Goal: Task Accomplishment & Management: Use online tool/utility

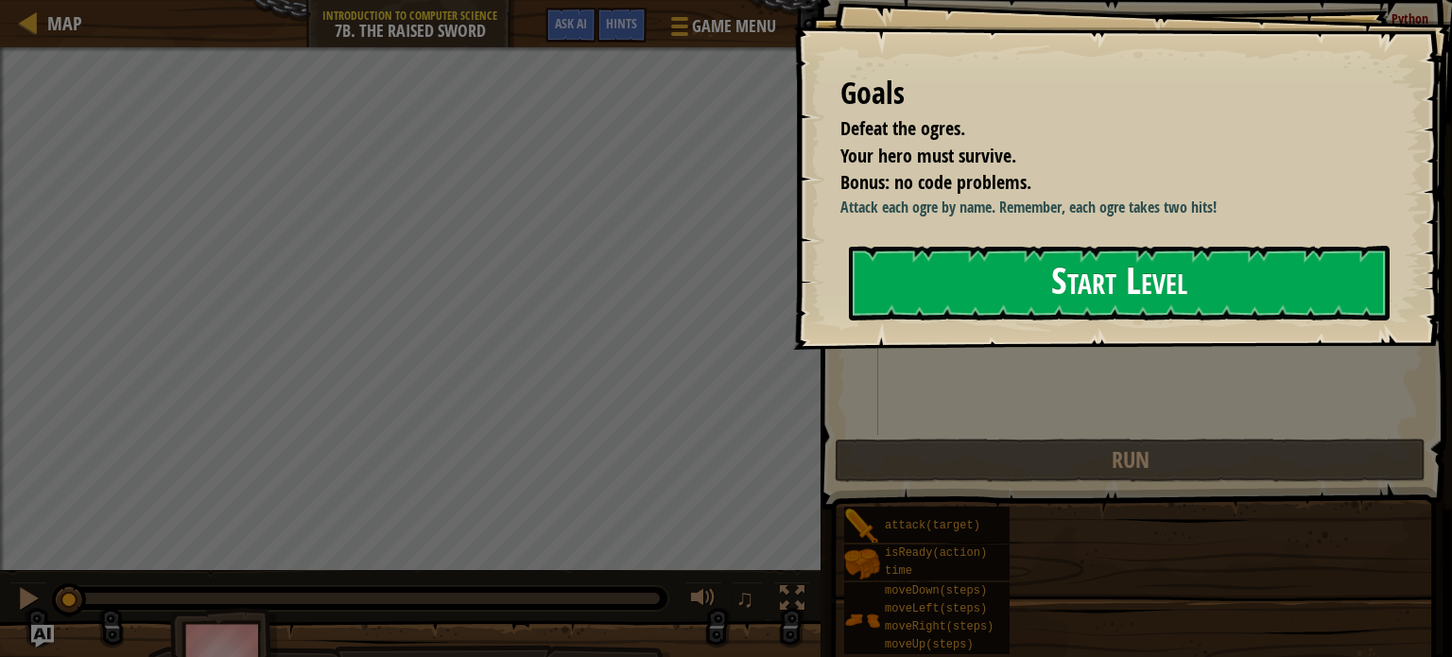
click at [885, 289] on button "Start Level" at bounding box center [1119, 283] width 541 height 75
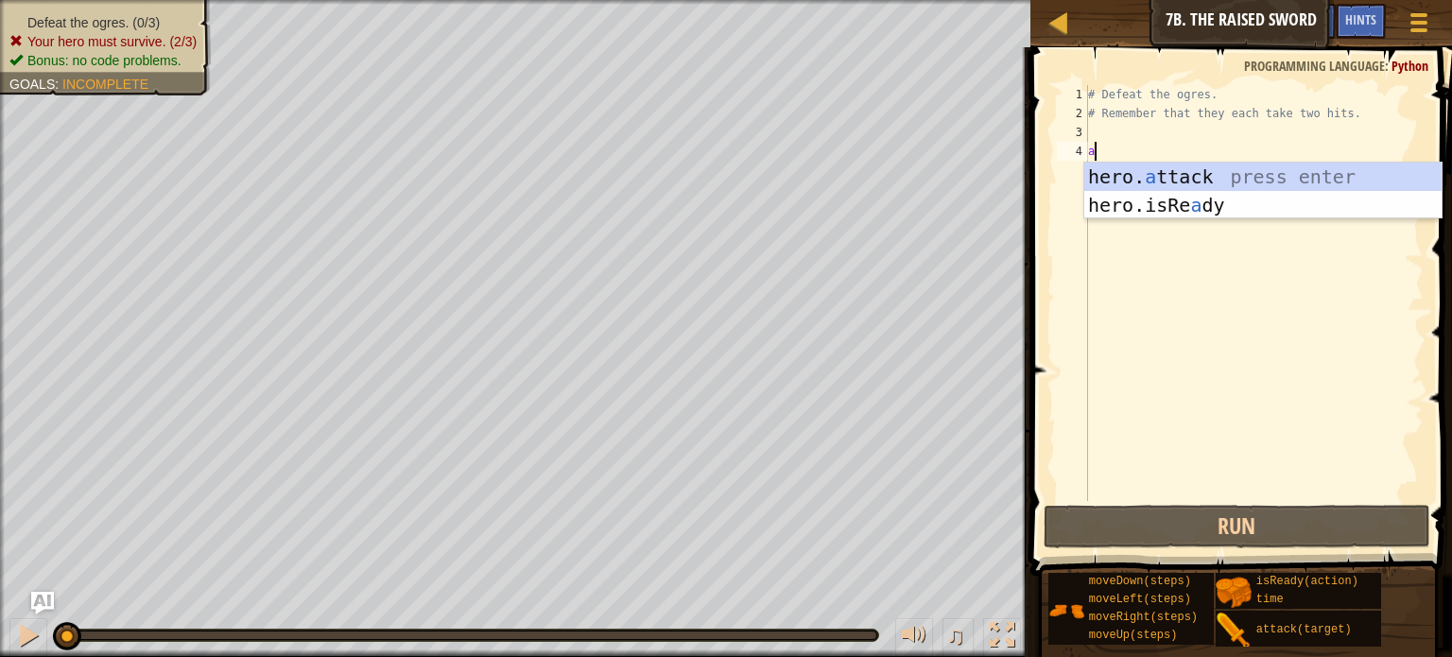
scroll to position [9, 0]
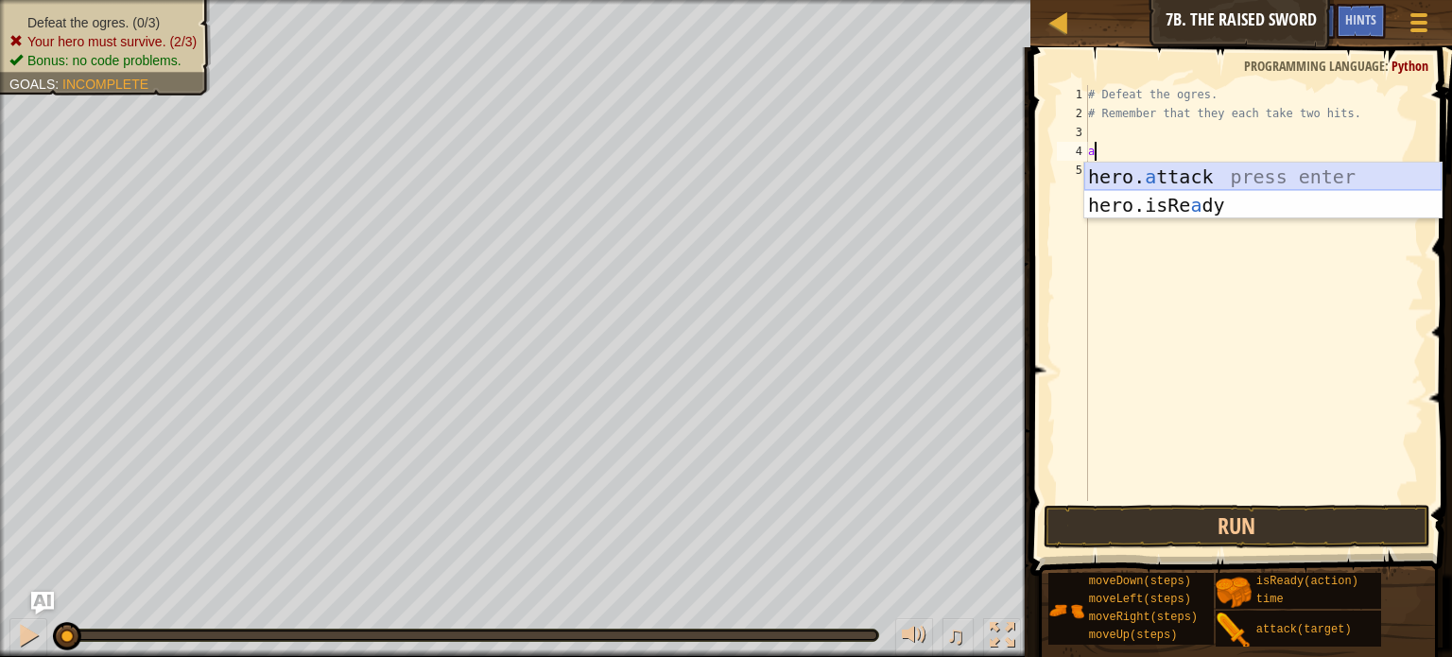
click at [1204, 182] on div "hero. a ttack press enter hero.isRe a dy press enter" at bounding box center [1262, 219] width 357 height 113
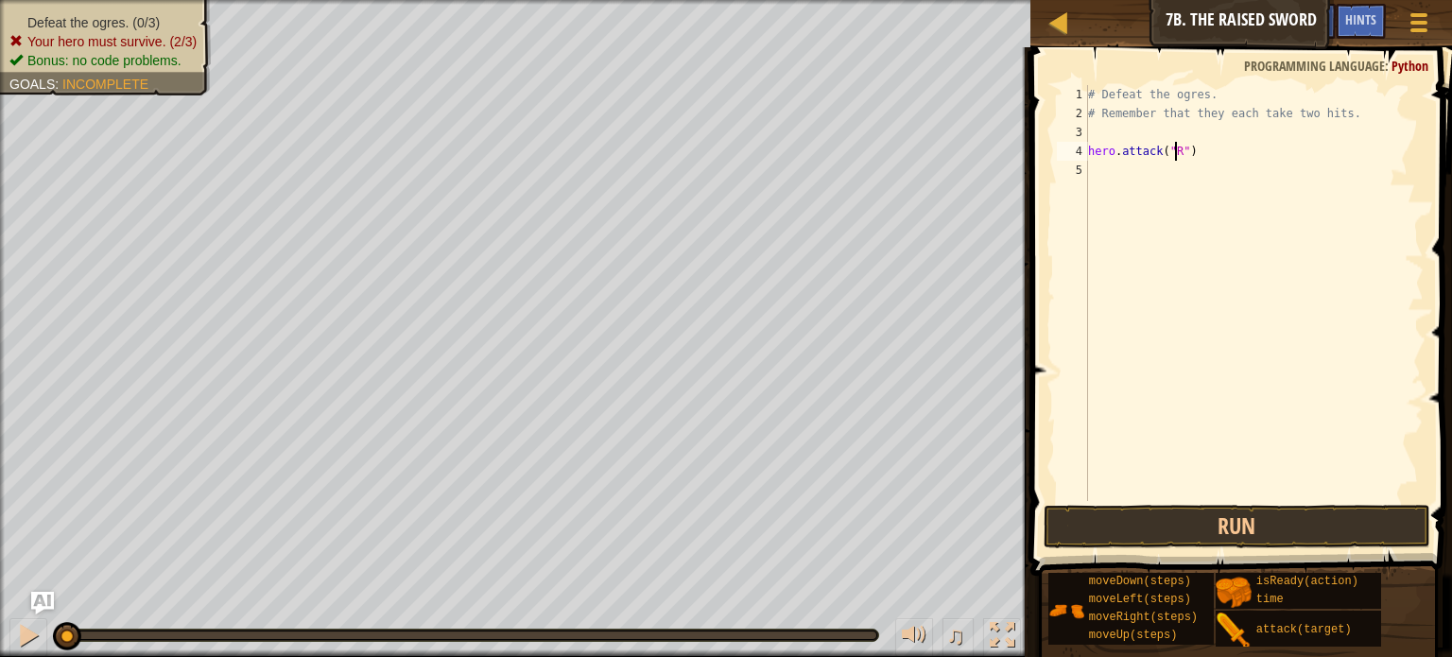
scroll to position [9, 7]
click at [1148, 0] on body "Map Introduction to Computer Science 7b. The Raised Sword Game Menu Done Hints …" at bounding box center [726, 0] width 1452 height 0
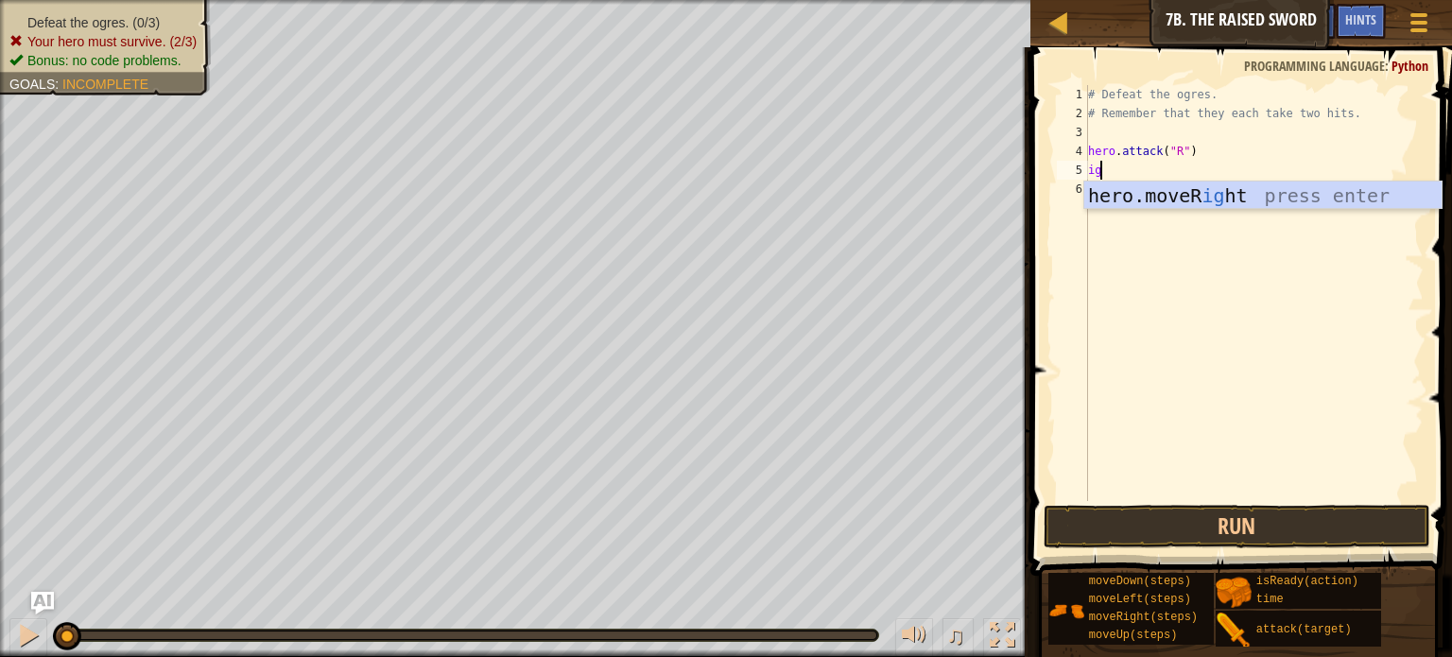
type textarea "i"
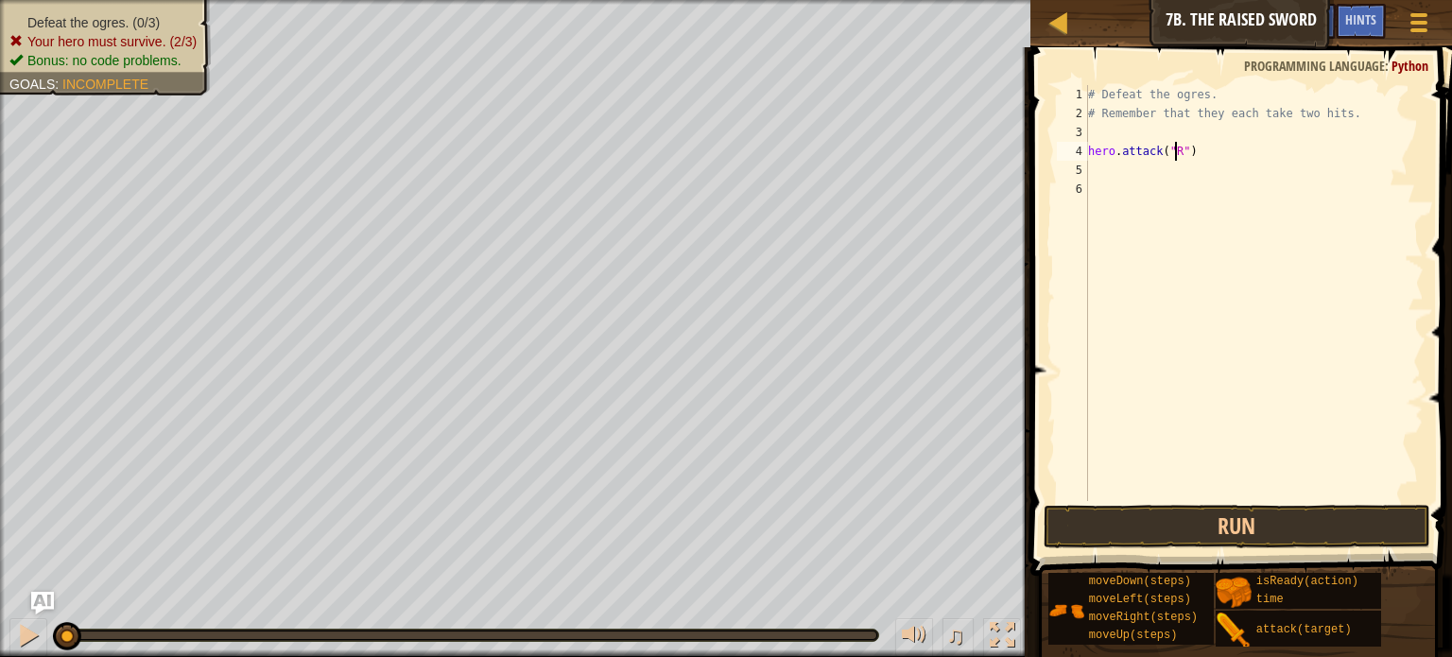
click at [1173, 154] on div "# Defeat the ogres. # Remember that they each take two hits. hero . attack ( "R…" at bounding box center [1253, 312] width 339 height 454
type textarea "hero.attack("Rig")"
click at [1092, 169] on div "# Defeat the ogres. # Remember that they each take two hits. hero . attack ( "R…" at bounding box center [1253, 312] width 339 height 454
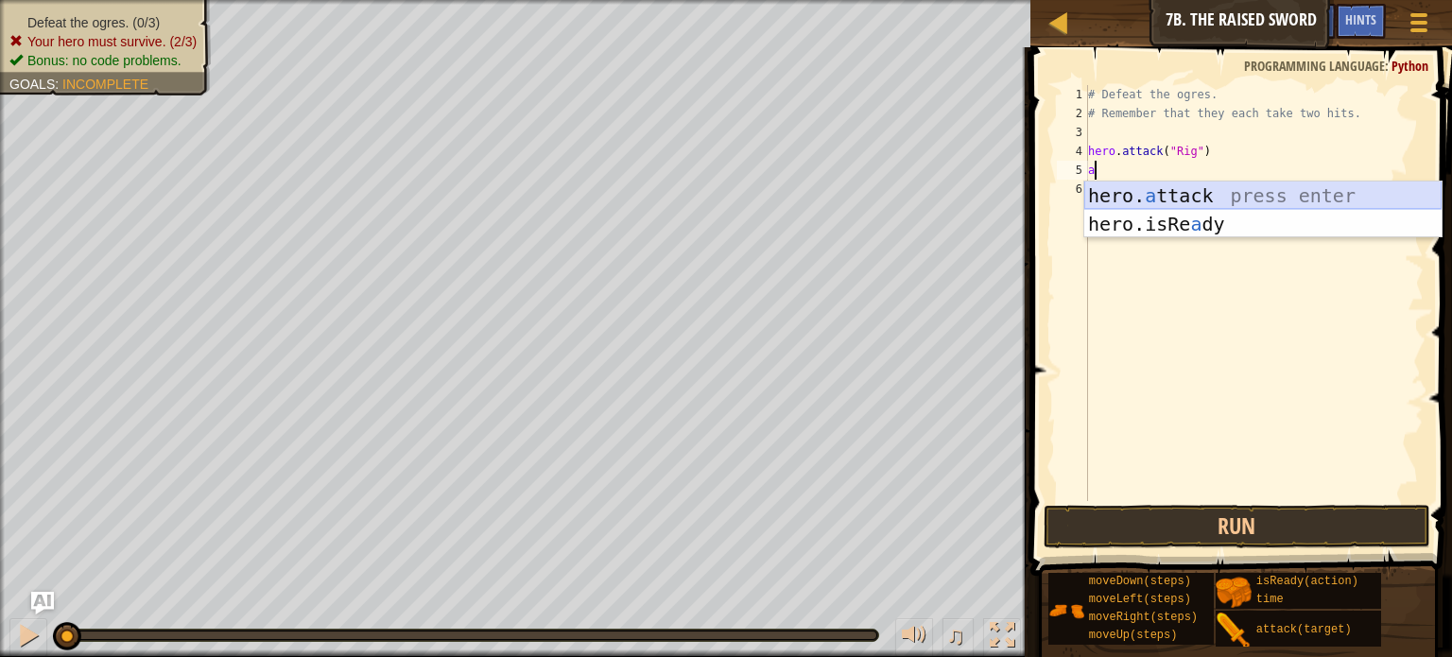
click at [1195, 192] on div "hero. a ttack press enter hero.isRe a dy press enter" at bounding box center [1262, 237] width 357 height 113
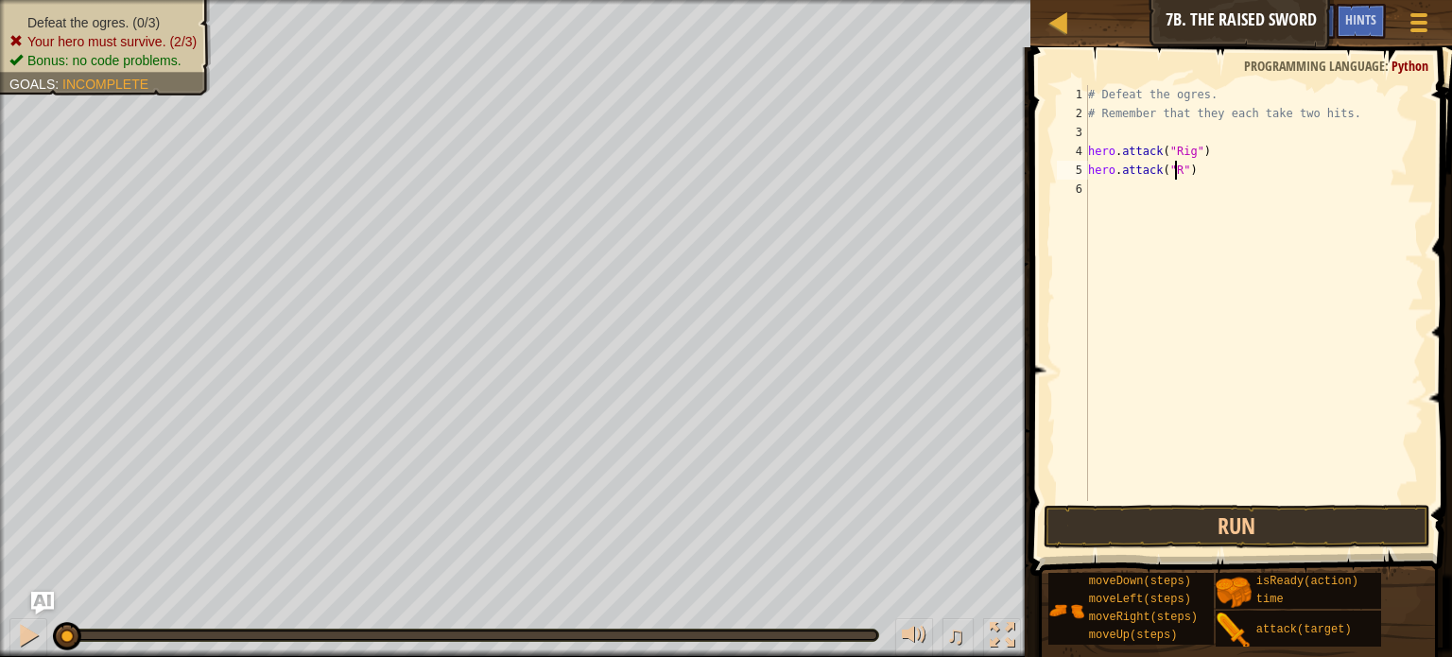
scroll to position [9, 8]
type textarea "hero.attack("Rig")"
click at [1086, 193] on div "6" at bounding box center [1072, 189] width 31 height 19
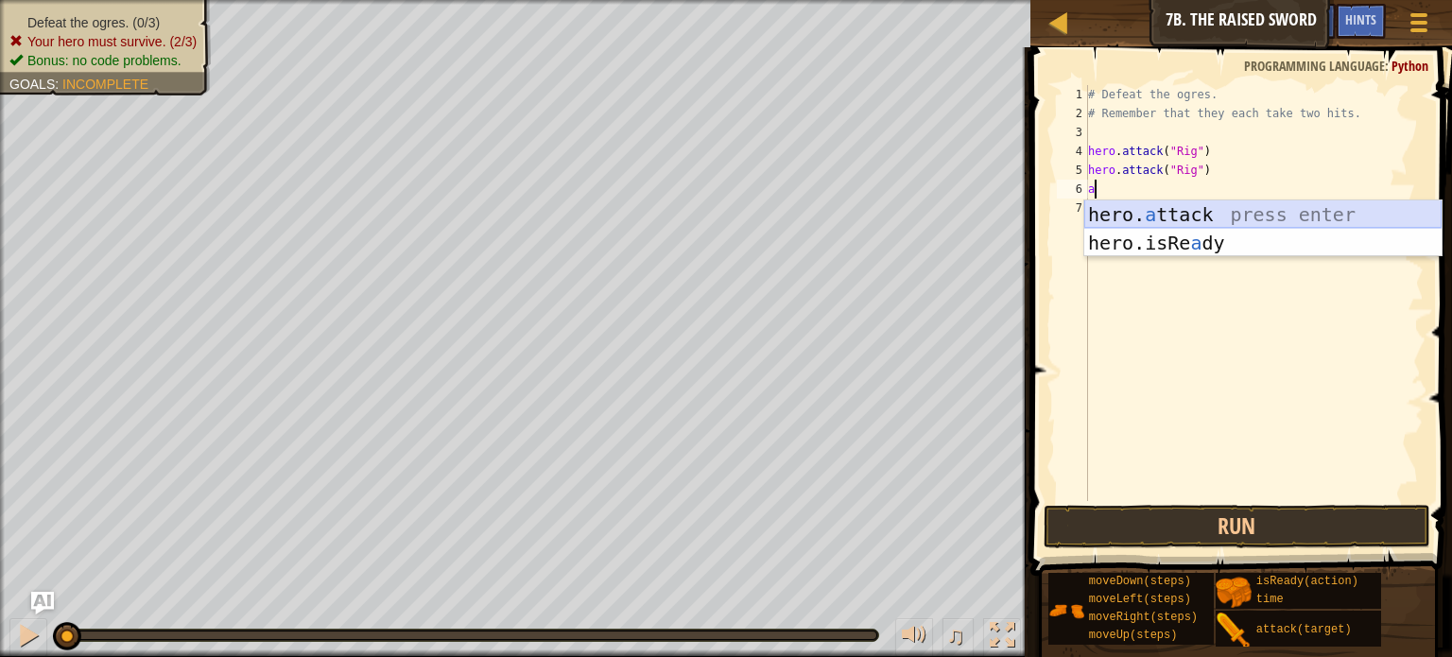
click at [1206, 214] on div "hero. a ttack press enter hero.isRe a dy press enter" at bounding box center [1262, 256] width 357 height 113
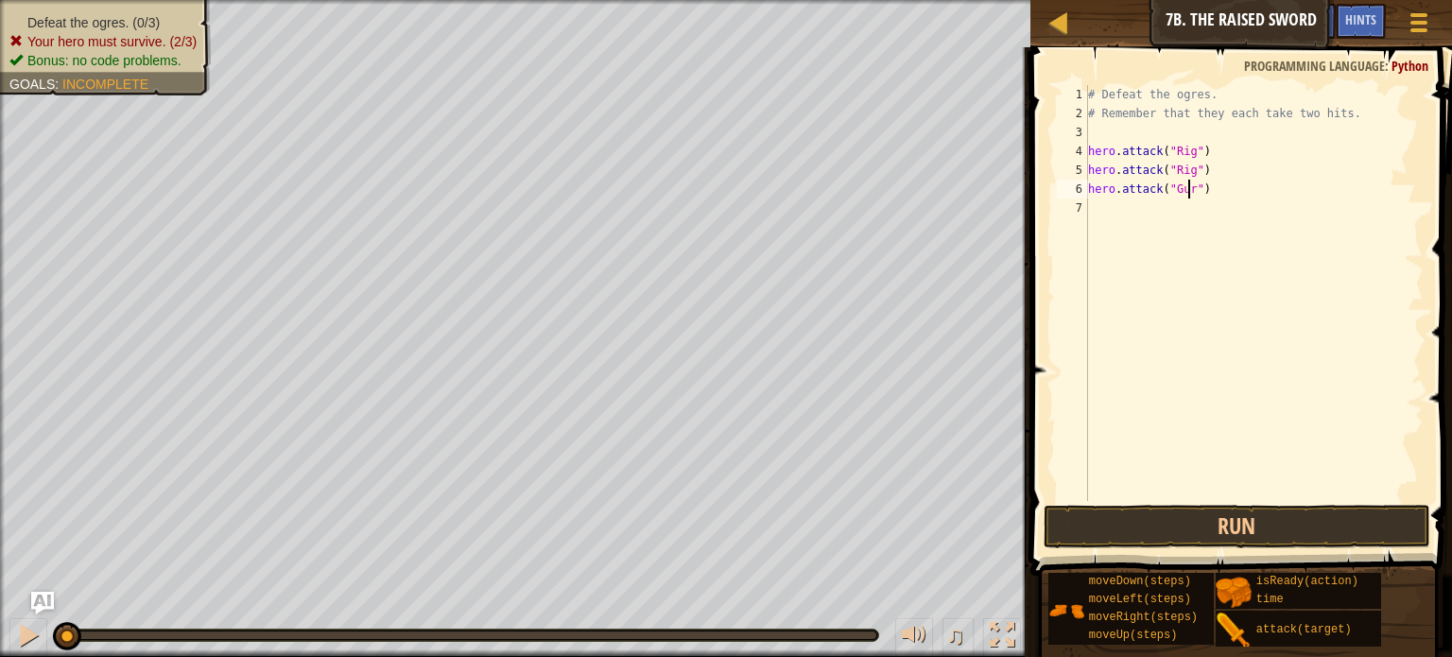
type textarea "hero.attack("Gurt")"
click at [1091, 203] on div "# Defeat the ogres. # Remember that they each take two hits. hero . attack ( "R…" at bounding box center [1253, 312] width 339 height 454
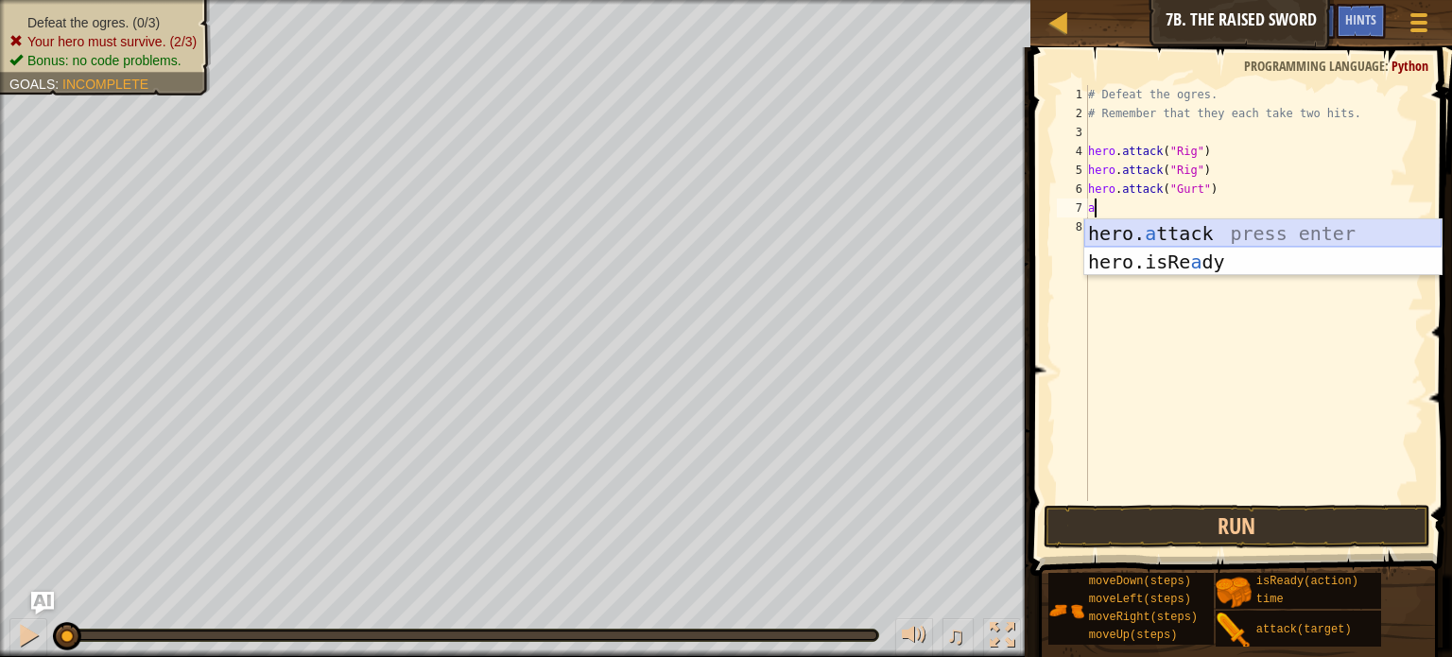
click at [1253, 231] on div "hero. a ttack press enter hero.isRe a dy press enter" at bounding box center [1262, 275] width 357 height 113
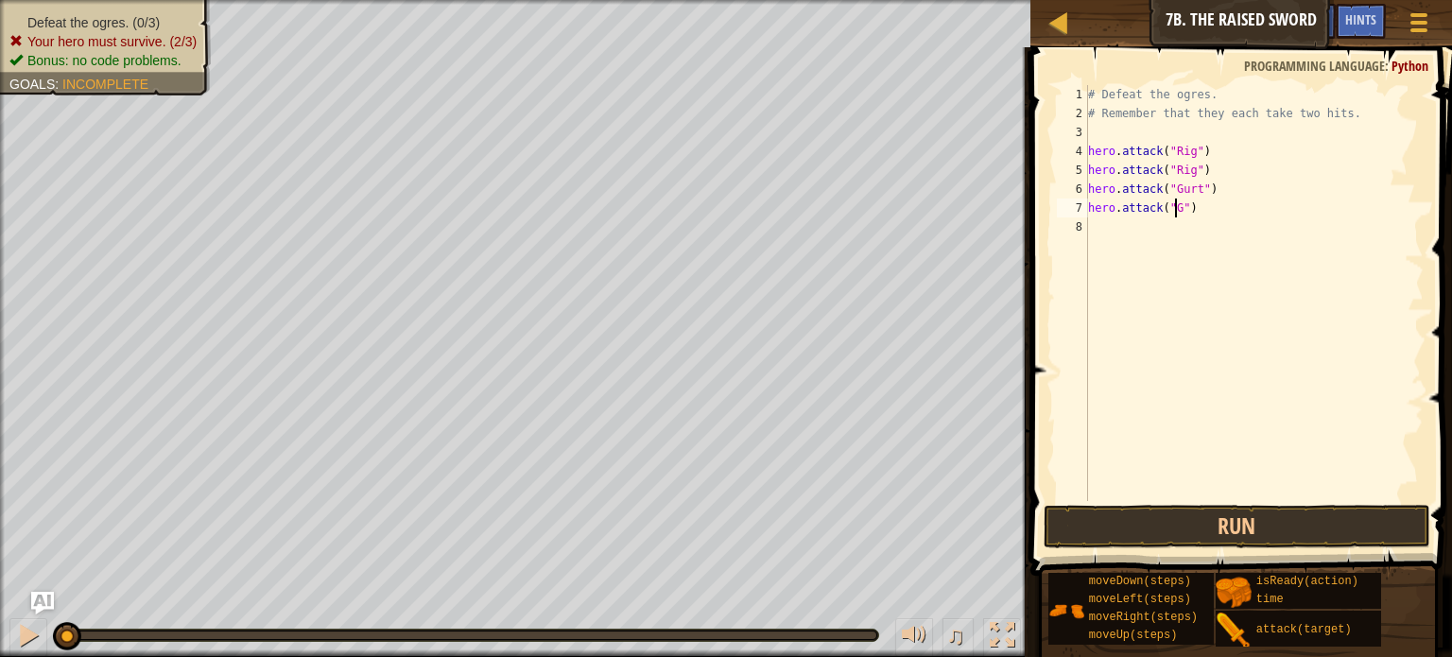
scroll to position [9, 8]
type textarea "hero.attack("Gurt")"
click at [1084, 228] on div "8" at bounding box center [1072, 226] width 31 height 19
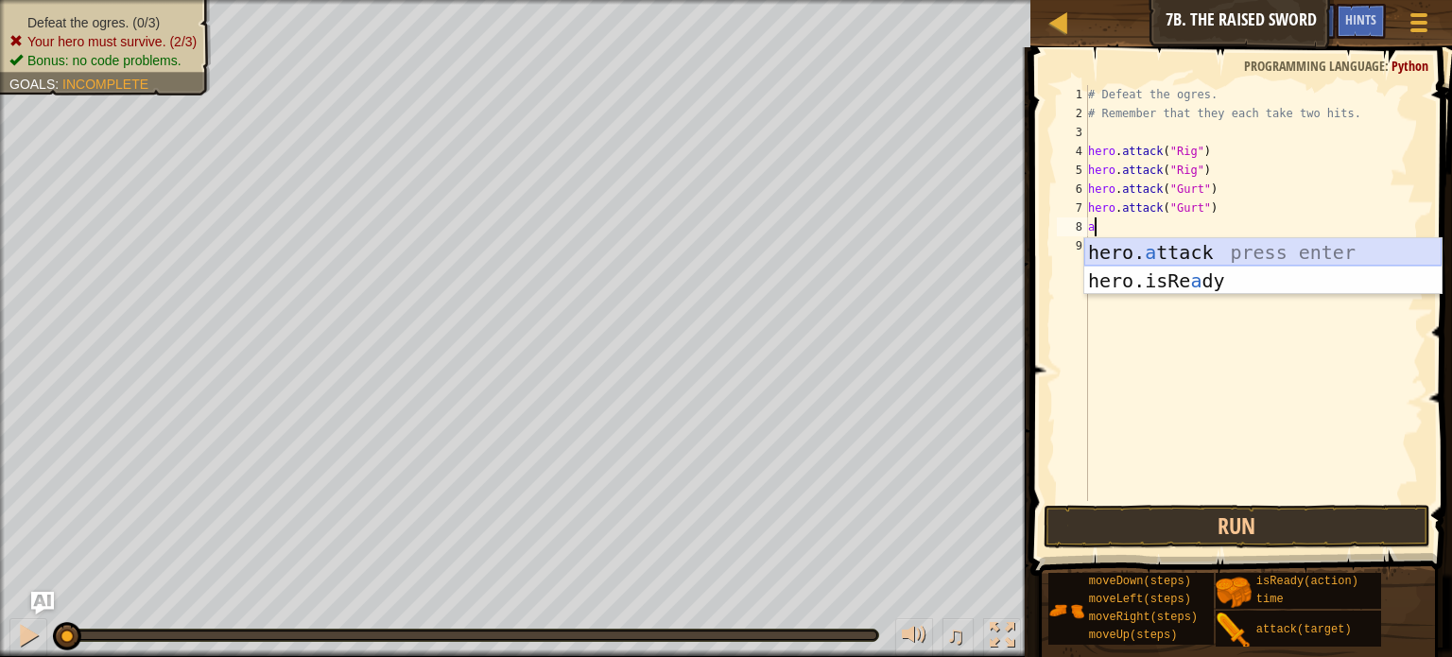
click at [1193, 256] on div "hero. a ttack press enter hero.isRe a dy press enter" at bounding box center [1262, 294] width 357 height 113
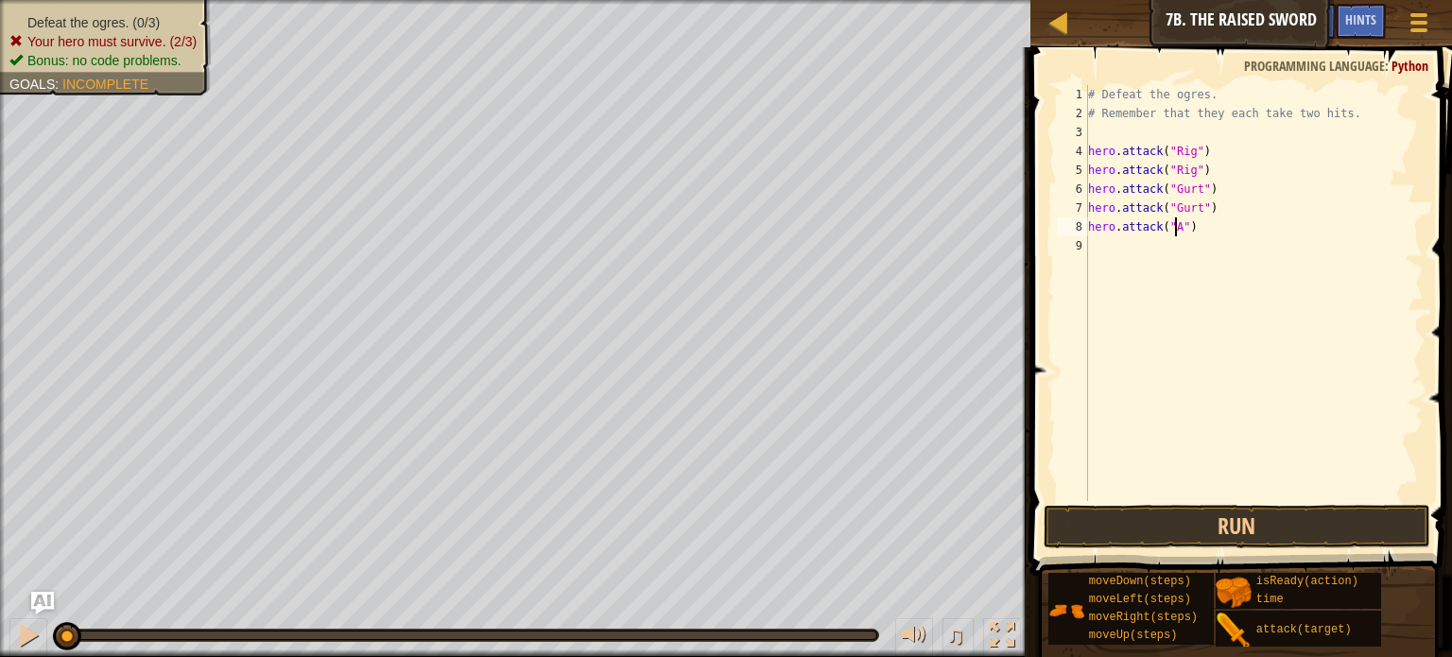
scroll to position [9, 8]
type textarea "hero.attack("Ack")"
click at [1092, 242] on div "# Defeat the ogres. # Remember that they each take two hits. hero . attack ( "R…" at bounding box center [1253, 312] width 339 height 454
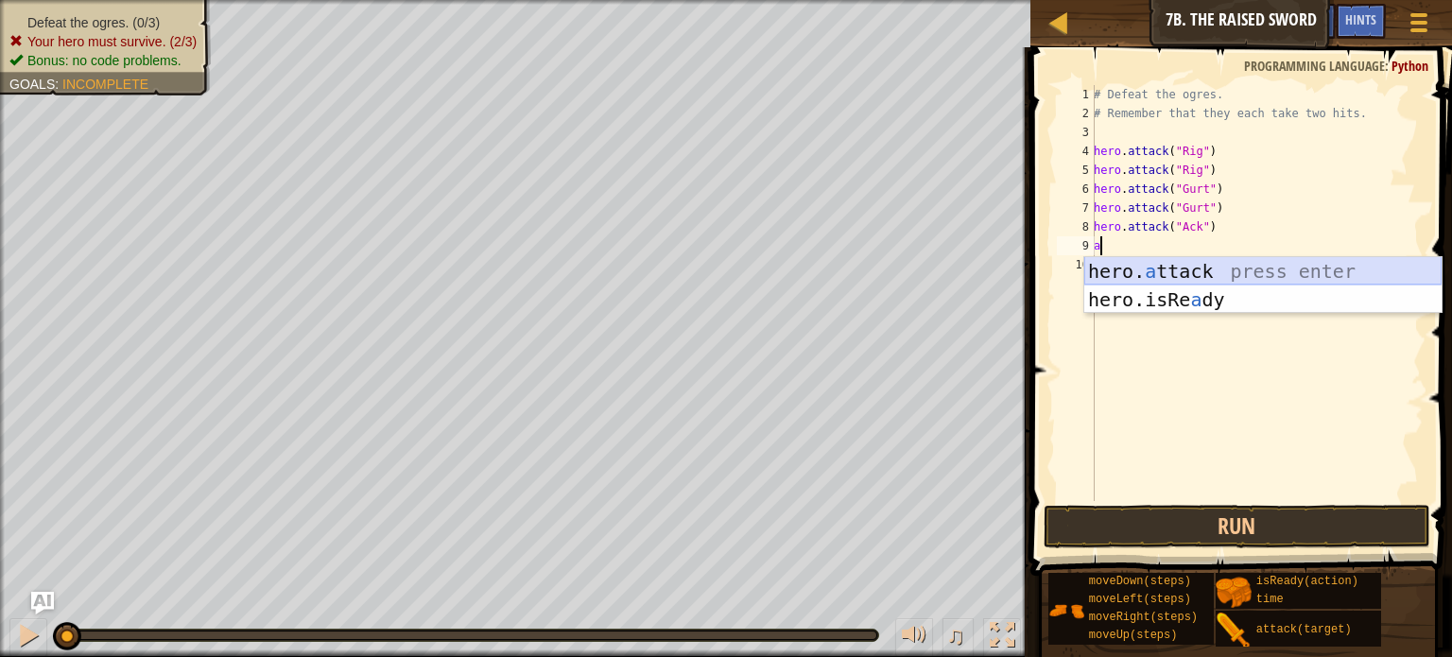
click at [1166, 273] on div "hero. a ttack press enter hero.isRe a dy press enter" at bounding box center [1262, 313] width 357 height 113
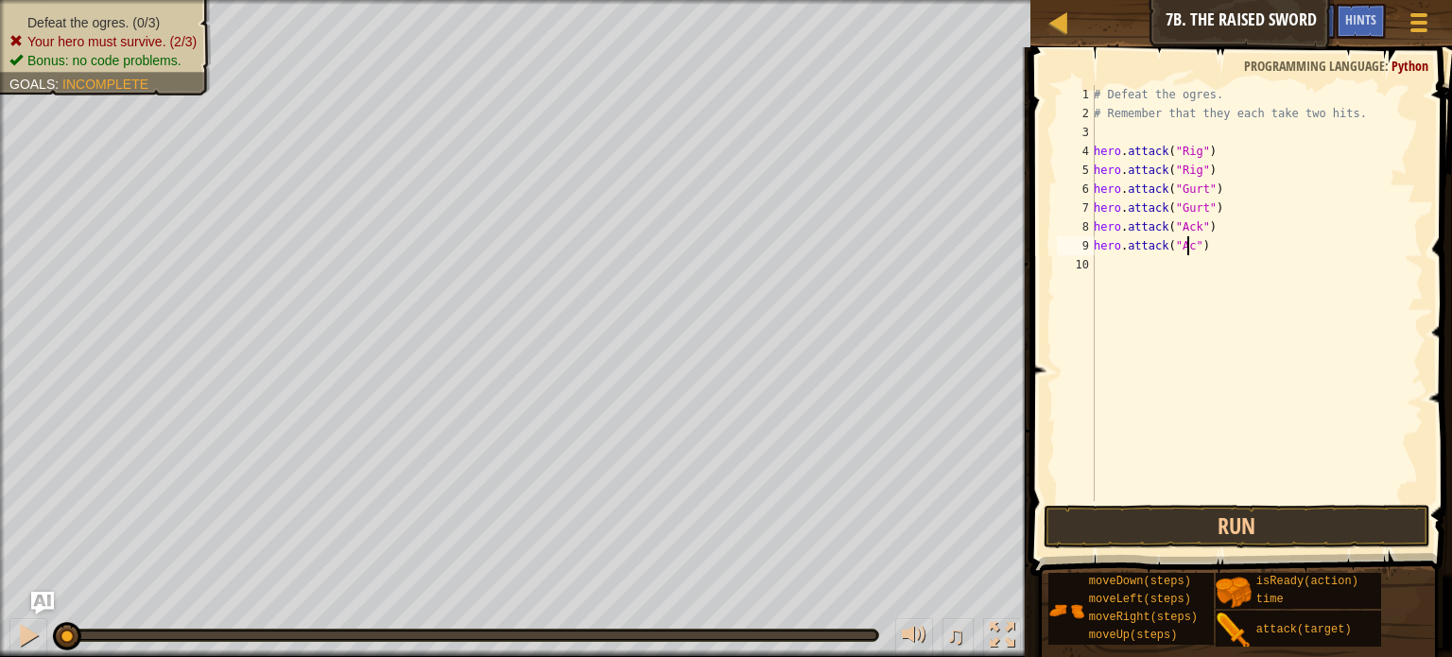
scroll to position [9, 8]
type textarea "hero.attack("Ack")"
click at [1138, 540] on button "Run" at bounding box center [1236, 526] width 387 height 43
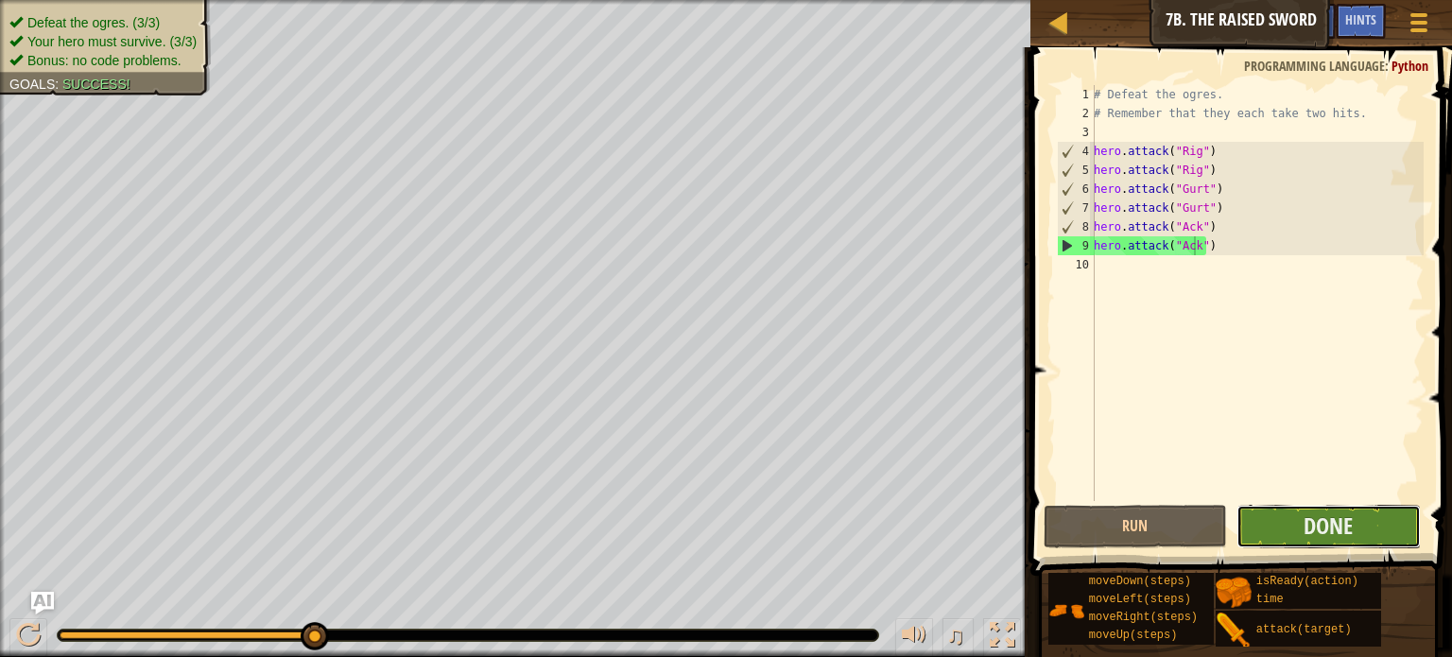
click at [1263, 524] on button "Done" at bounding box center [1328, 526] width 184 height 43
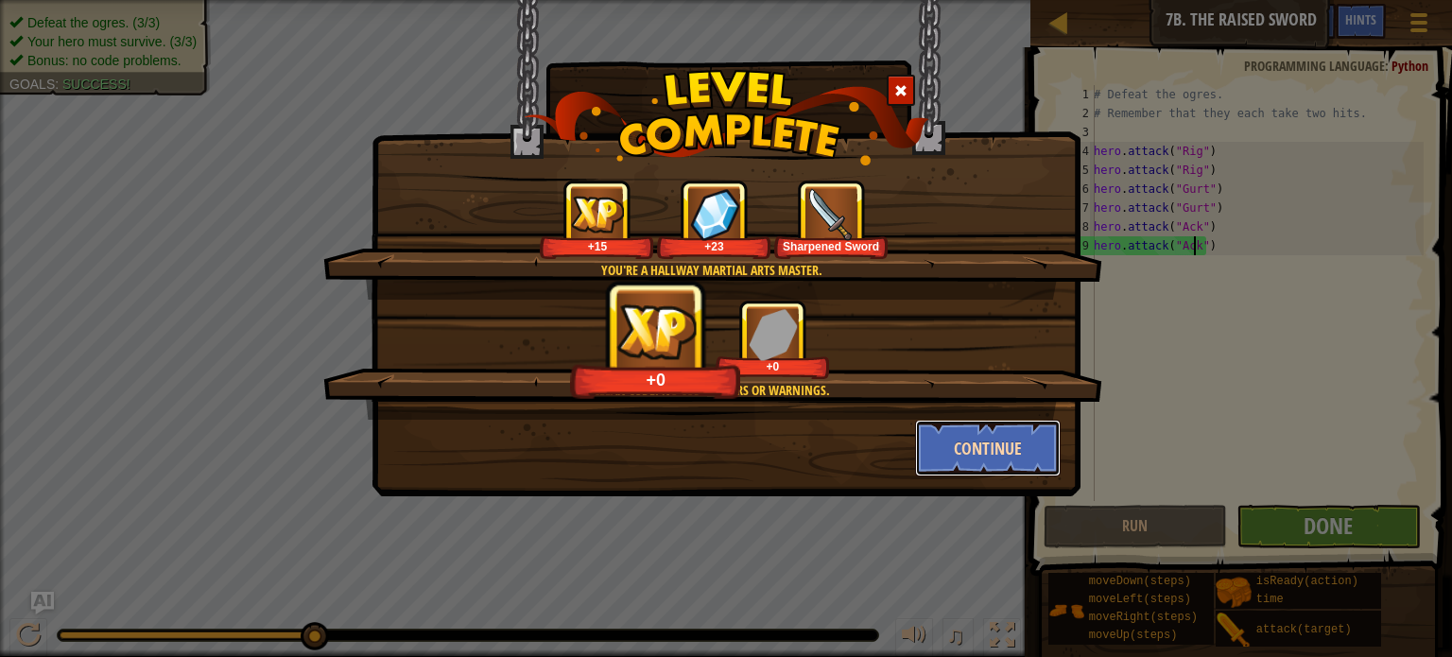
click at [964, 449] on button "Continue" at bounding box center [988, 448] width 146 height 57
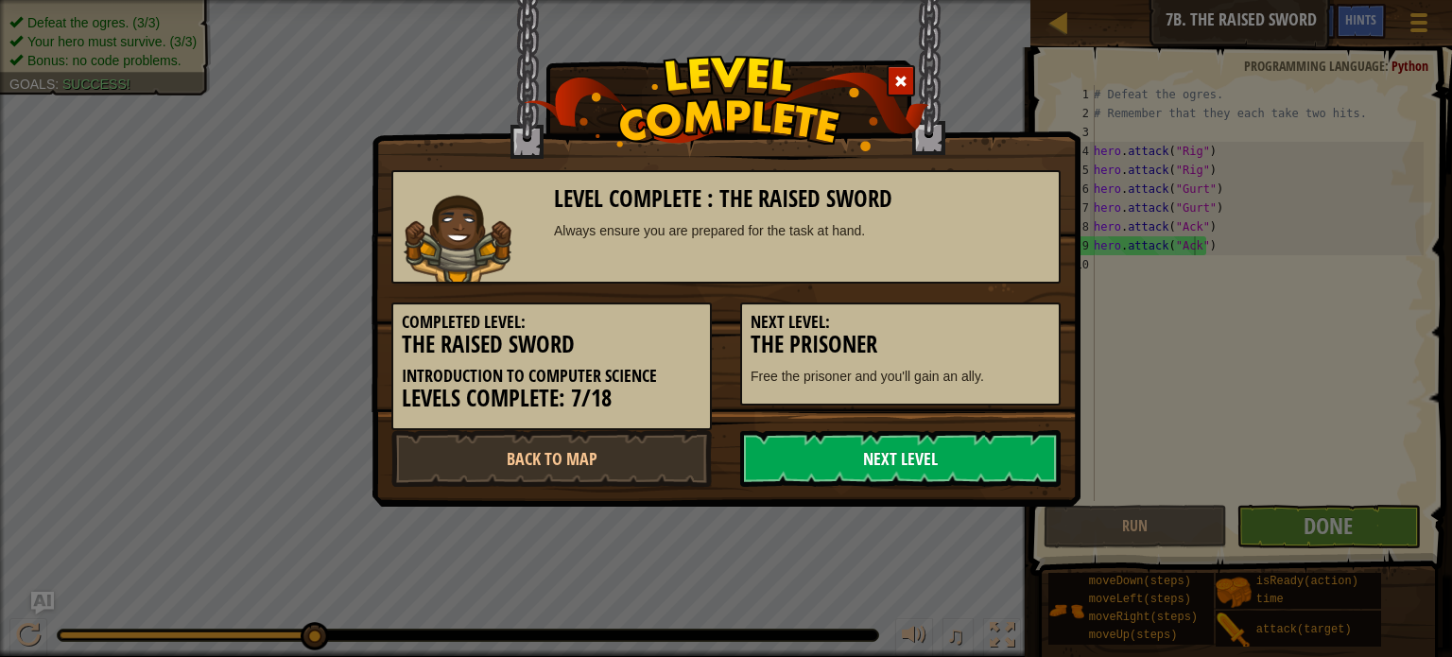
click at [798, 447] on link "Next Level" at bounding box center [900, 458] width 320 height 57
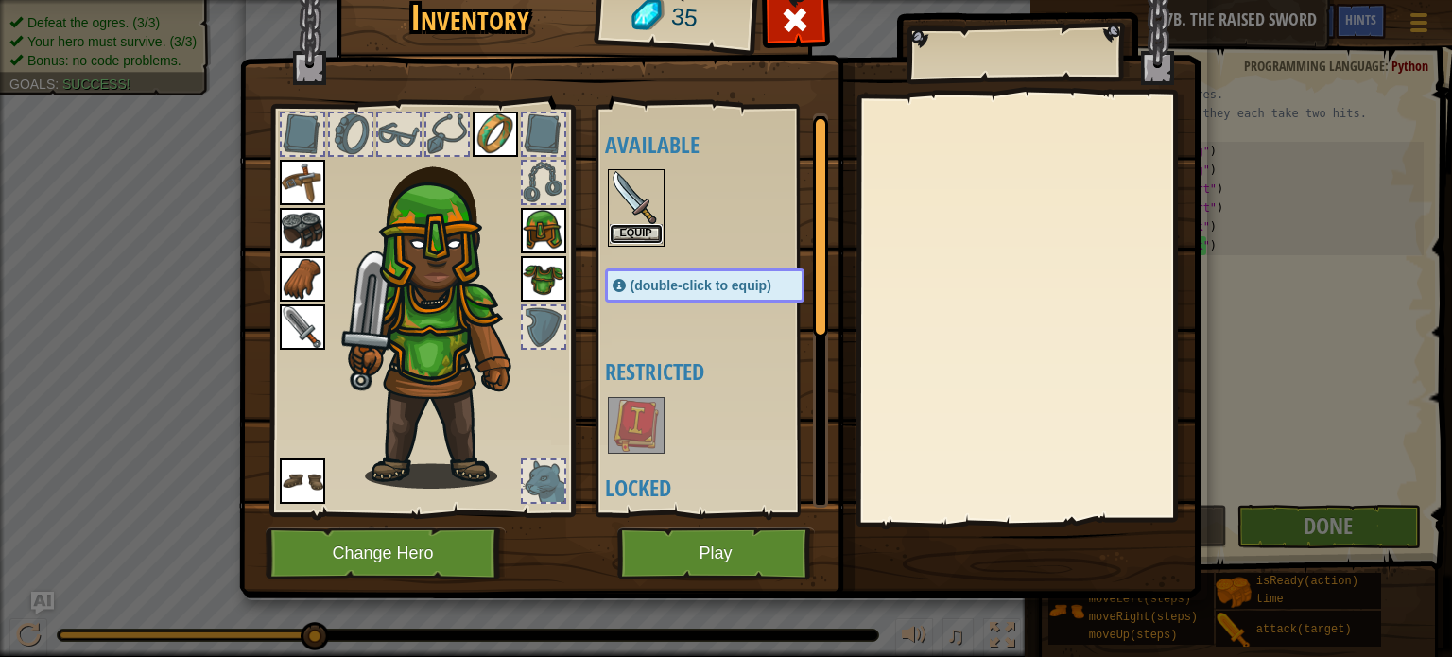
click at [632, 233] on button "Equip" at bounding box center [636, 234] width 53 height 20
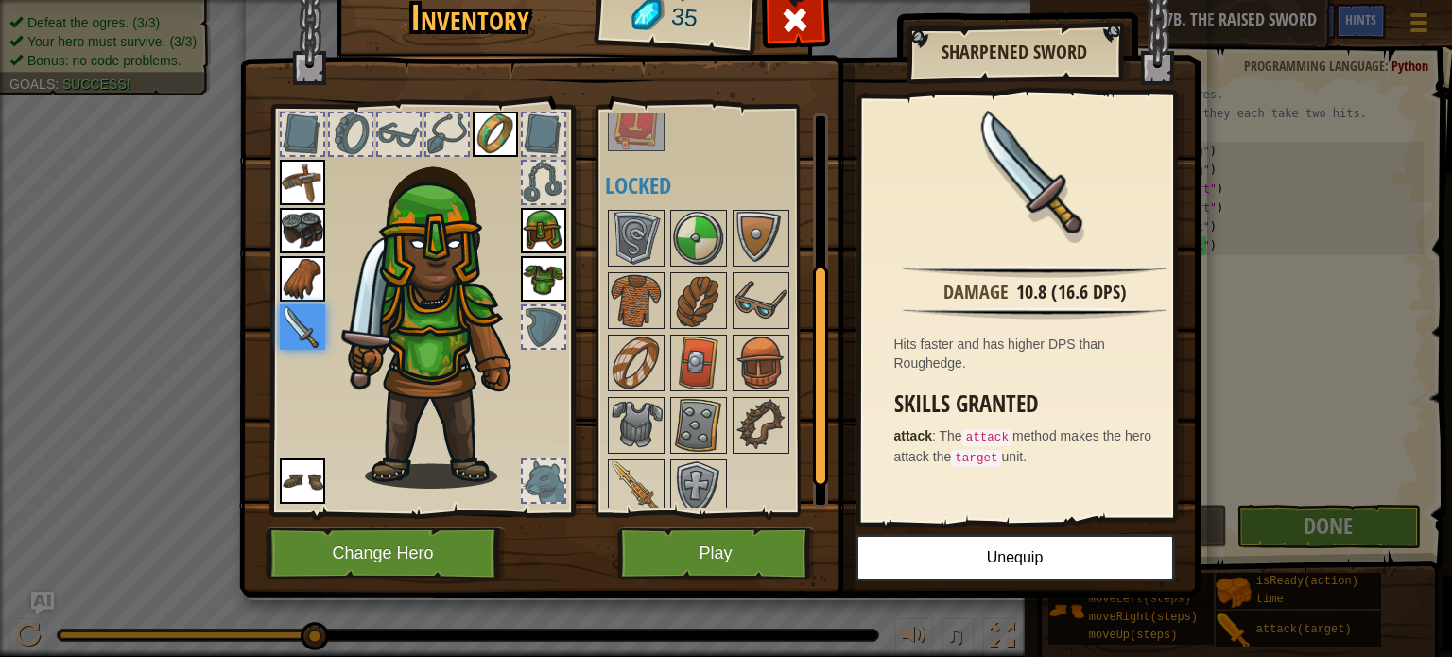
scroll to position [309, 0]
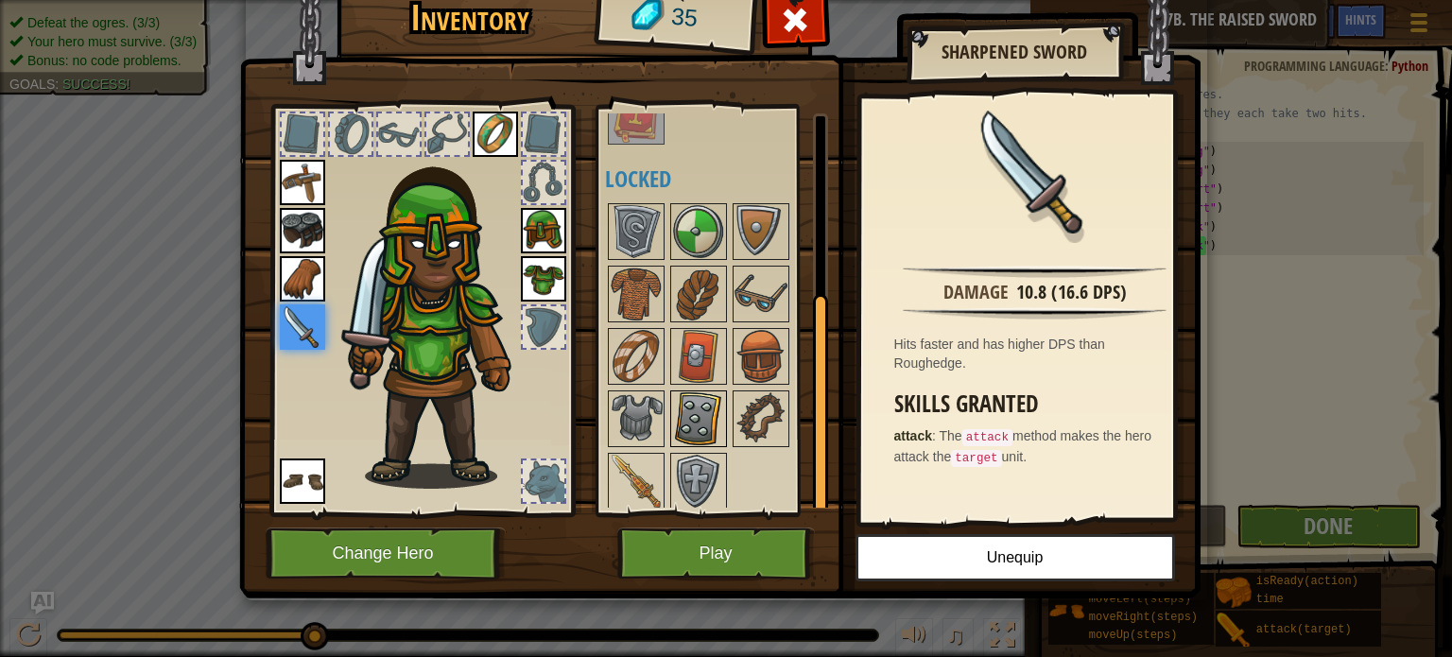
click at [715, 431] on img at bounding box center [698, 418] width 53 height 53
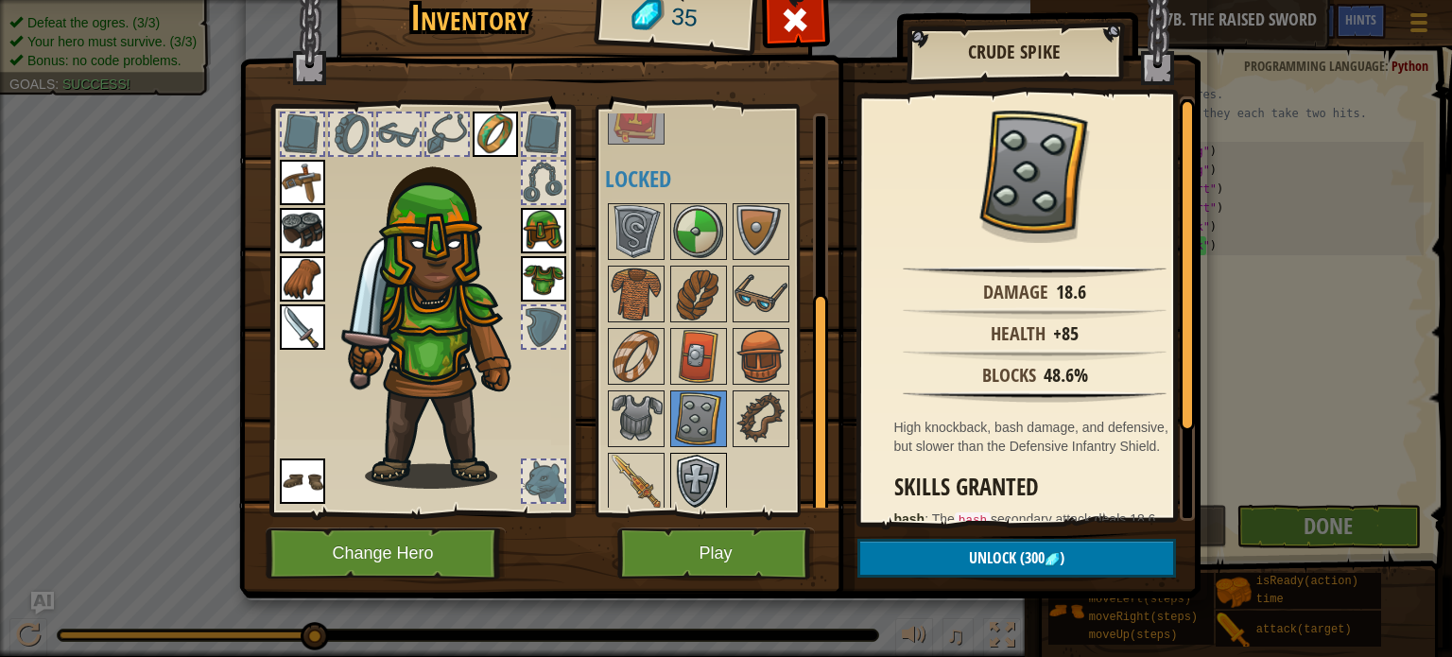
click at [704, 495] on img at bounding box center [698, 481] width 53 height 53
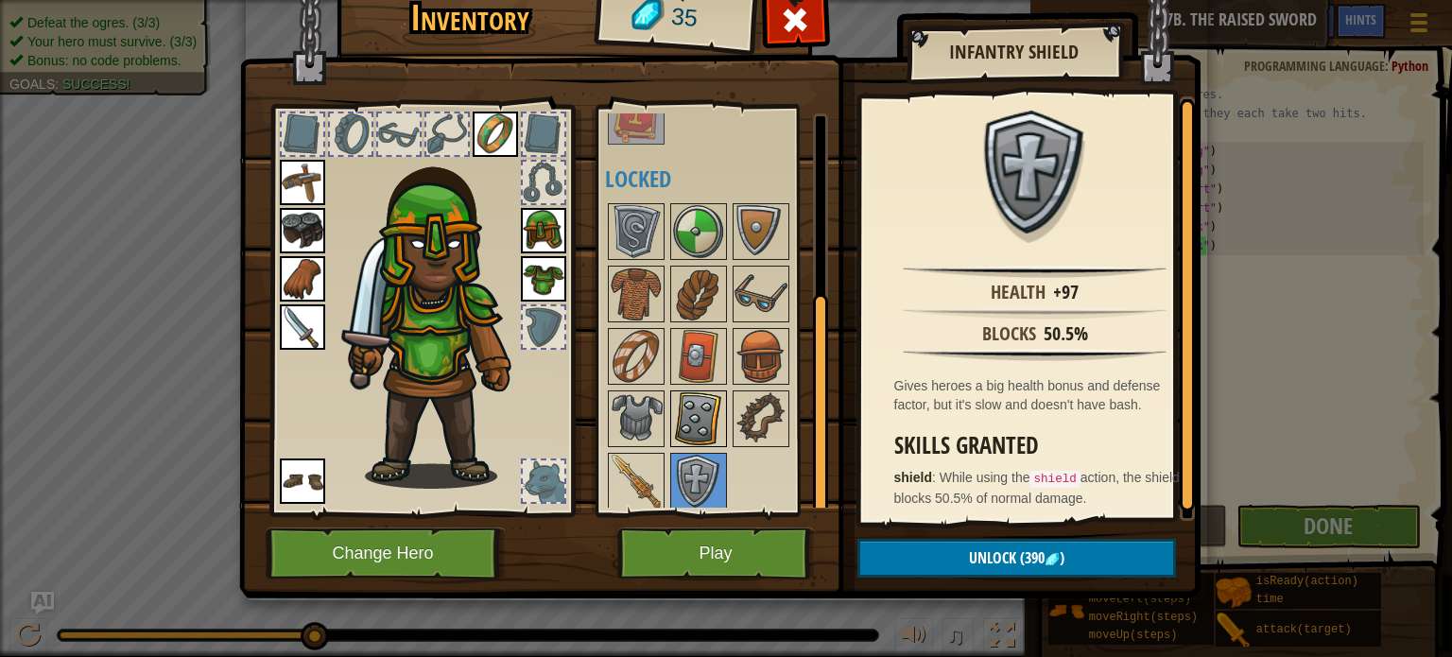
click at [713, 397] on img at bounding box center [698, 418] width 53 height 53
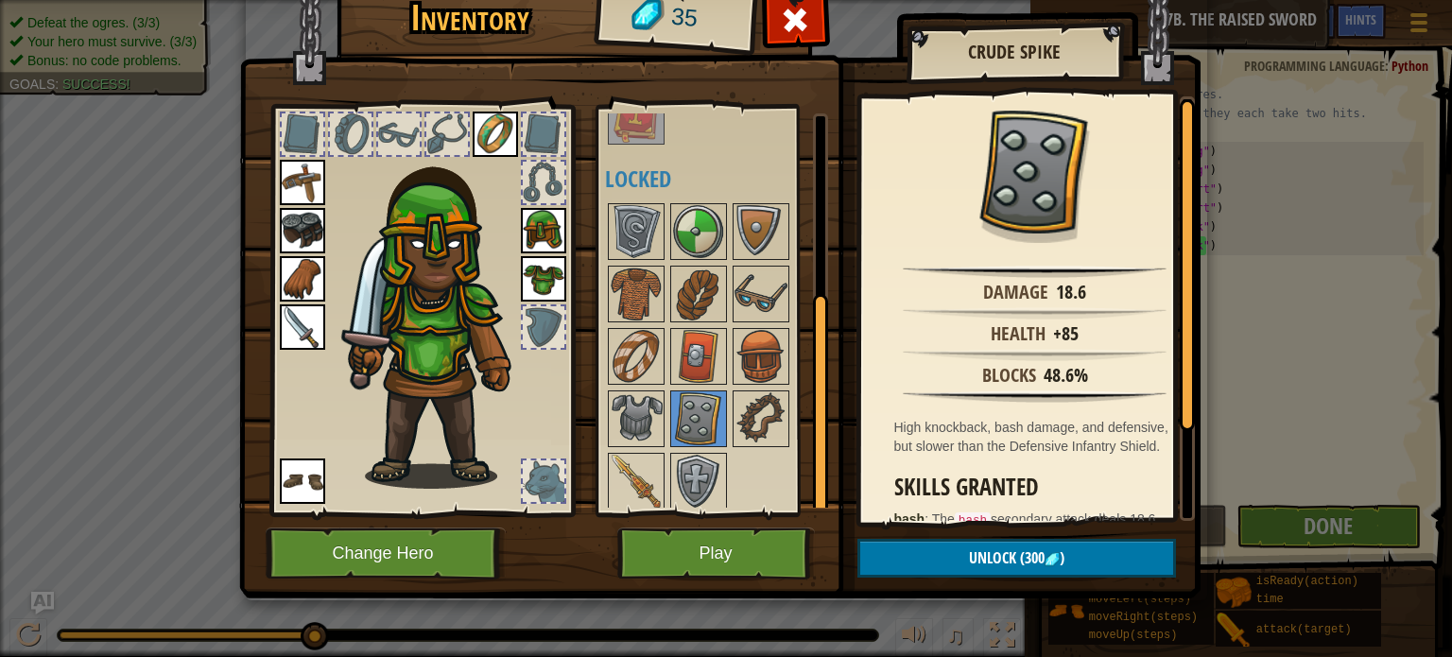
click at [791, 417] on div at bounding box center [723, 356] width 237 height 312
click at [760, 414] on img at bounding box center [760, 418] width 53 height 53
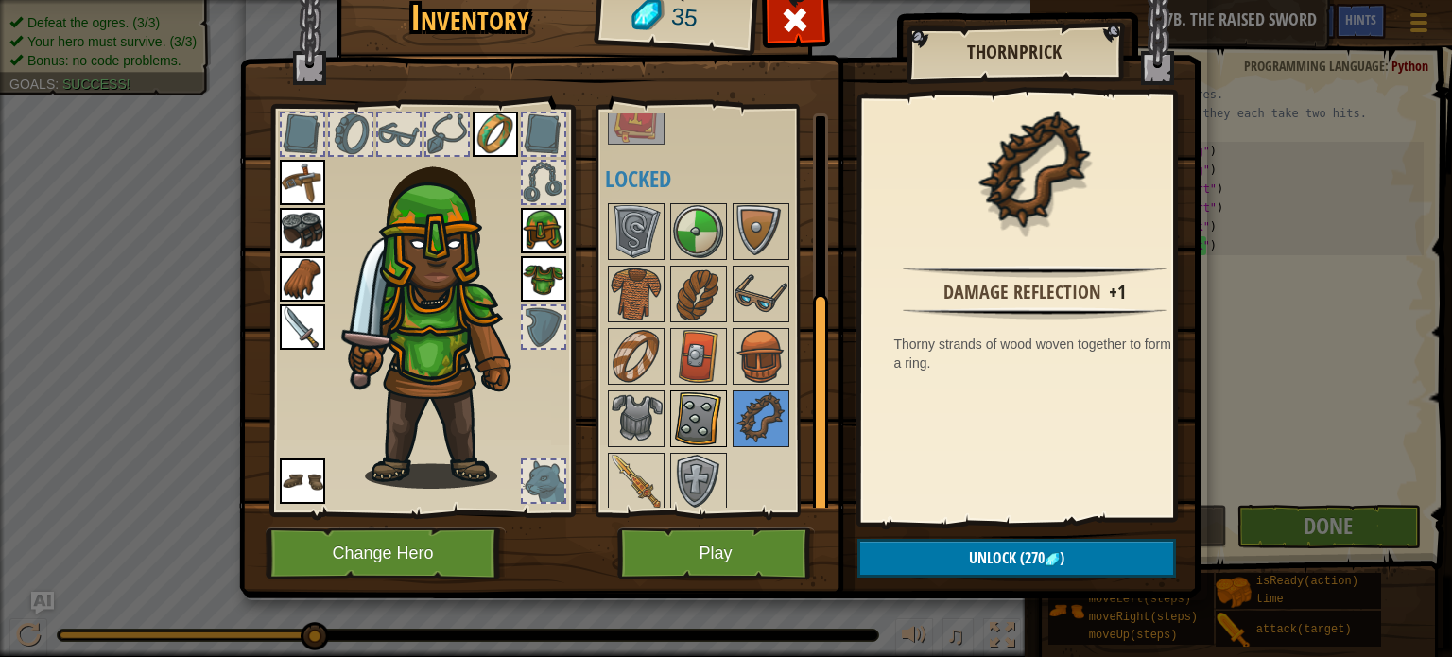
click at [688, 400] on img at bounding box center [698, 418] width 53 height 53
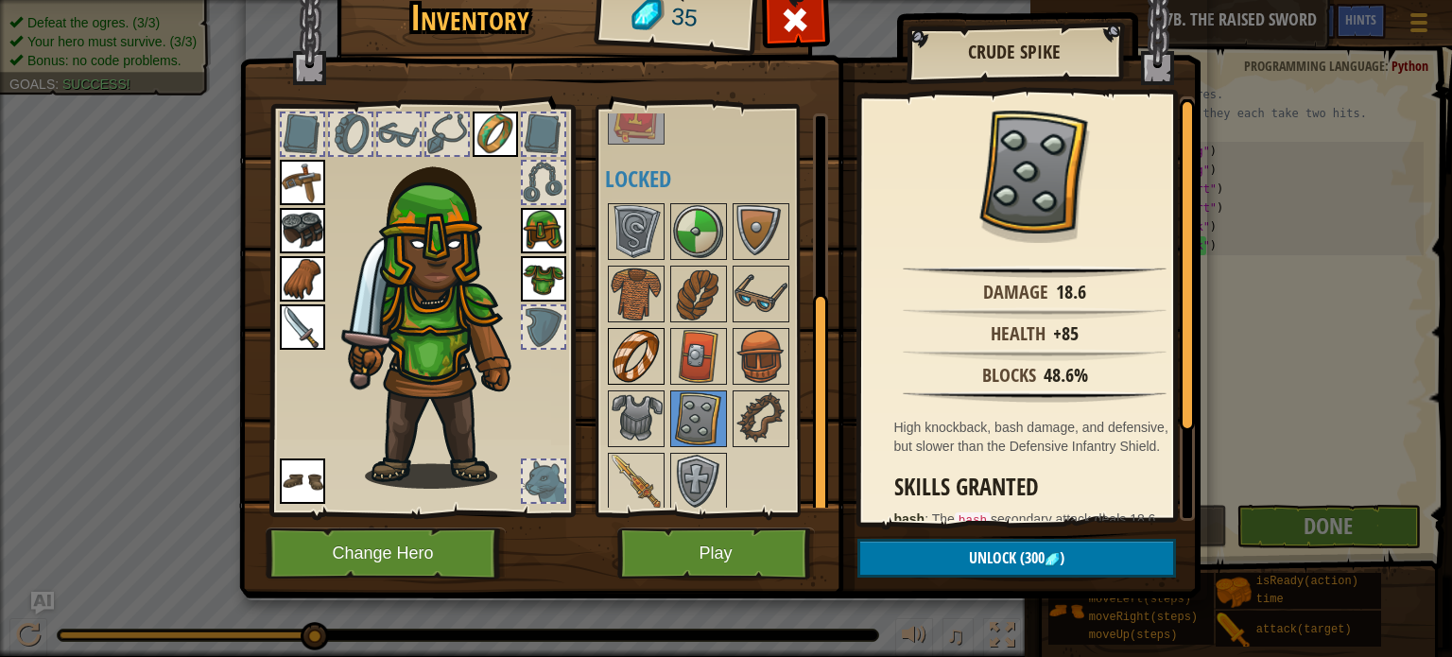
click at [644, 333] on img at bounding box center [636, 356] width 53 height 53
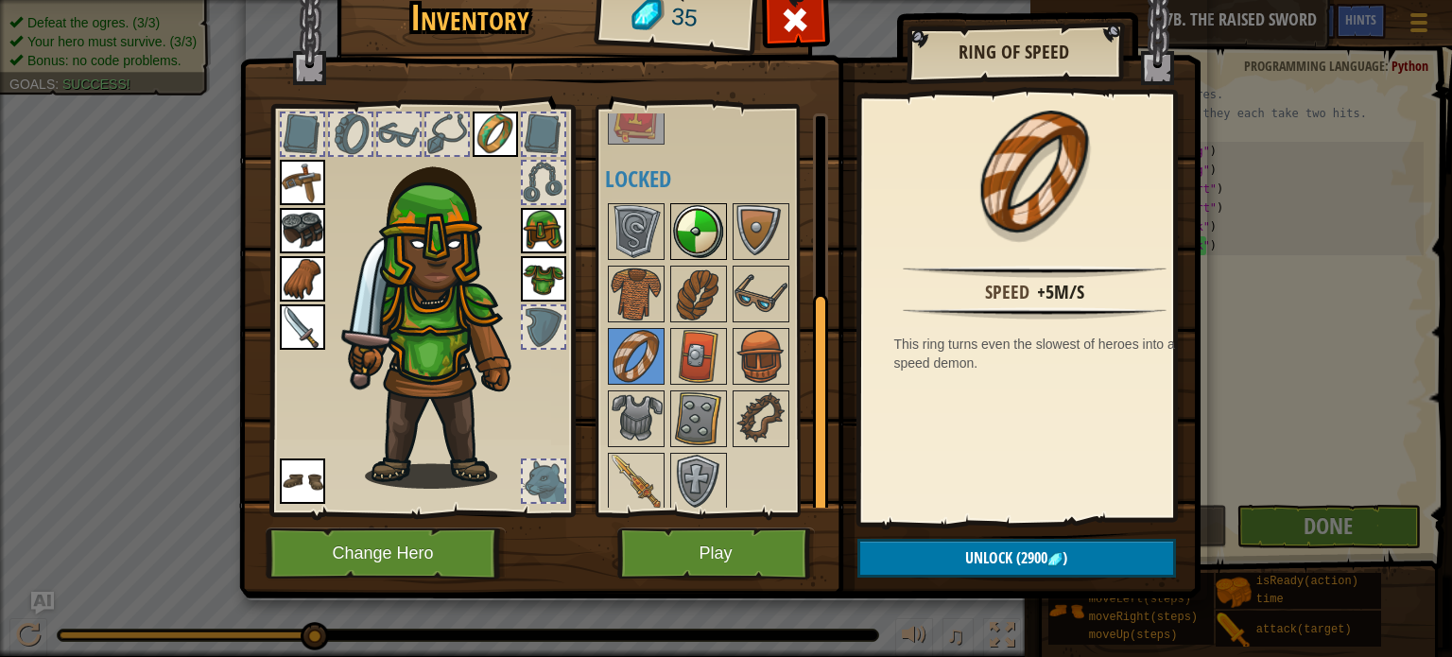
click at [698, 241] on img at bounding box center [698, 231] width 53 height 53
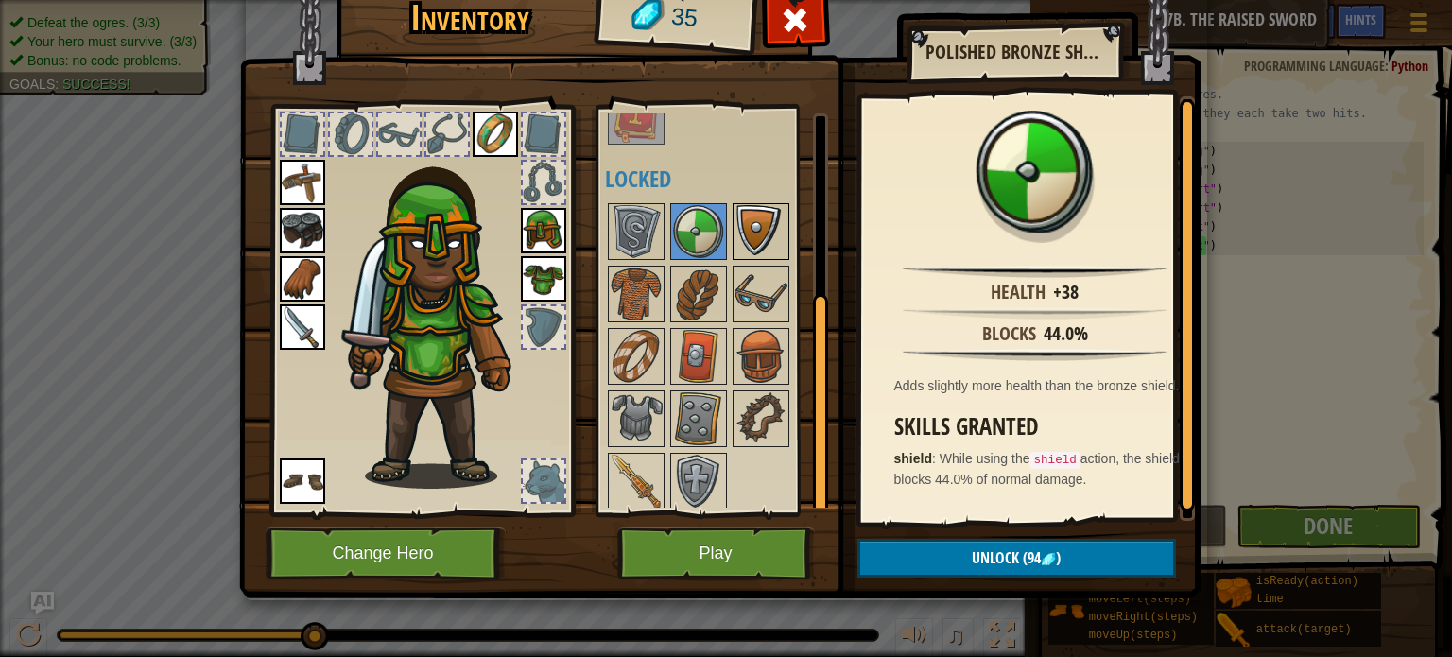
click at [756, 228] on img at bounding box center [760, 231] width 53 height 53
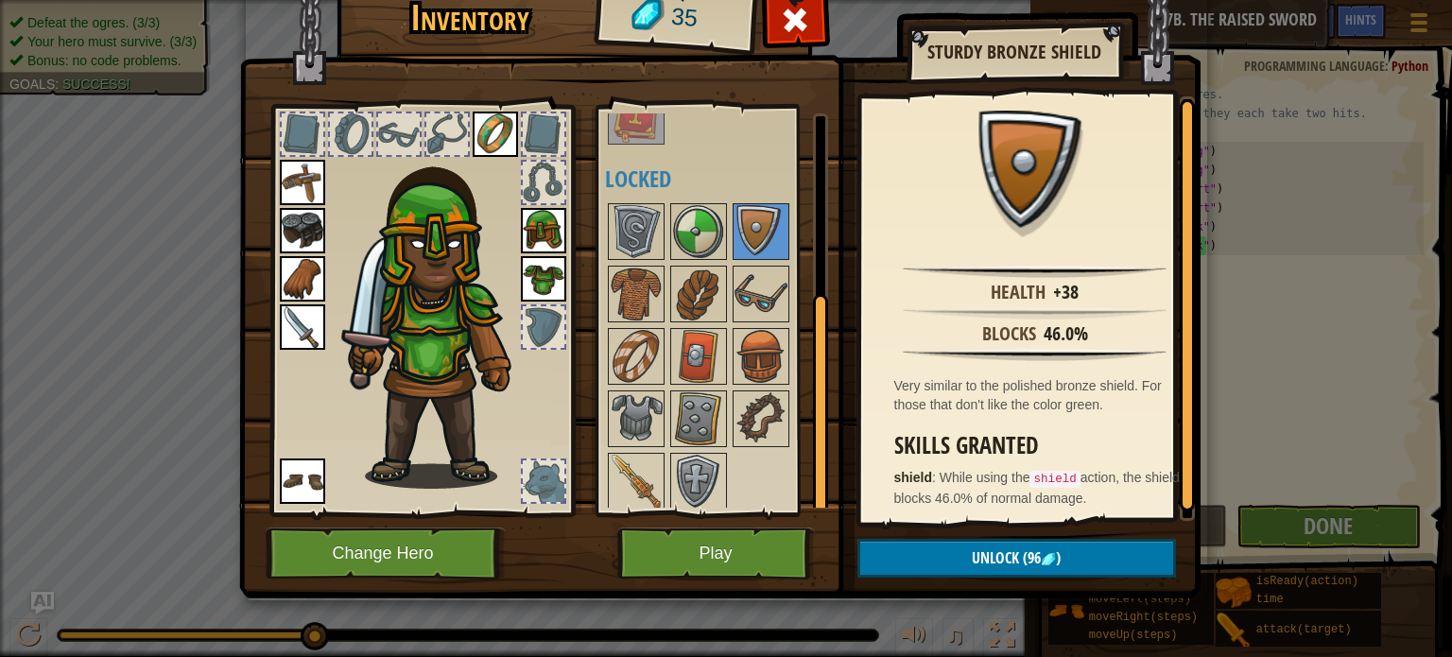
click at [590, 300] on img at bounding box center [719, 255] width 961 height 686
click at [637, 278] on img at bounding box center [636, 293] width 53 height 53
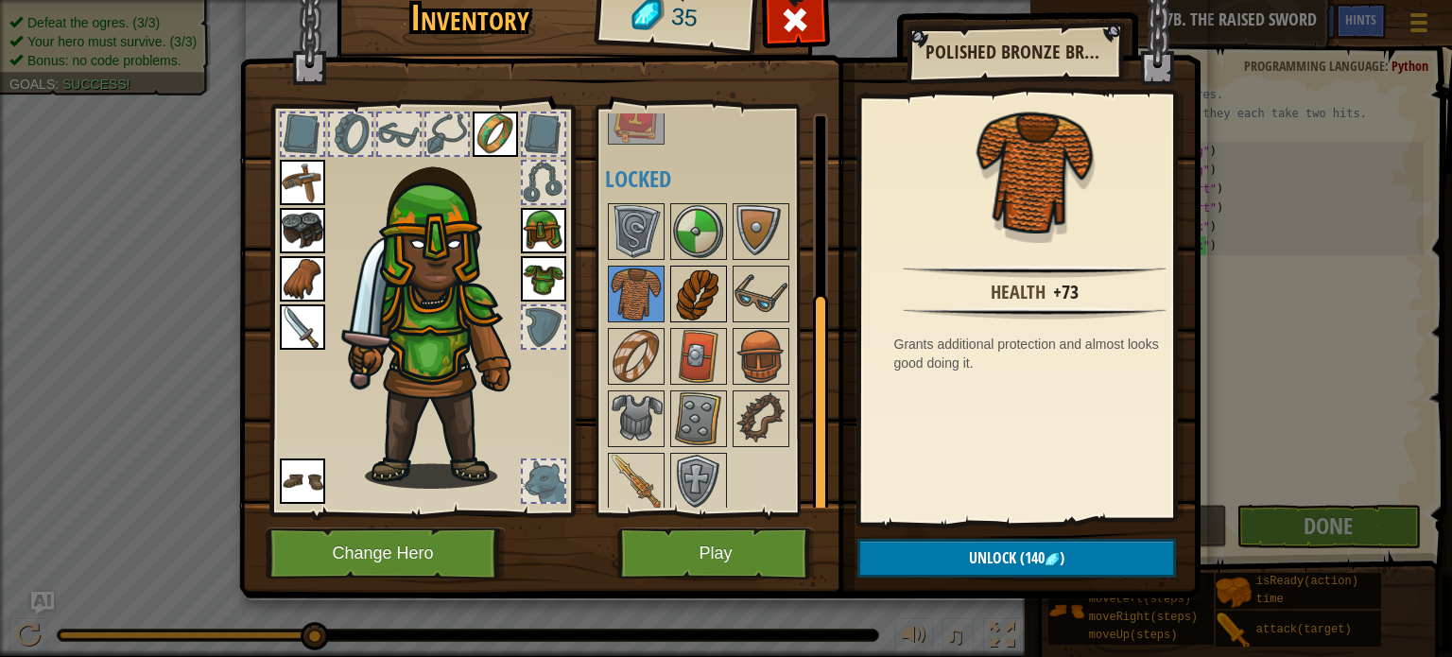
click at [703, 279] on img at bounding box center [698, 293] width 53 height 53
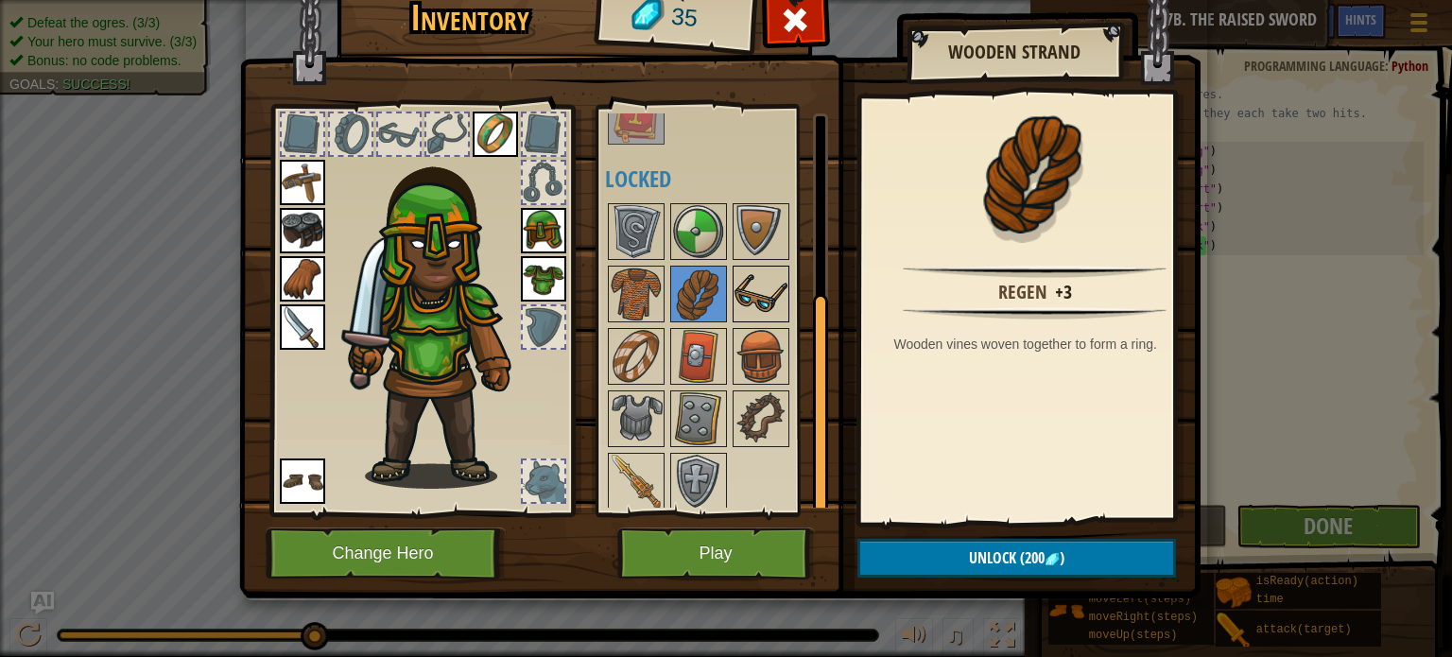
click at [758, 298] on img at bounding box center [760, 293] width 53 height 53
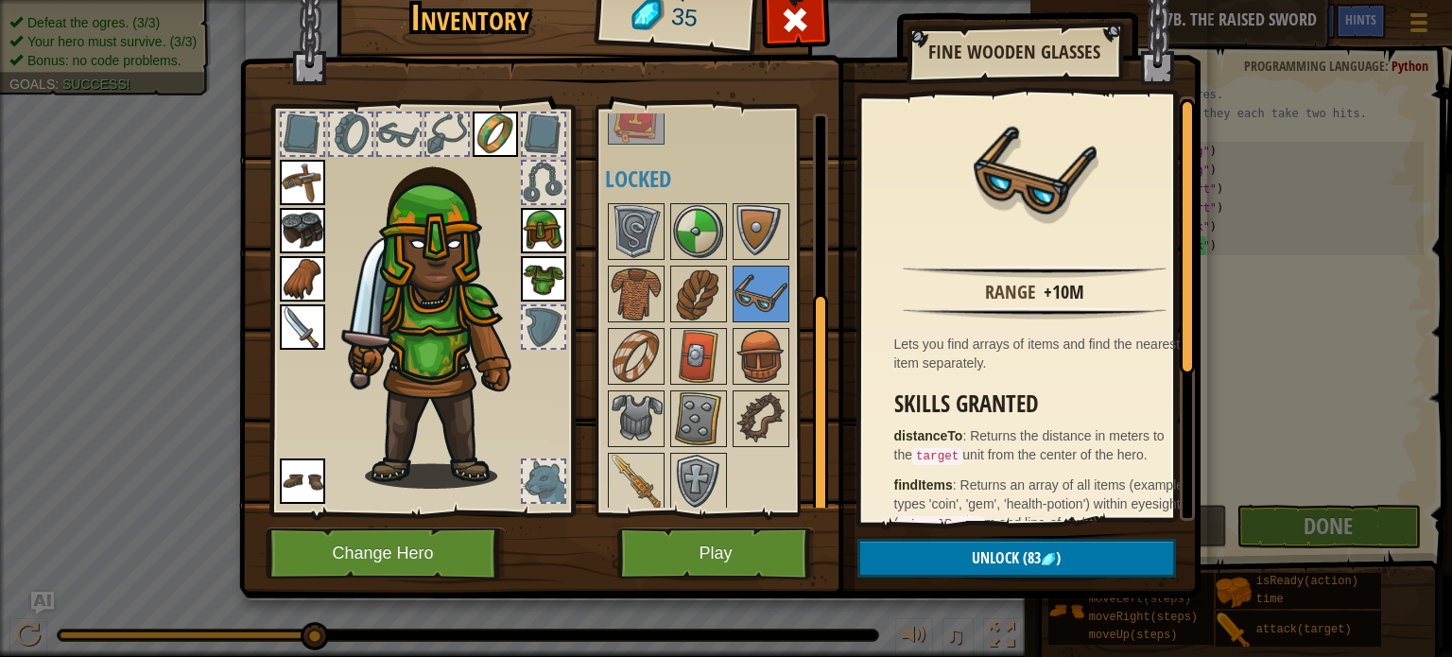
click at [601, 377] on div "Available Equip Equip Equip Equip Equip Equip Equip Equip Equip (double-click t…" at bounding box center [712, 310] width 232 height 411
click at [627, 365] on img at bounding box center [636, 356] width 53 height 53
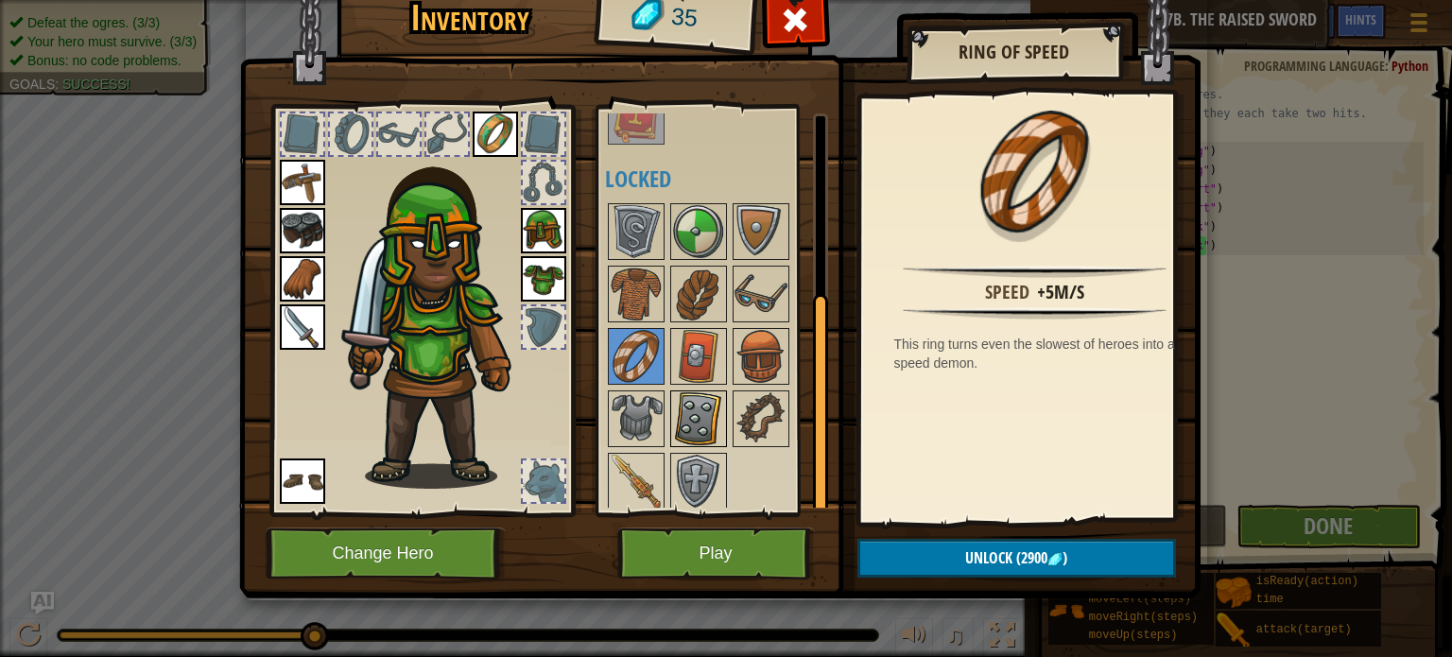
click at [696, 396] on img at bounding box center [698, 418] width 53 height 53
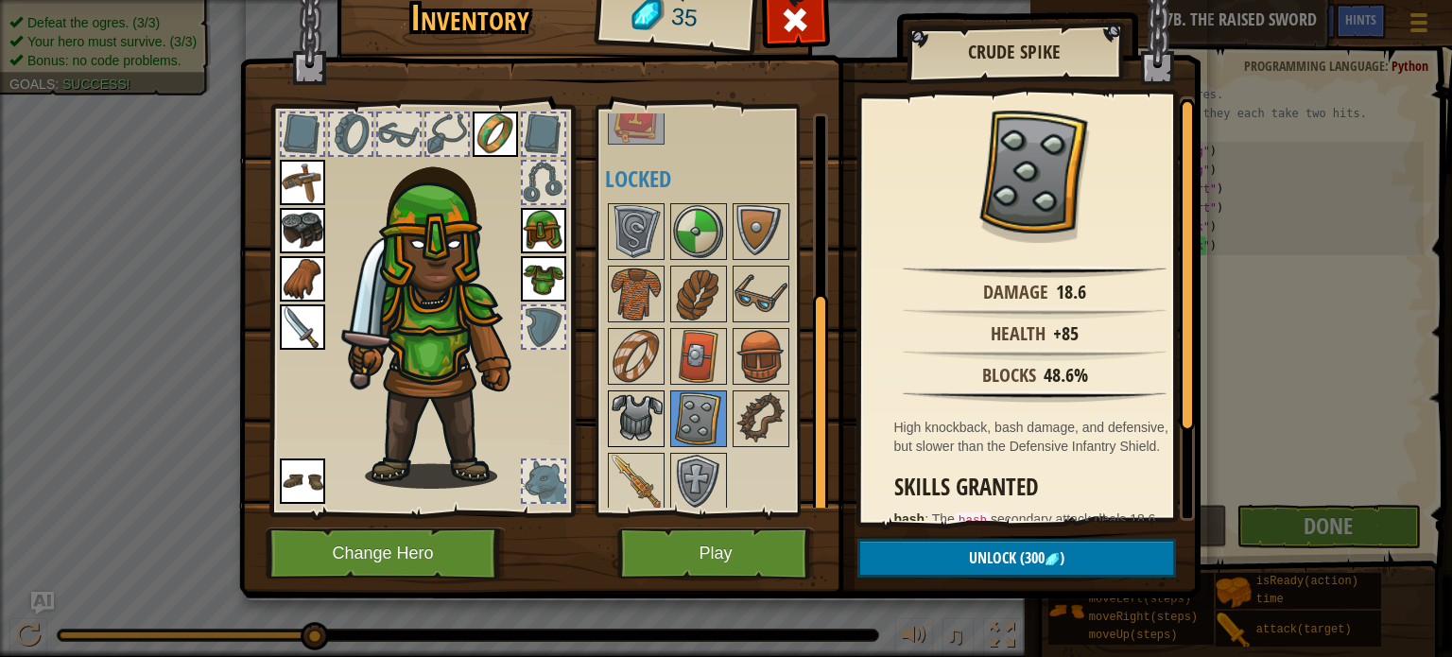
click at [627, 410] on img at bounding box center [636, 418] width 53 height 53
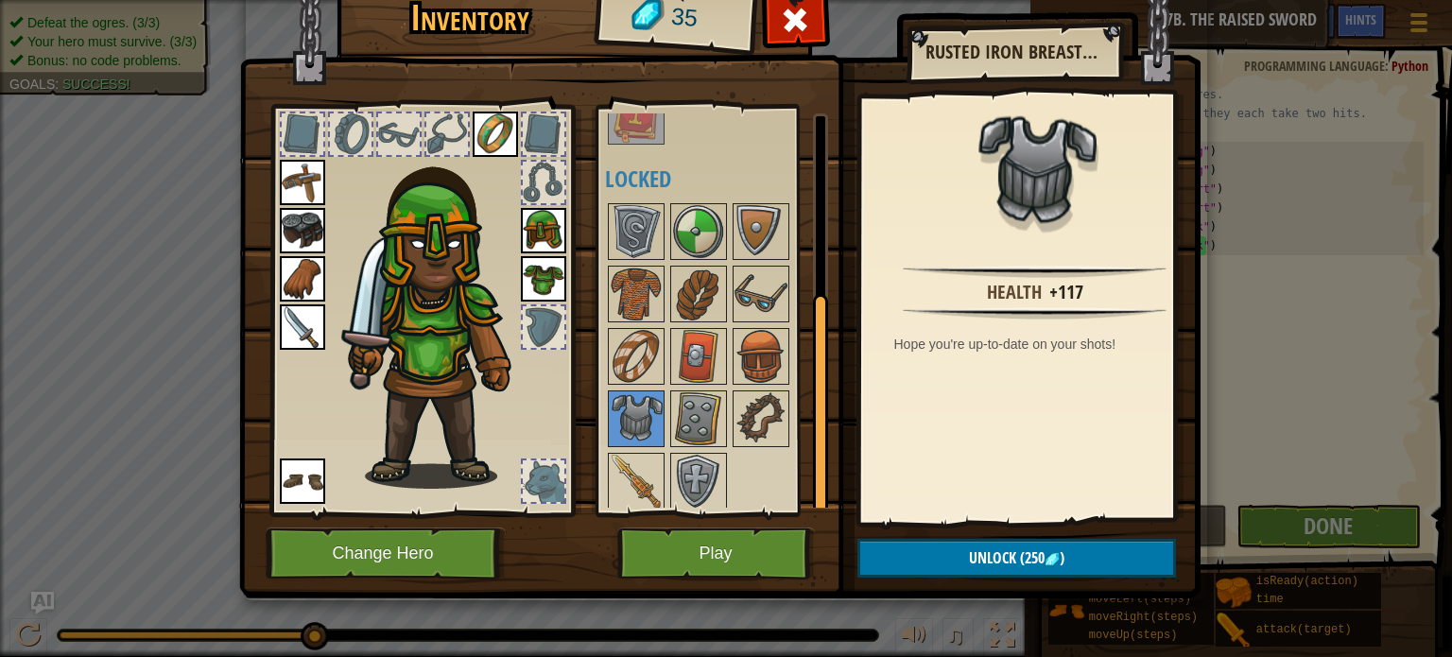
click at [539, 274] on img at bounding box center [543, 278] width 45 height 45
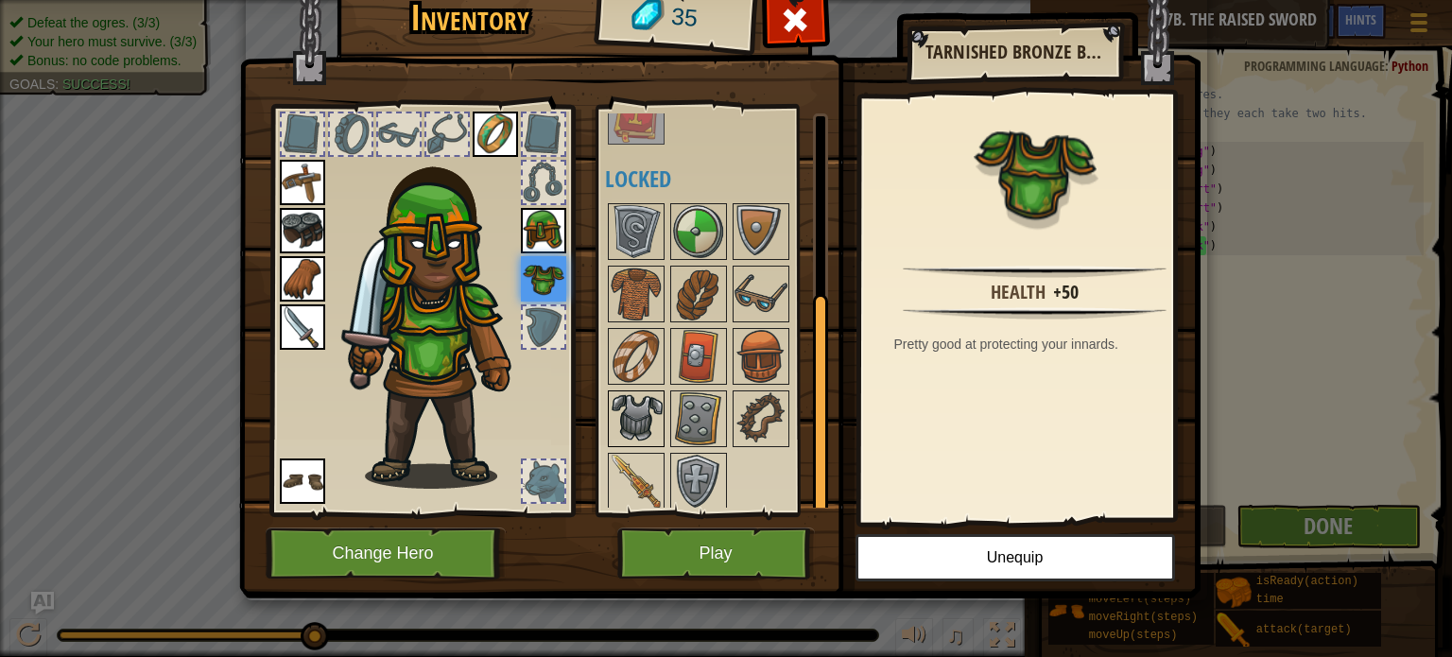
click at [651, 404] on img at bounding box center [636, 418] width 53 height 53
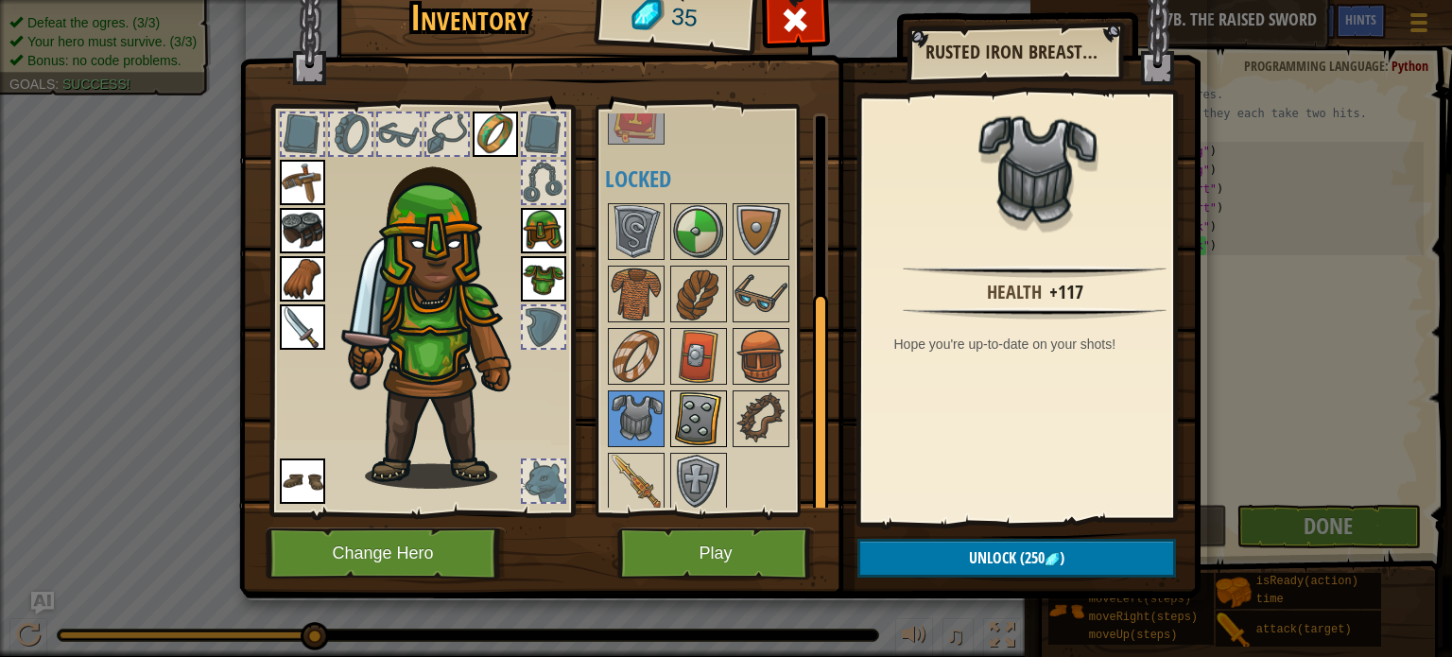
click at [691, 416] on img at bounding box center [698, 418] width 53 height 53
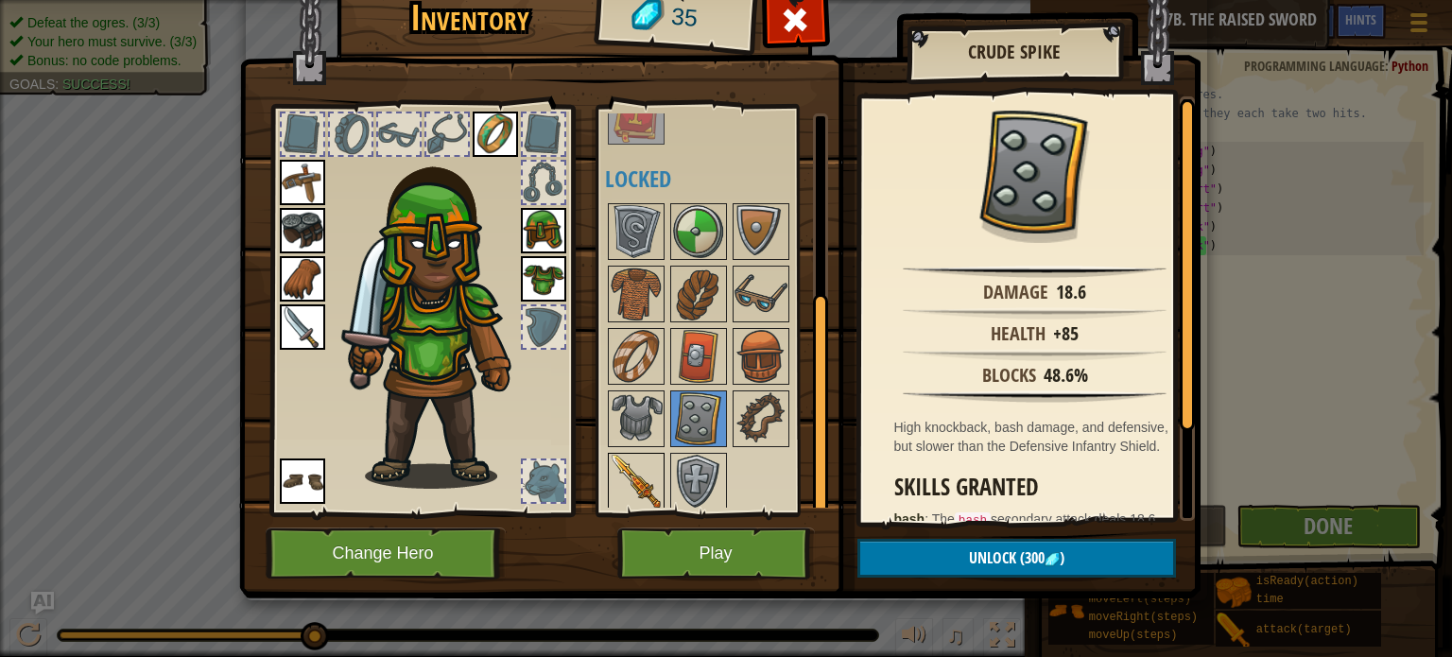
click at [646, 478] on img at bounding box center [636, 481] width 53 height 53
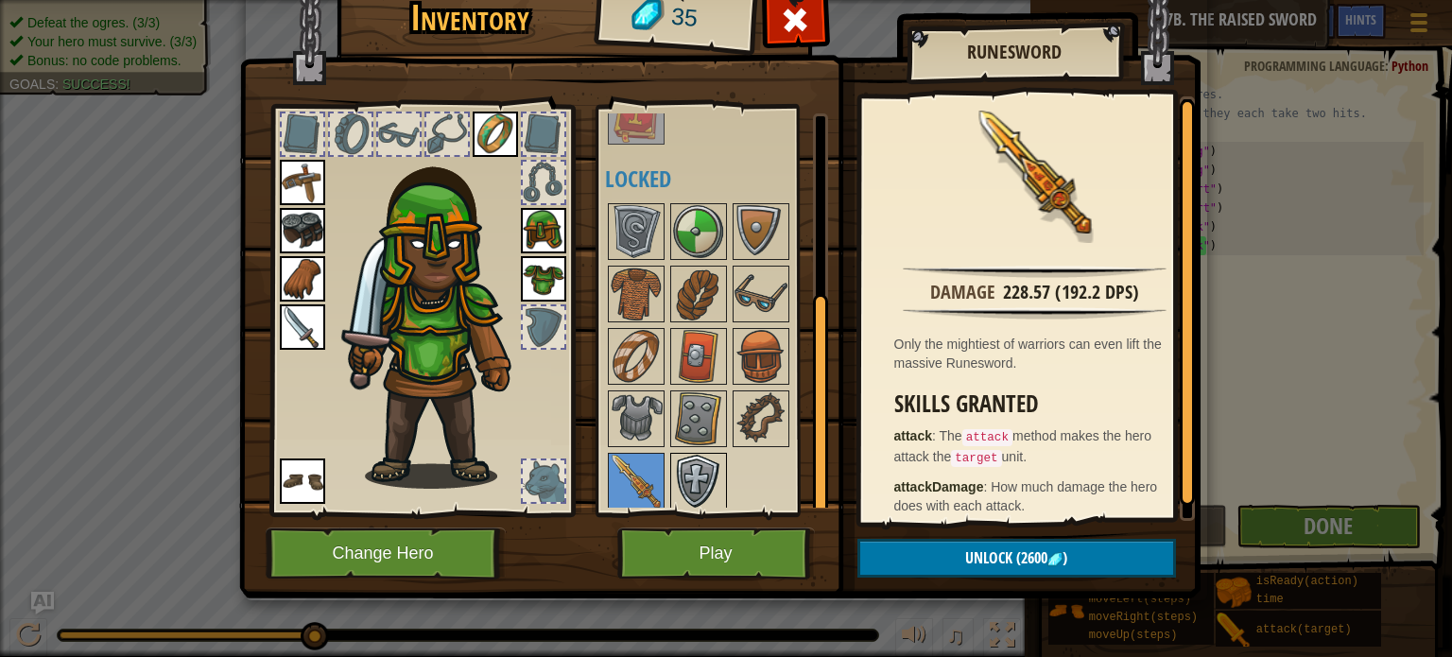
click at [680, 458] on img at bounding box center [698, 481] width 53 height 53
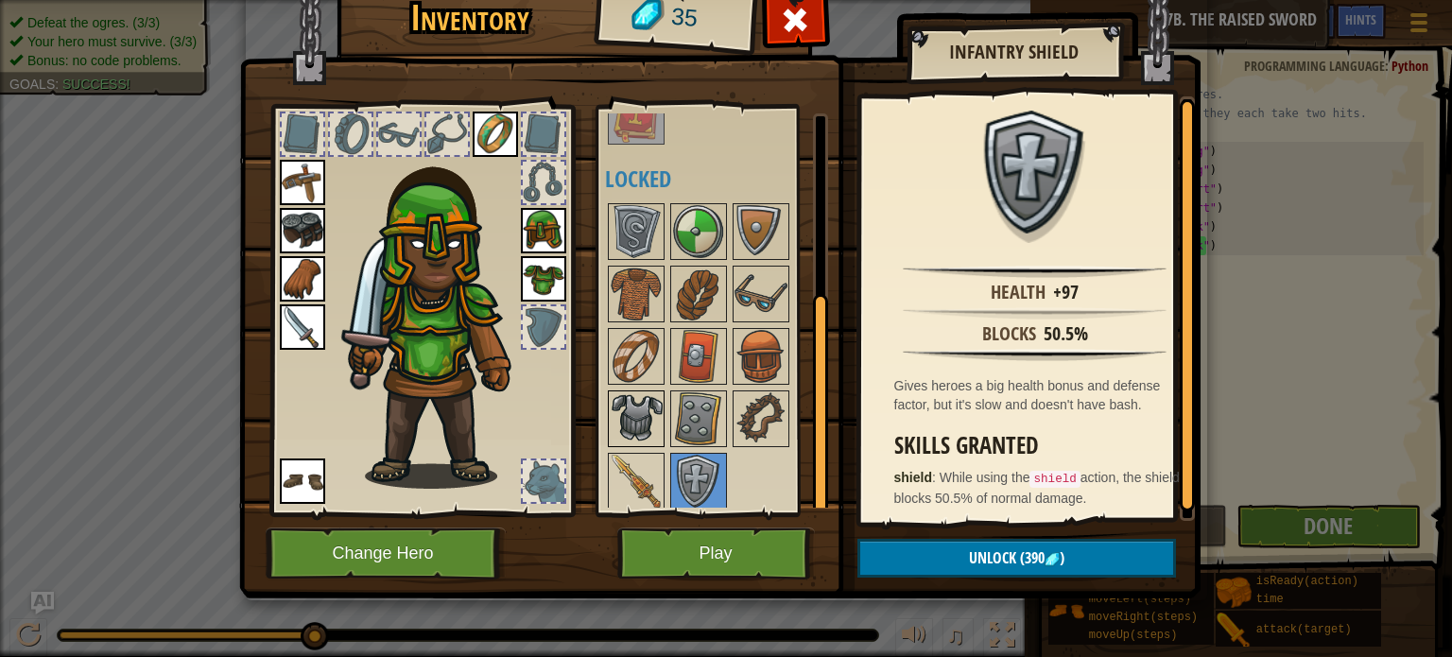
click at [624, 411] on img at bounding box center [636, 418] width 53 height 53
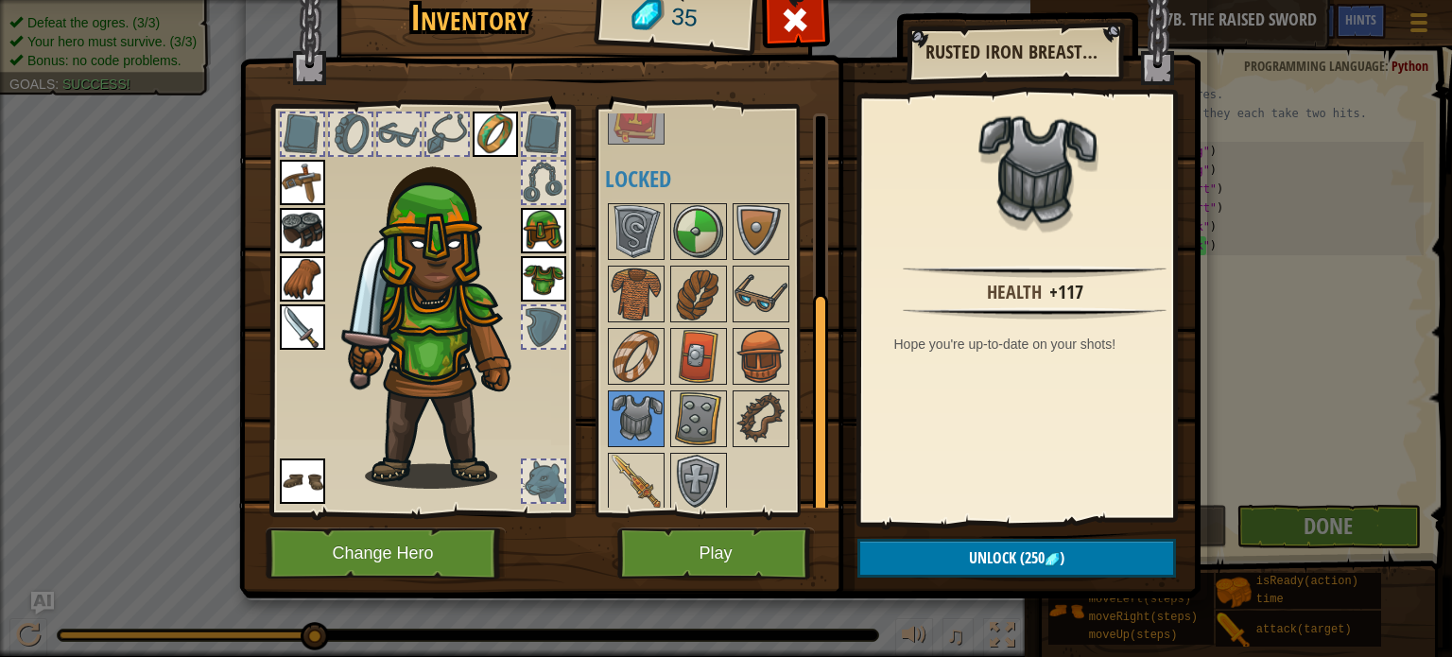
click at [695, 506] on div at bounding box center [723, 356] width 237 height 312
click at [690, 478] on img at bounding box center [698, 481] width 53 height 53
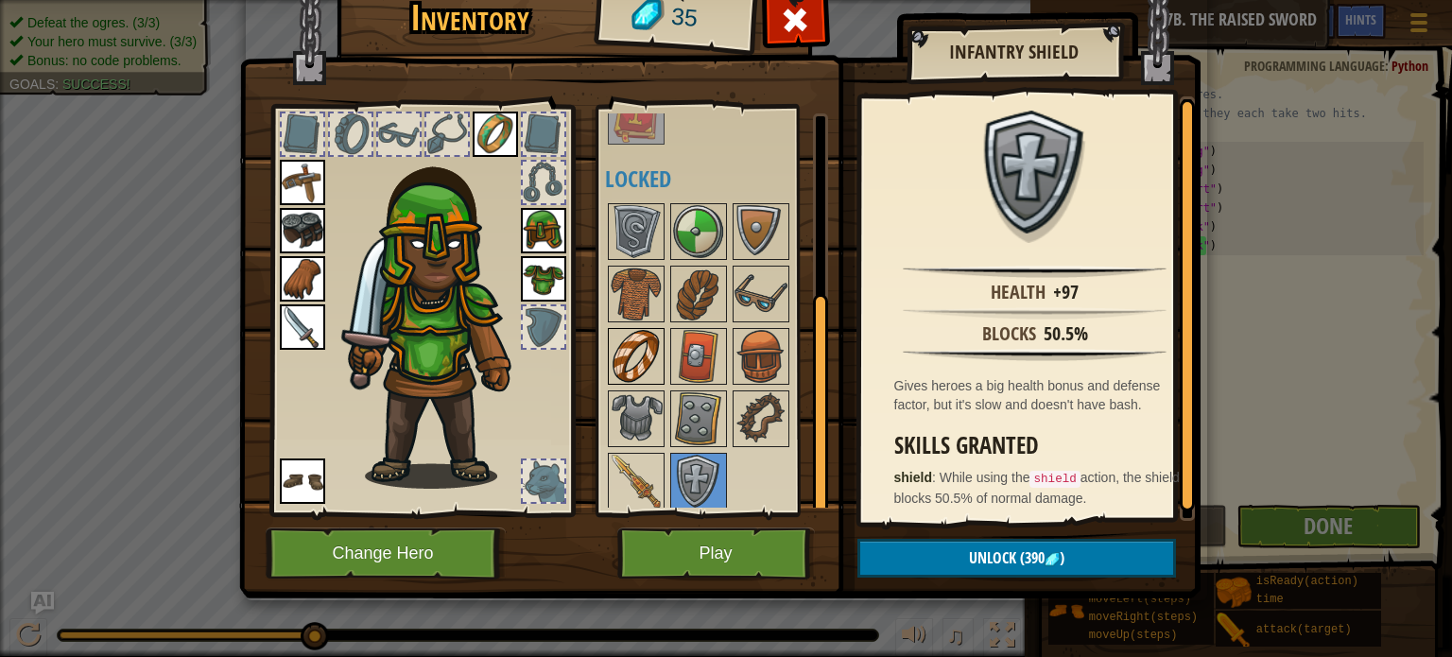
click at [632, 341] on img at bounding box center [636, 356] width 53 height 53
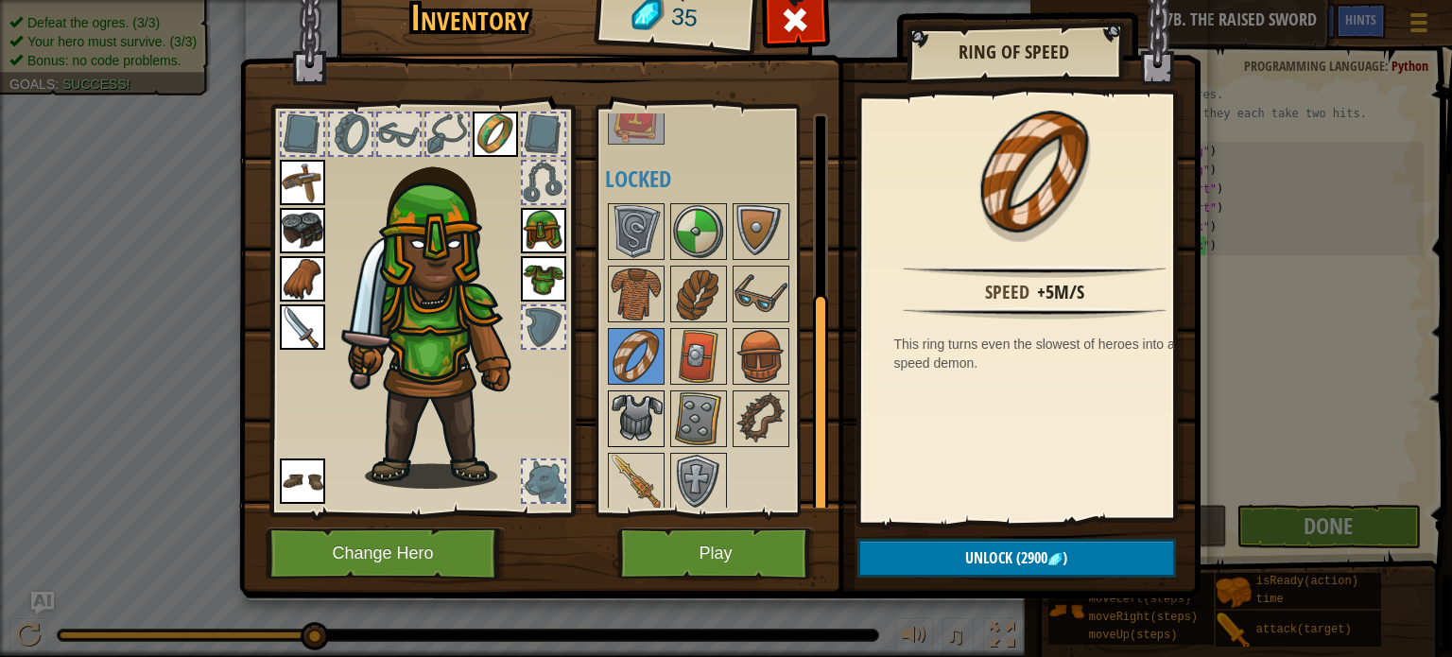
click at [652, 434] on img at bounding box center [636, 418] width 53 height 53
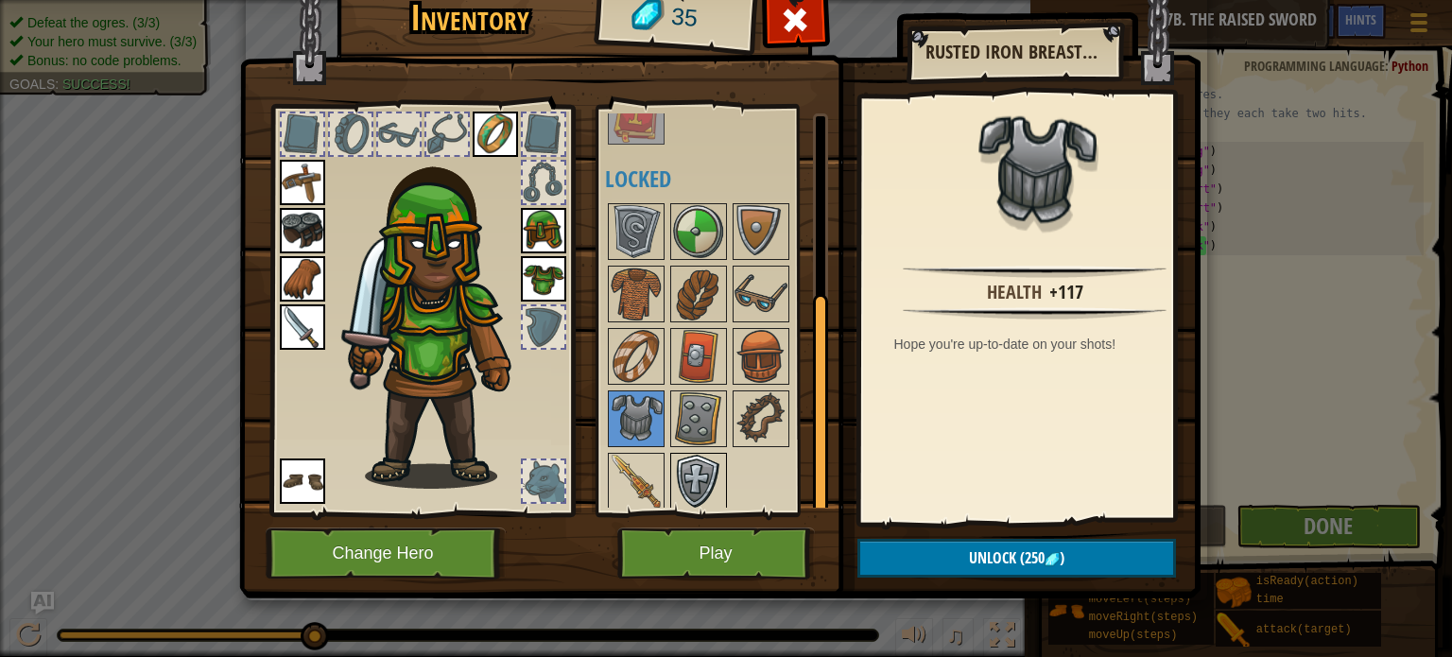
click at [694, 455] on img at bounding box center [698, 481] width 53 height 53
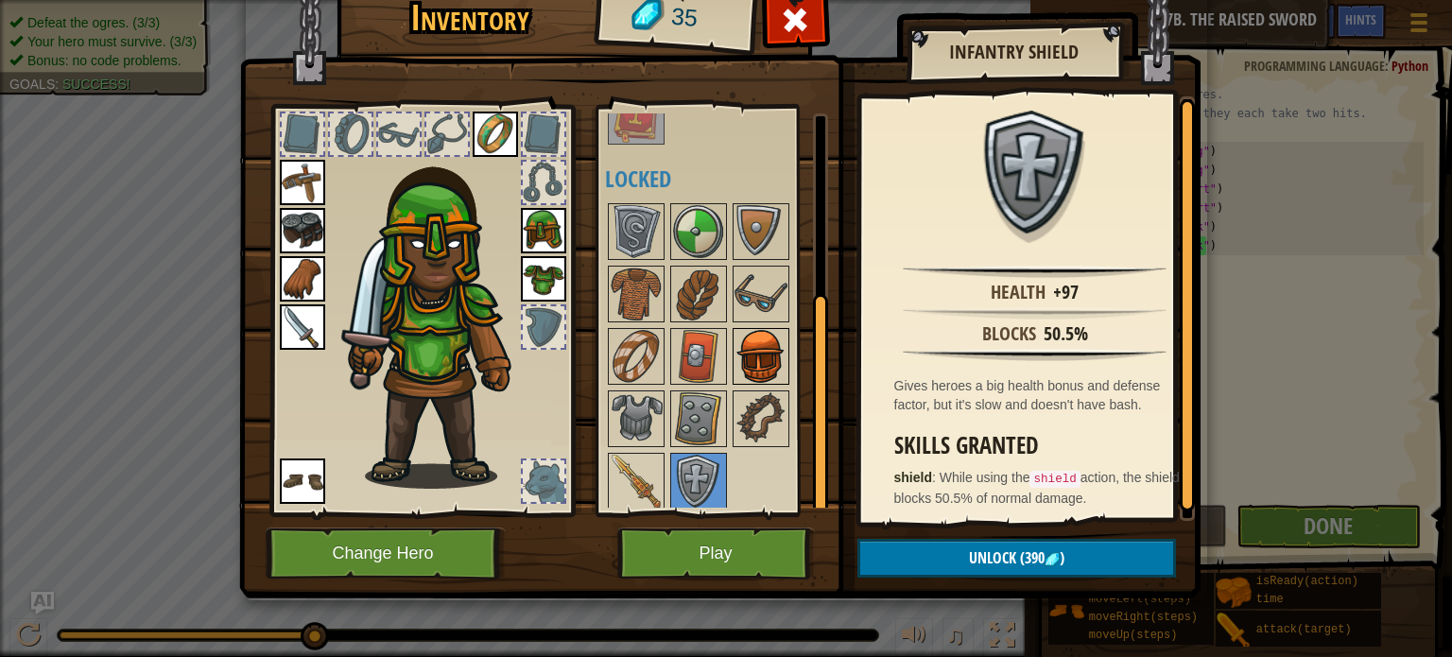
click at [756, 339] on img at bounding box center [760, 356] width 53 height 53
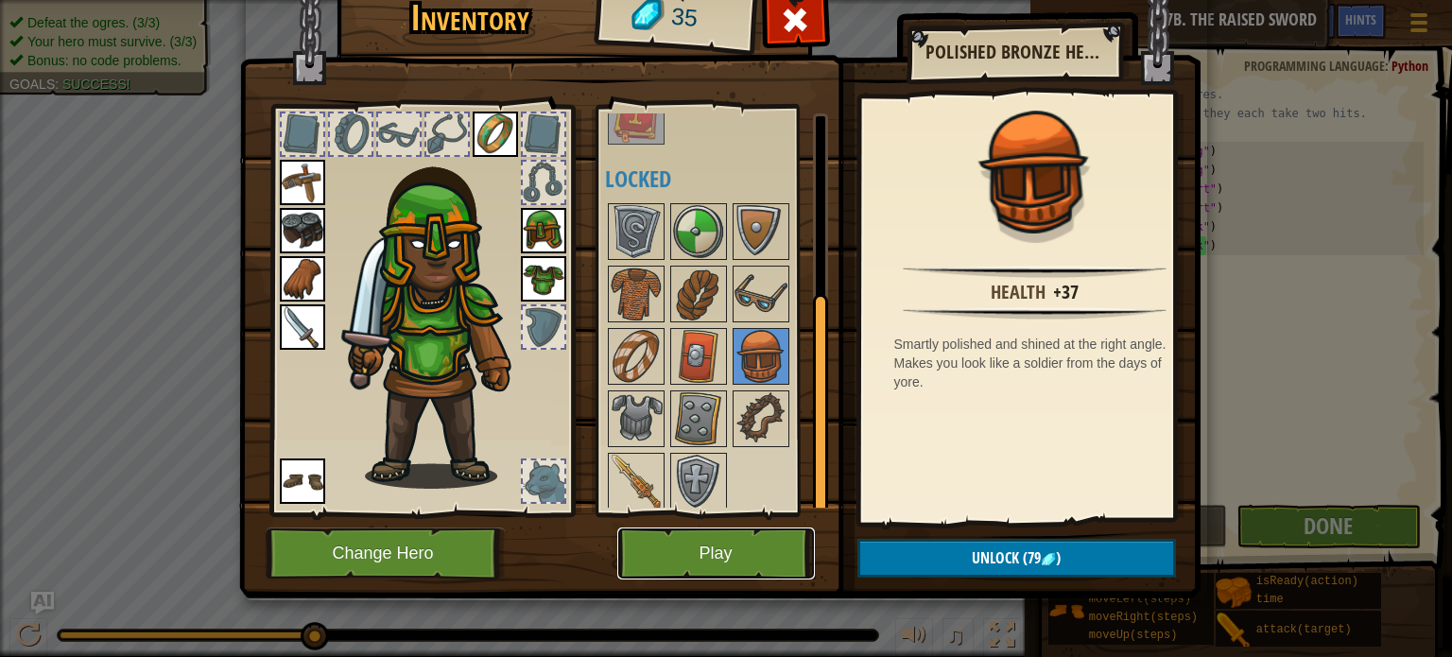
click at [696, 557] on button "Play" at bounding box center [716, 553] width 198 height 52
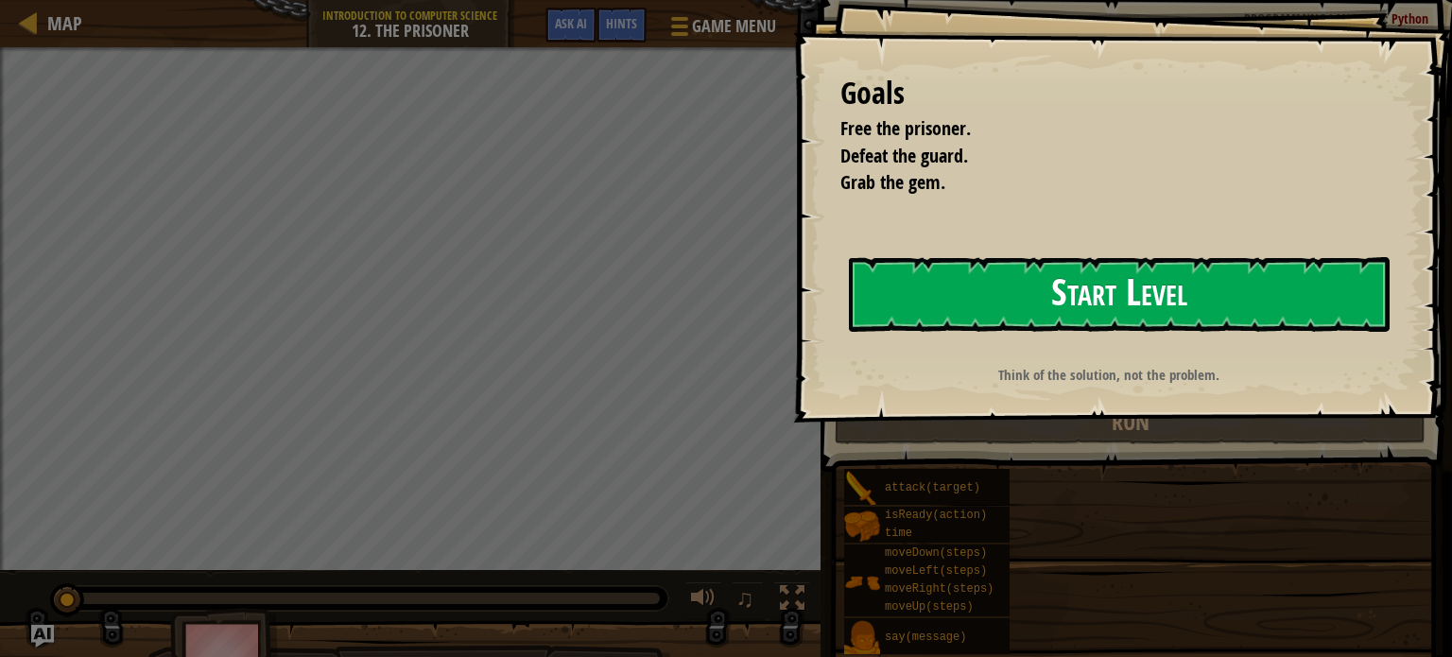
click at [960, 292] on button "Start Level" at bounding box center [1119, 294] width 541 height 75
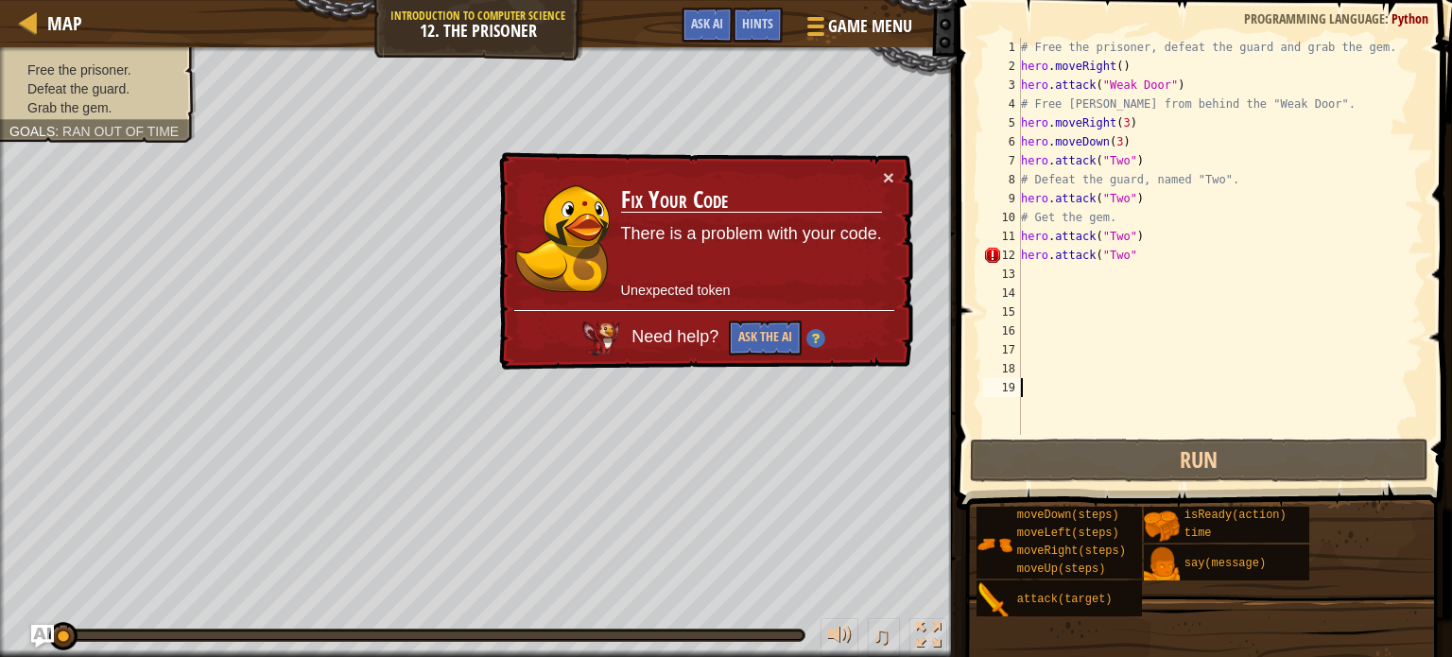
click at [1126, 252] on div "# Free the prisoner, defeat the guard and grab the gem. hero . moveRight ( ) he…" at bounding box center [1220, 255] width 406 height 435
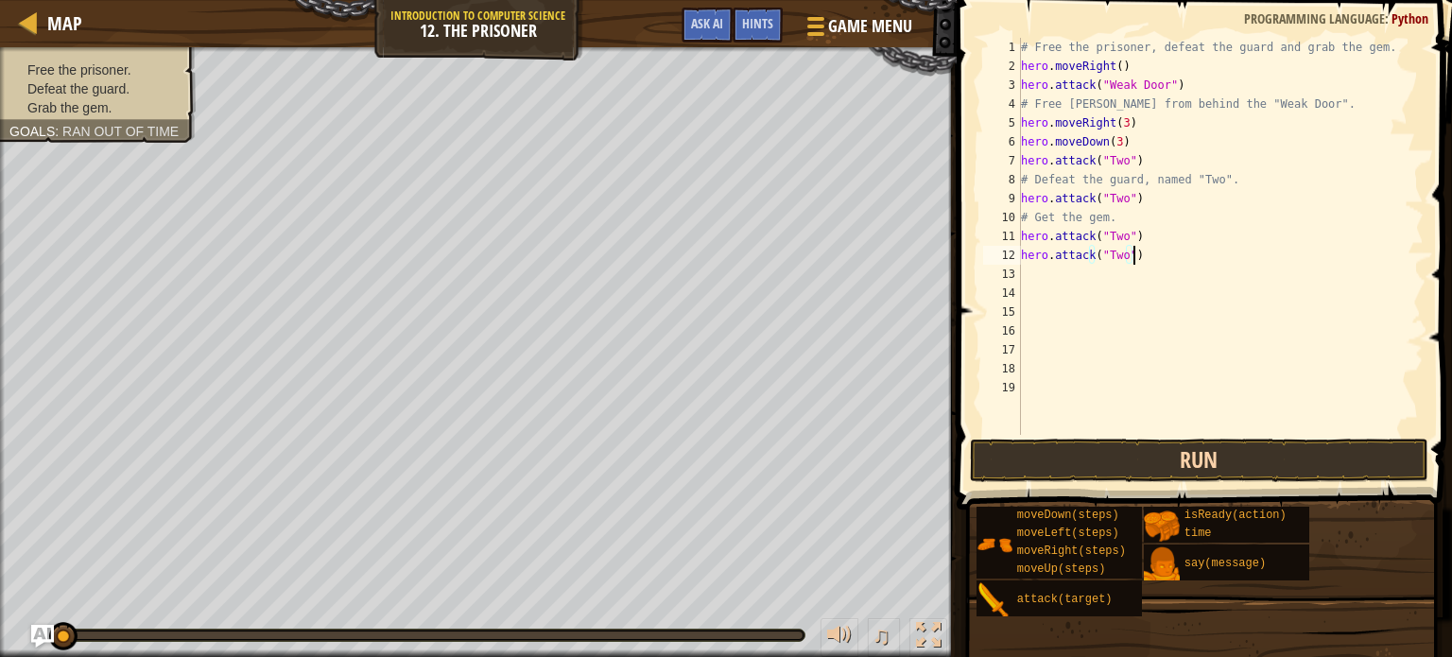
type textarea "hero.attack("Two")"
click at [1099, 463] on button "Run" at bounding box center [1199, 459] width 458 height 43
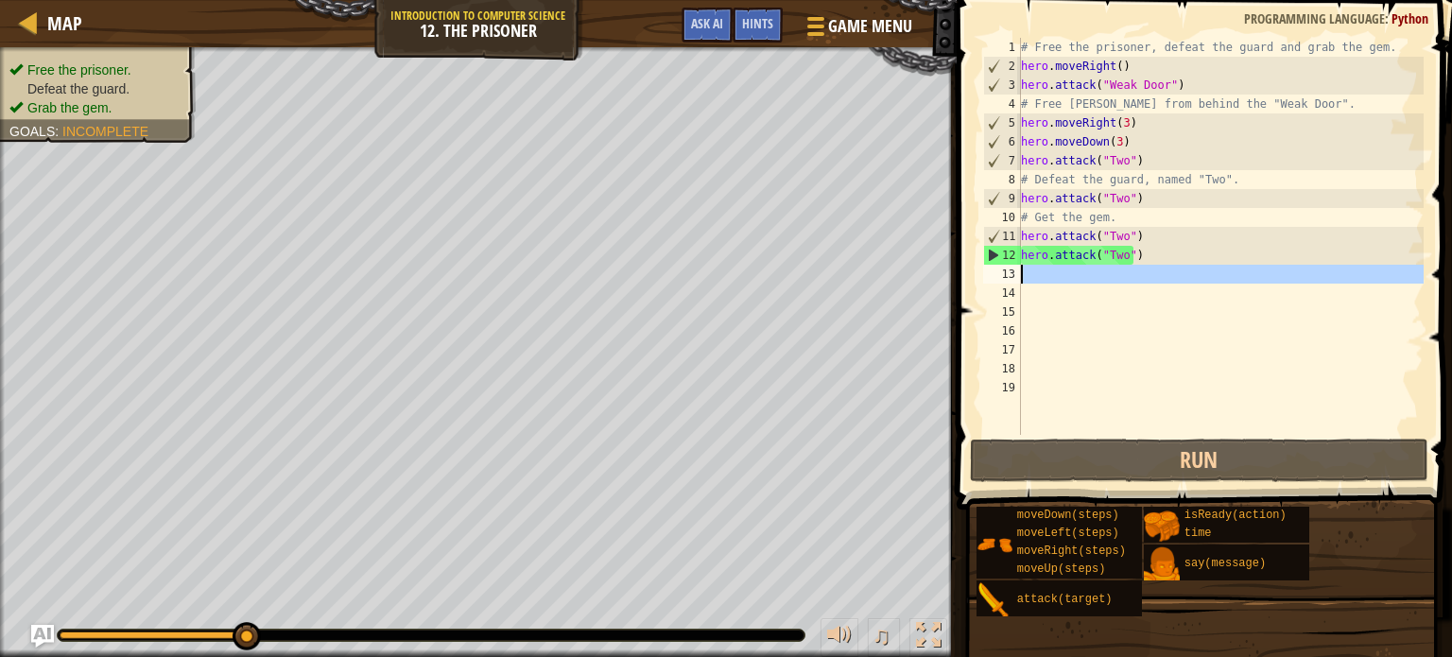
click at [1014, 268] on div "13" at bounding box center [1002, 274] width 38 height 19
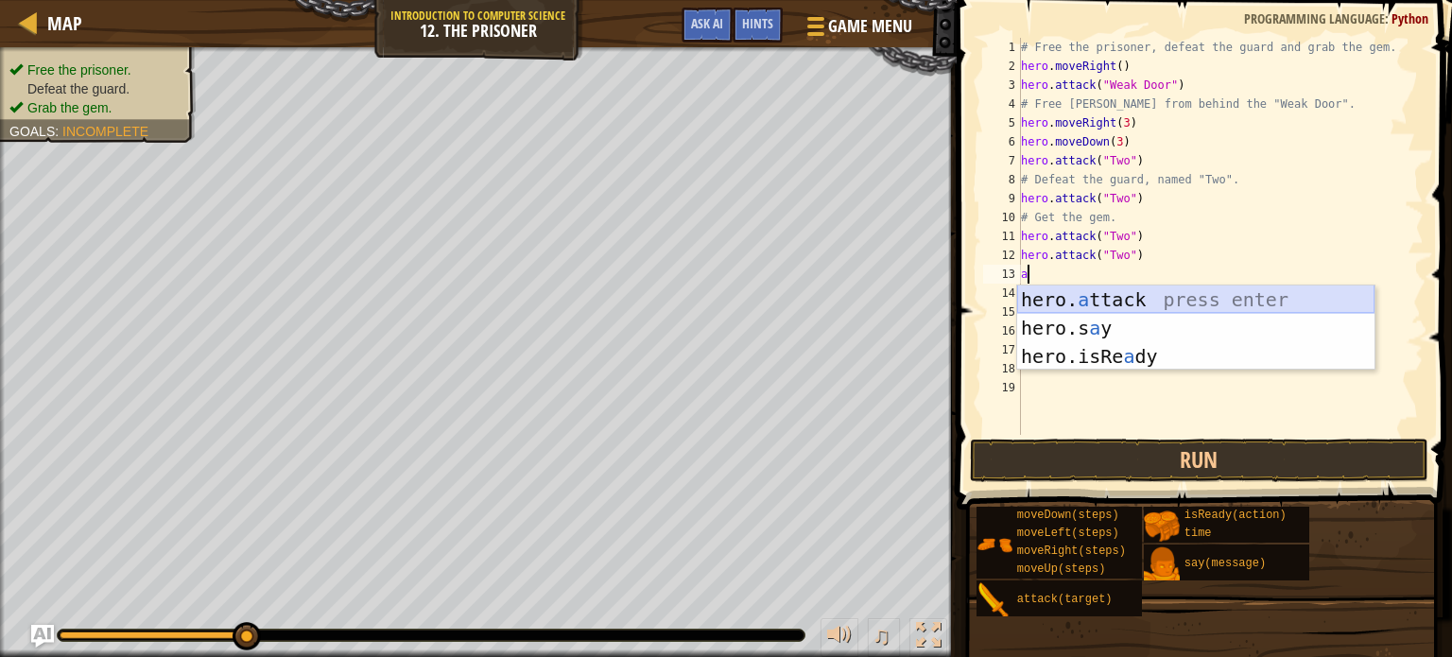
type textarea "a"
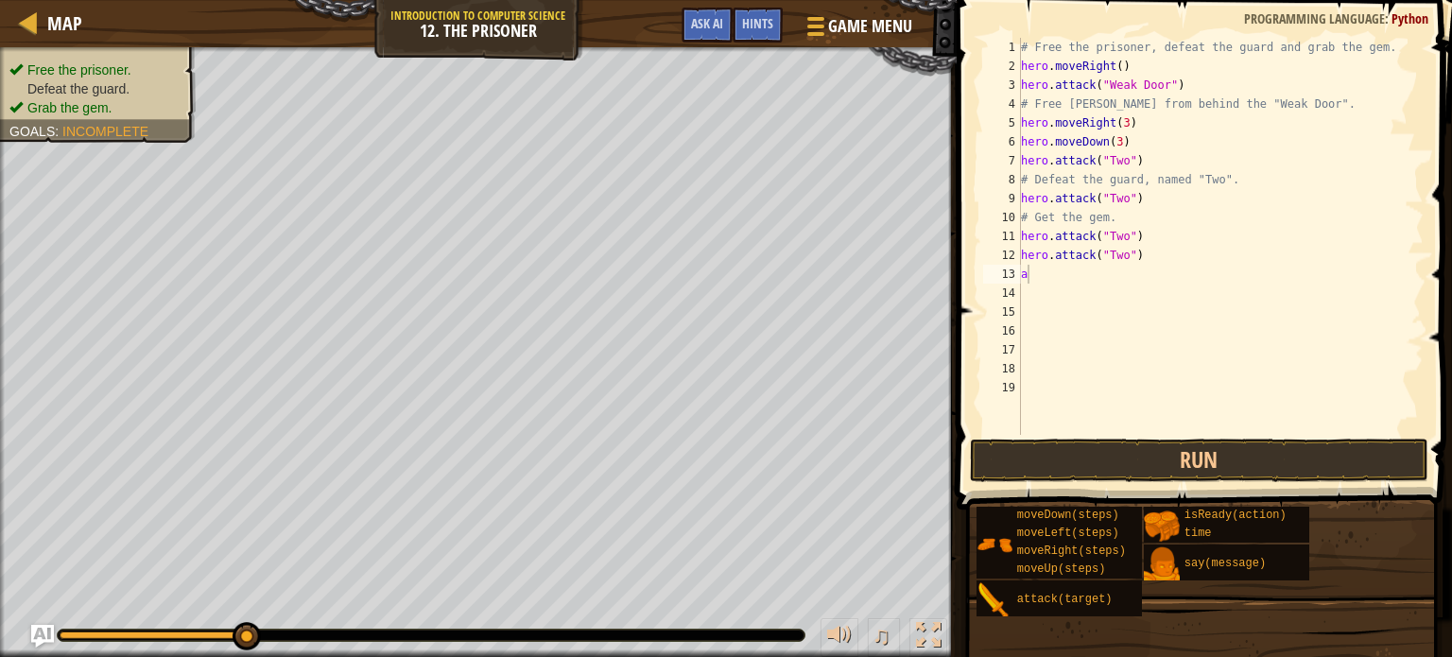
click at [1183, 0] on body "Map Introduction to Computer Science 12. The Prisoner Game Menu Done Hints Ask …" at bounding box center [726, 0] width 1452 height 0
click at [1029, 275] on div "# Free the prisoner, defeat the guard and grab the gem. hero . moveRight ( ) he…" at bounding box center [1220, 255] width 406 height 435
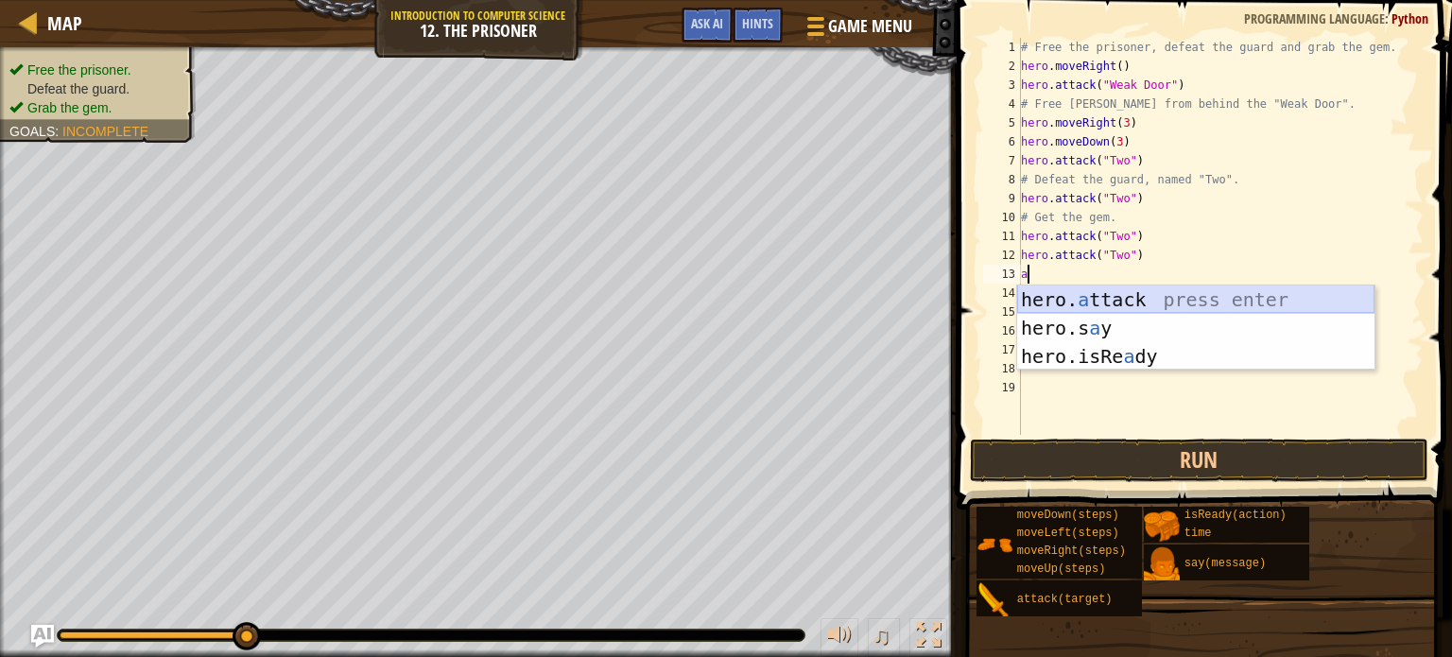
click at [1123, 297] on div "hero. a ttack press enter hero.s a y press enter hero.isRe a dy press enter" at bounding box center [1195, 356] width 357 height 142
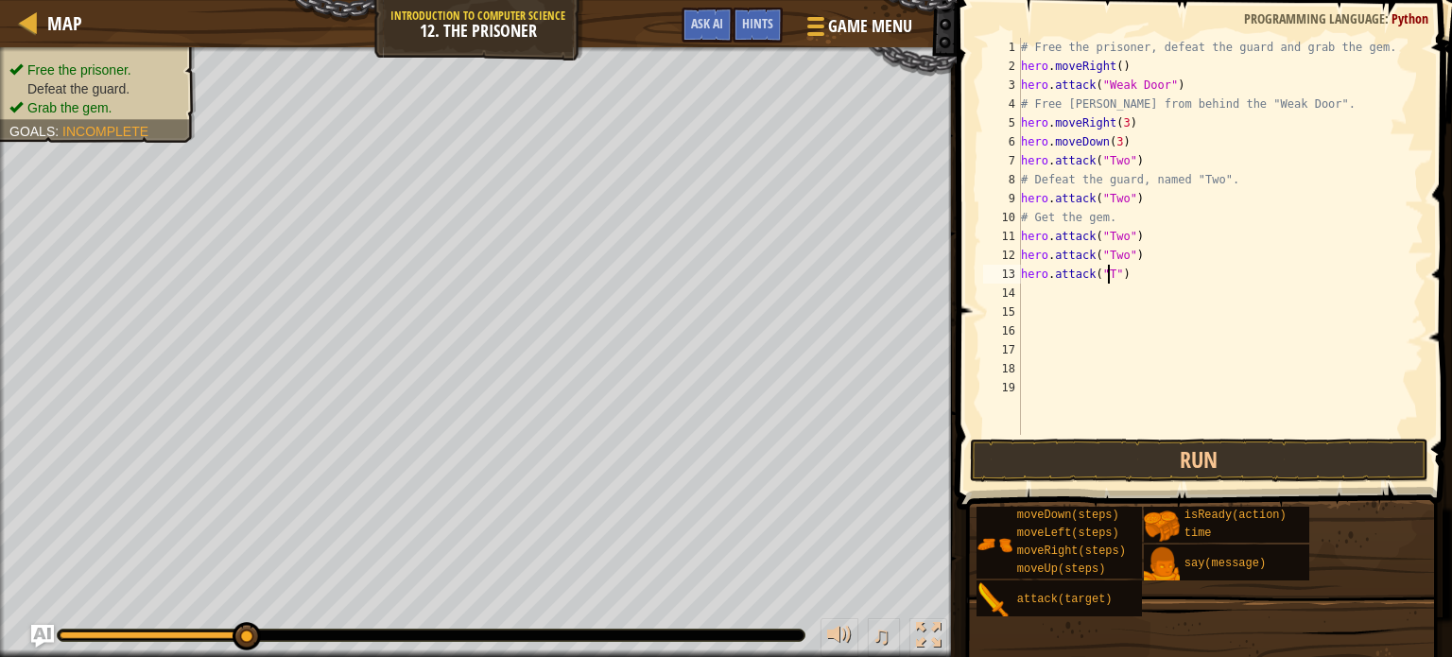
scroll to position [9, 8]
type textarea "hero.attack("Two")"
click at [1063, 460] on button "Run" at bounding box center [1199, 459] width 458 height 43
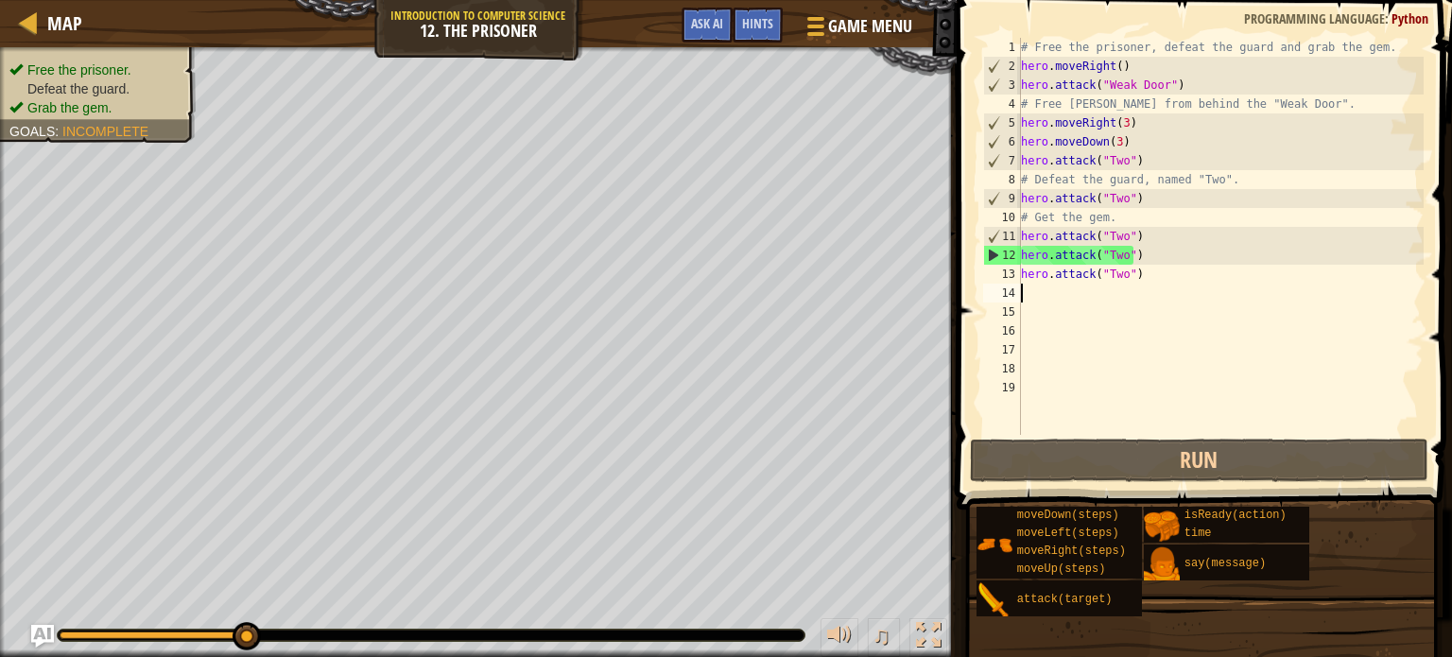
click at [1024, 293] on div "# Free the prisoner, defeat the guard and grab the gem. hero . moveRight ( ) he…" at bounding box center [1220, 255] width 406 height 435
click at [744, 35] on div "Hints" at bounding box center [757, 25] width 50 height 35
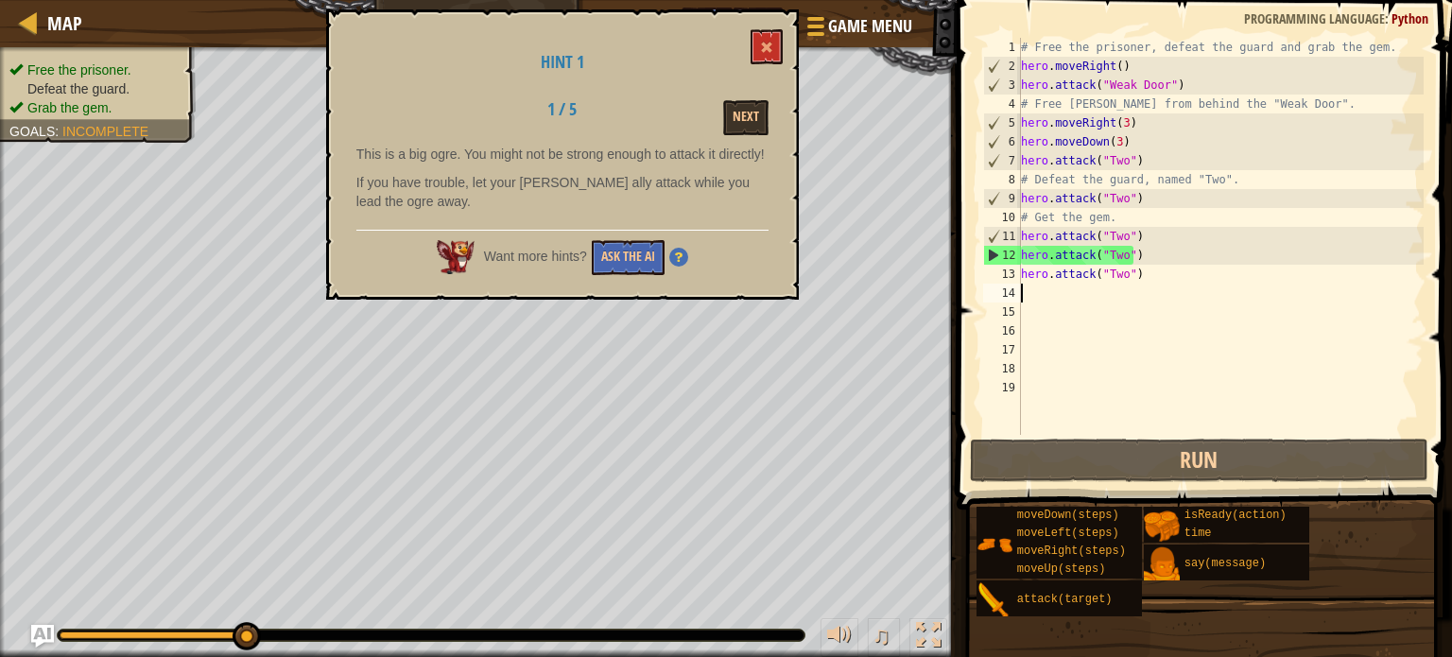
click at [1133, 277] on div "# Free the prisoner, defeat the guard and grab the gem. hero . moveRight ( ) he…" at bounding box center [1220, 255] width 406 height 435
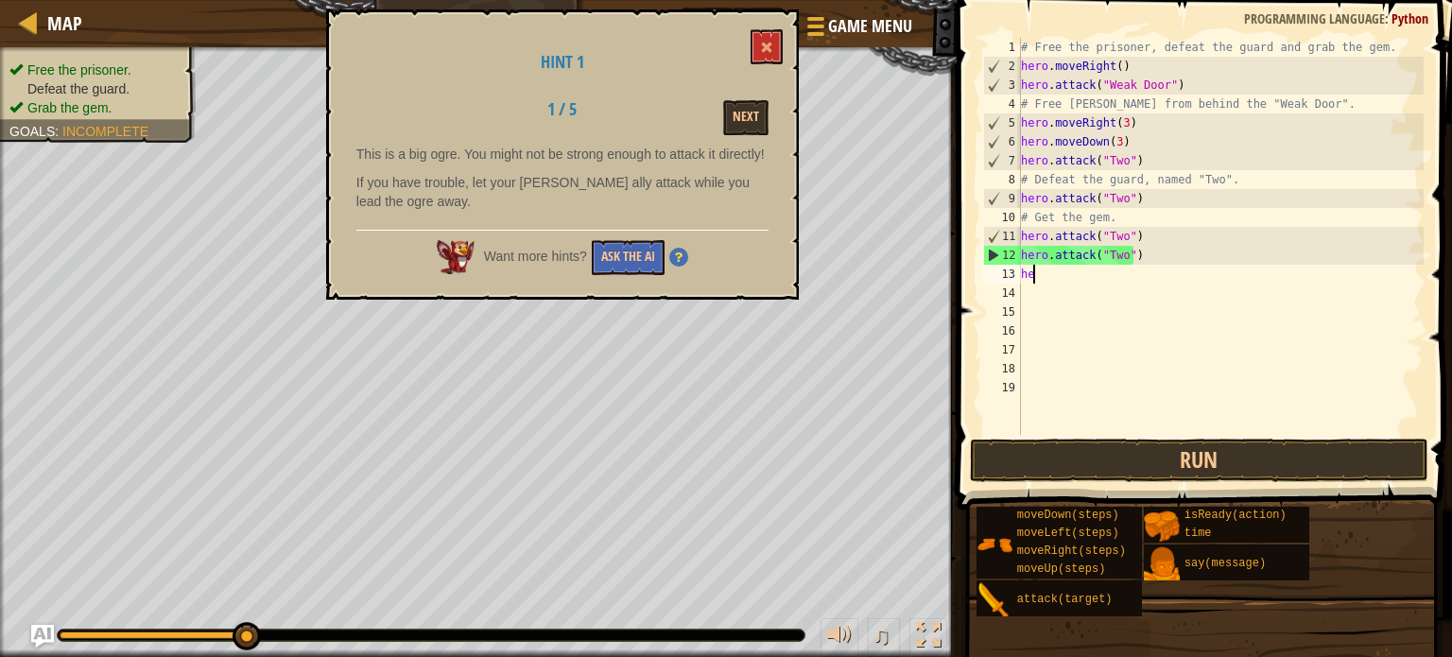
type textarea "h"
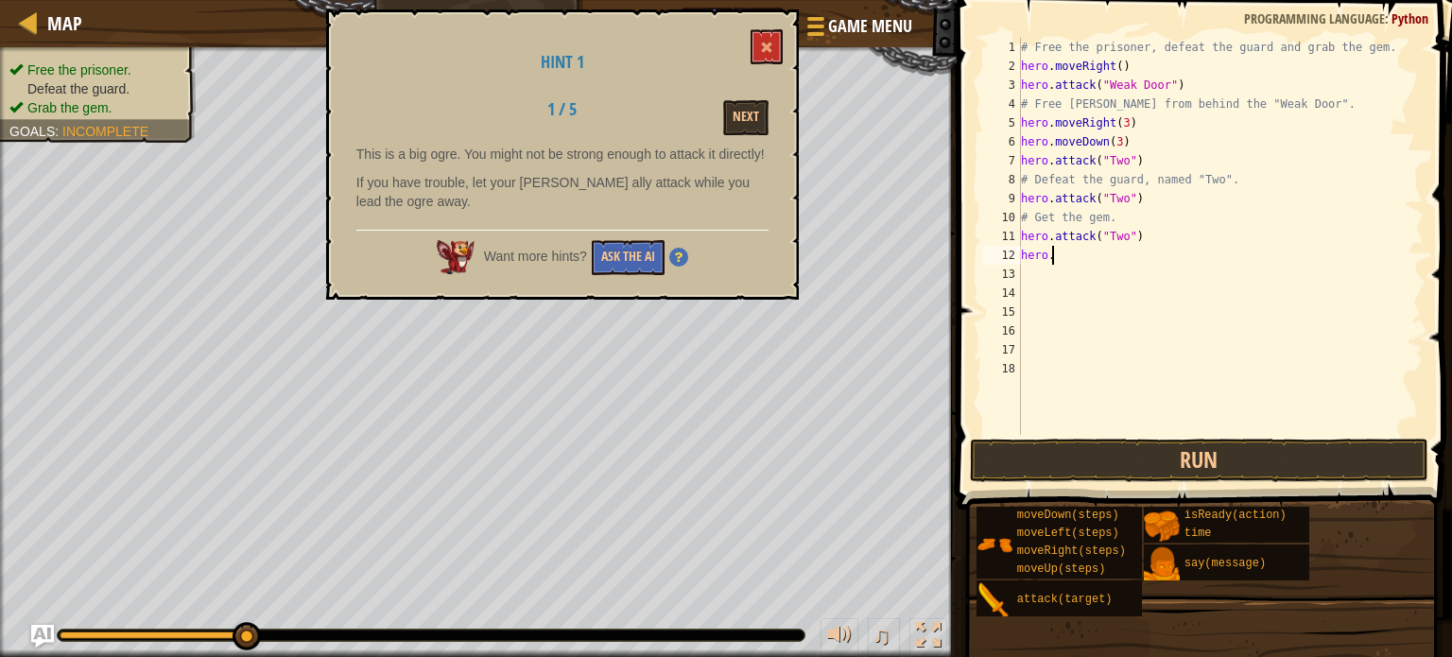
type textarea "h"
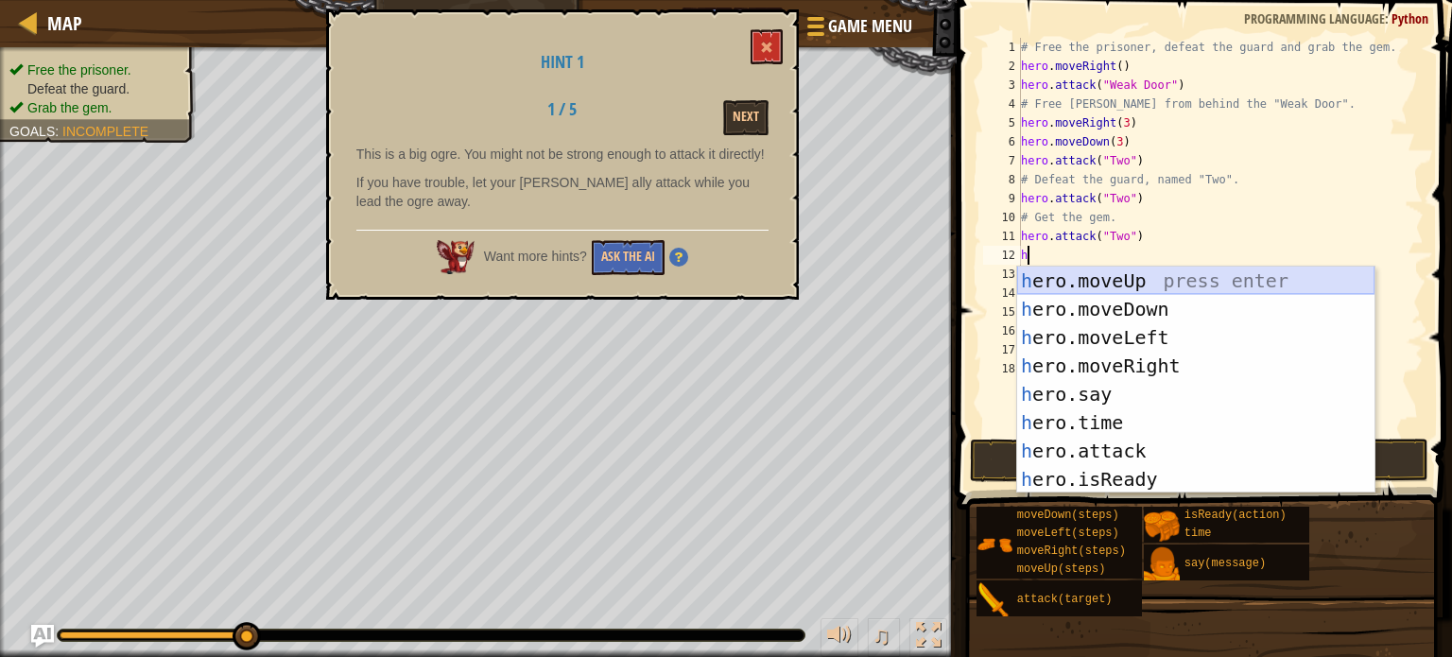
click at [1105, 272] on div "h ero.moveUp press enter h ero.moveDown press enter h ero.moveLeft press enter …" at bounding box center [1195, 408] width 357 height 284
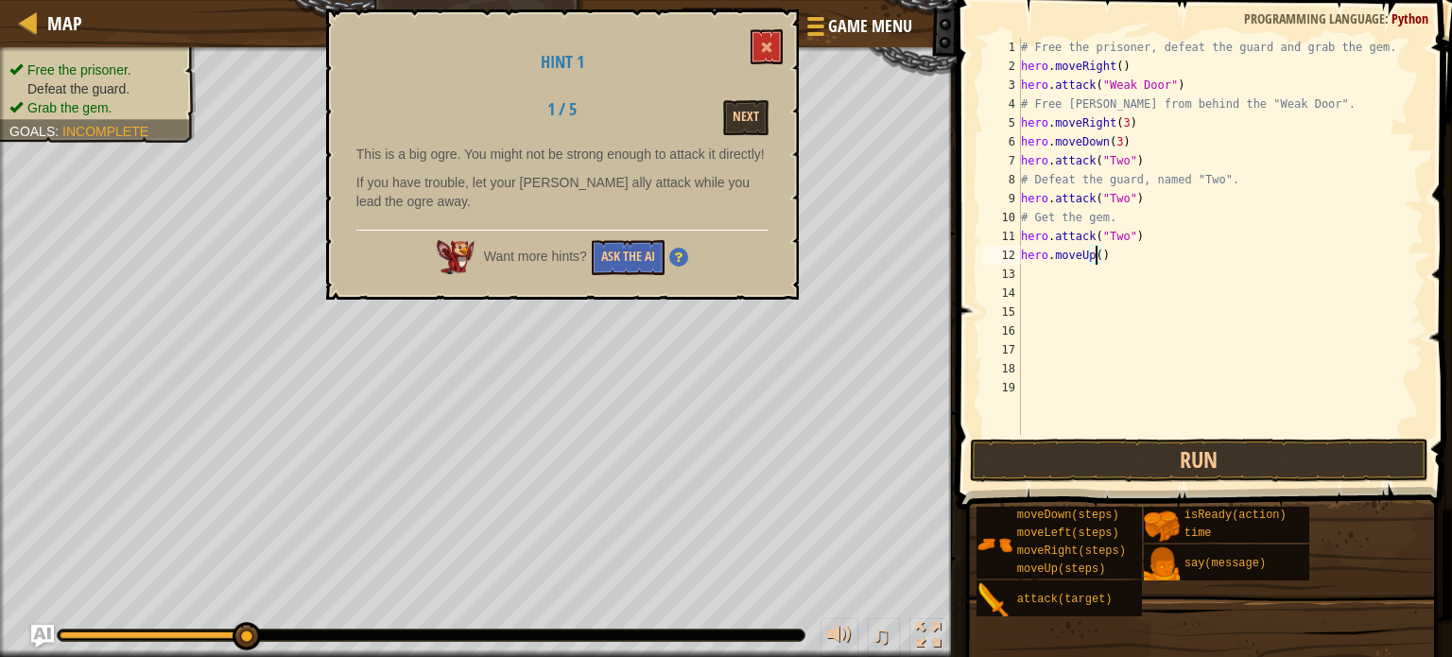
click at [1092, 253] on div "# Free the prisoner, defeat the guard and grab the gem. hero . moveRight ( ) he…" at bounding box center [1220, 255] width 406 height 435
click at [1221, 465] on button "Run" at bounding box center [1199, 459] width 458 height 43
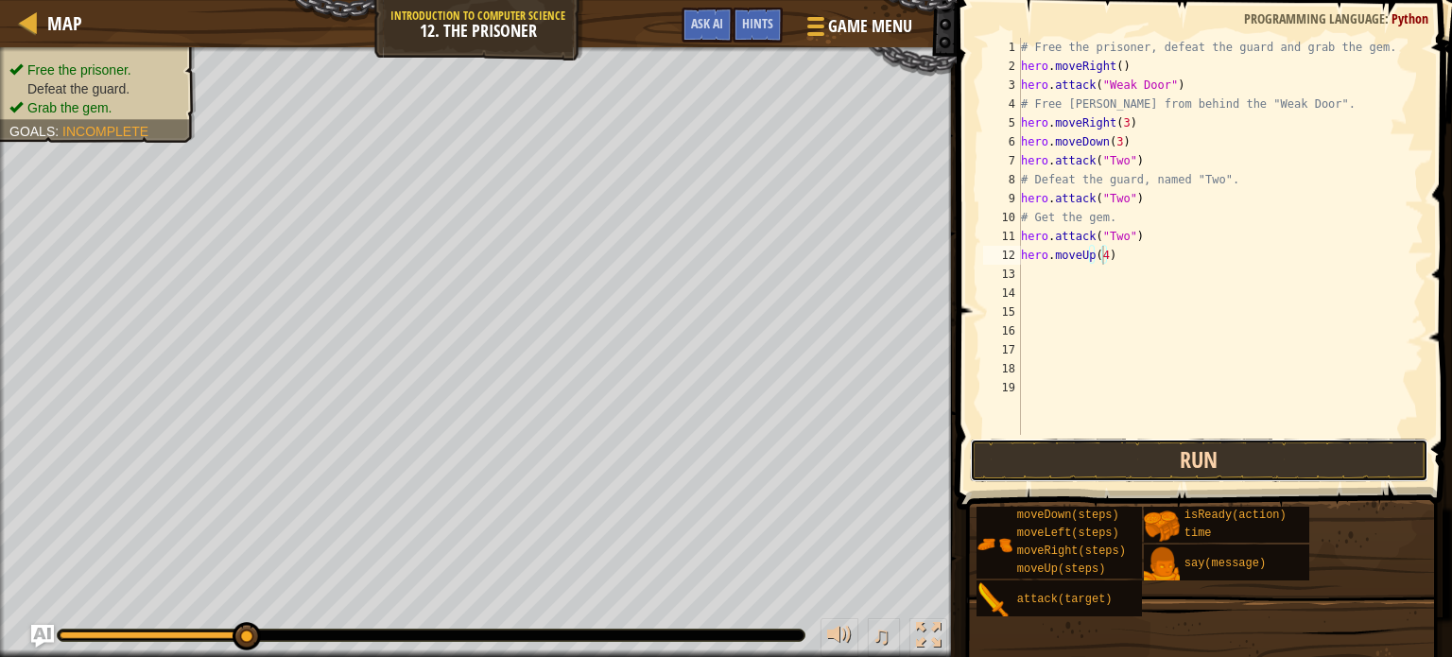
click at [1070, 452] on button "Run" at bounding box center [1199, 459] width 458 height 43
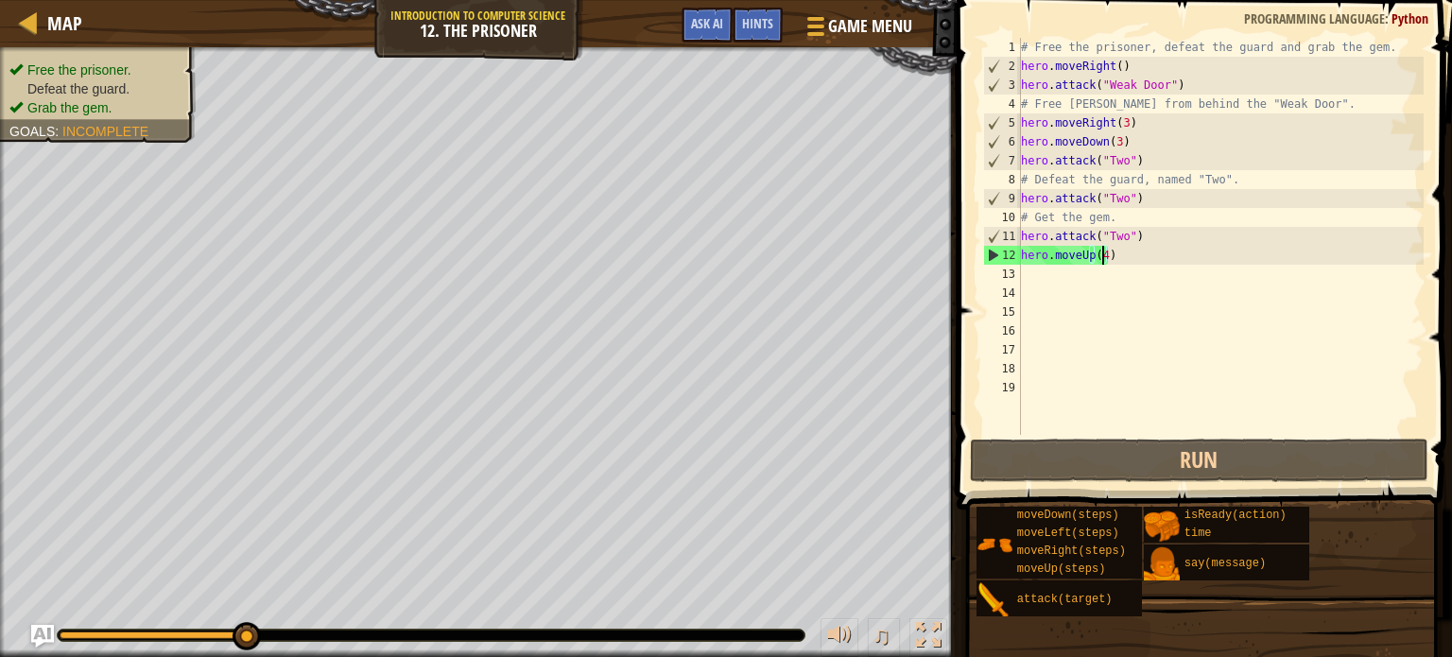
scroll to position [9, 5]
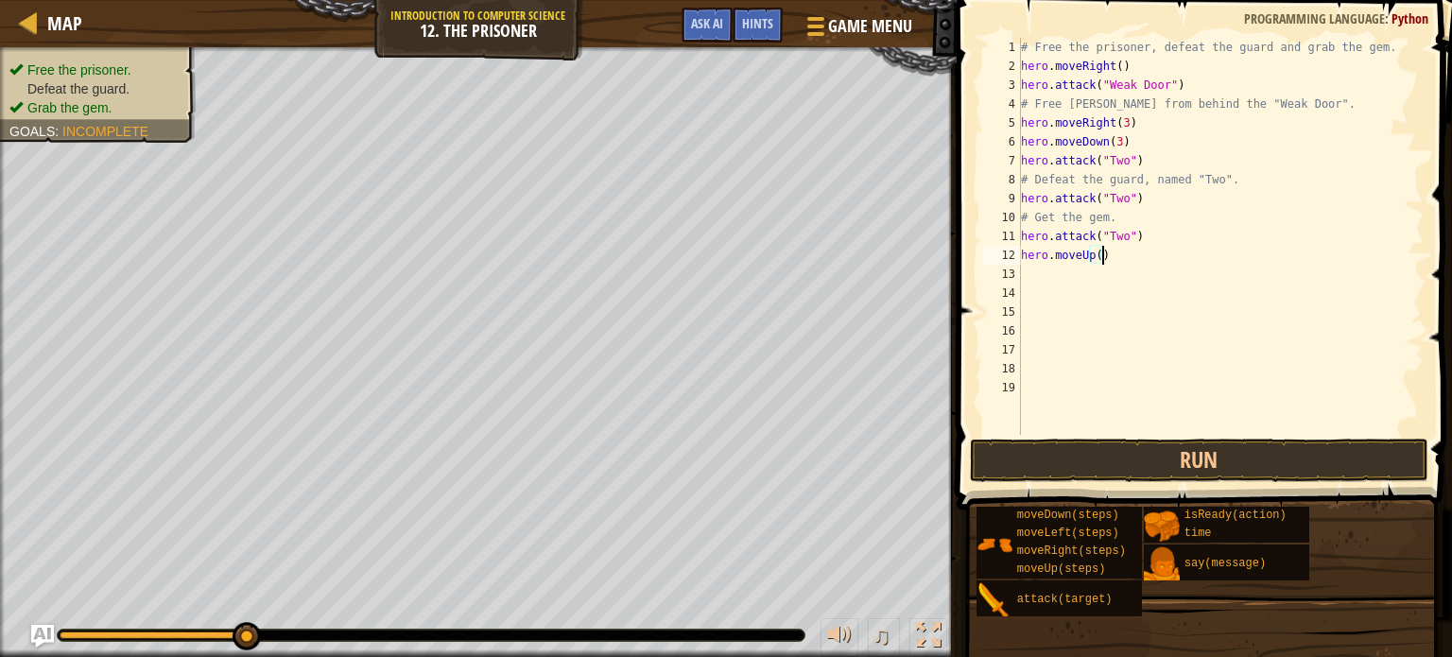
click at [1100, 257] on div "# Free the prisoner, defeat the guard and grab the gem. hero . moveRight ( ) he…" at bounding box center [1220, 255] width 406 height 435
type textarea "h"
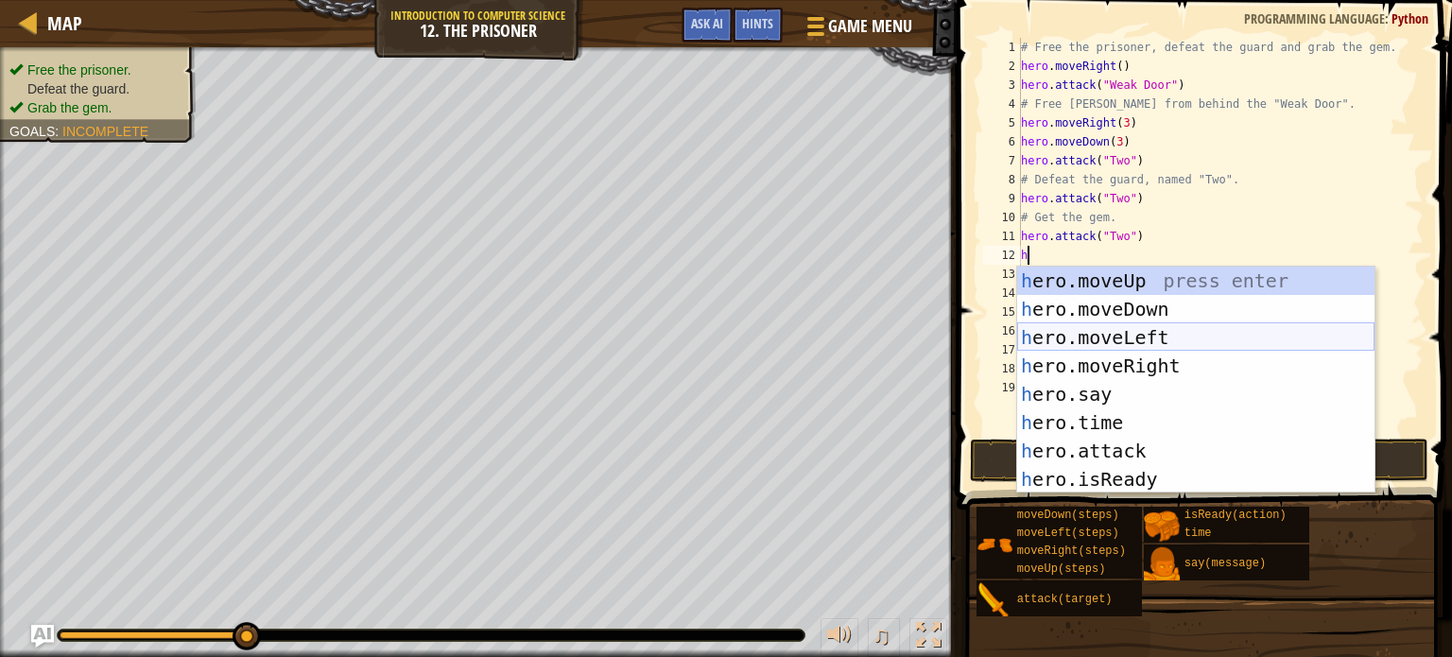
click at [1095, 334] on div "h ero.moveUp press enter h ero.moveDown press enter h ero.moveLeft press enter …" at bounding box center [1195, 408] width 357 height 284
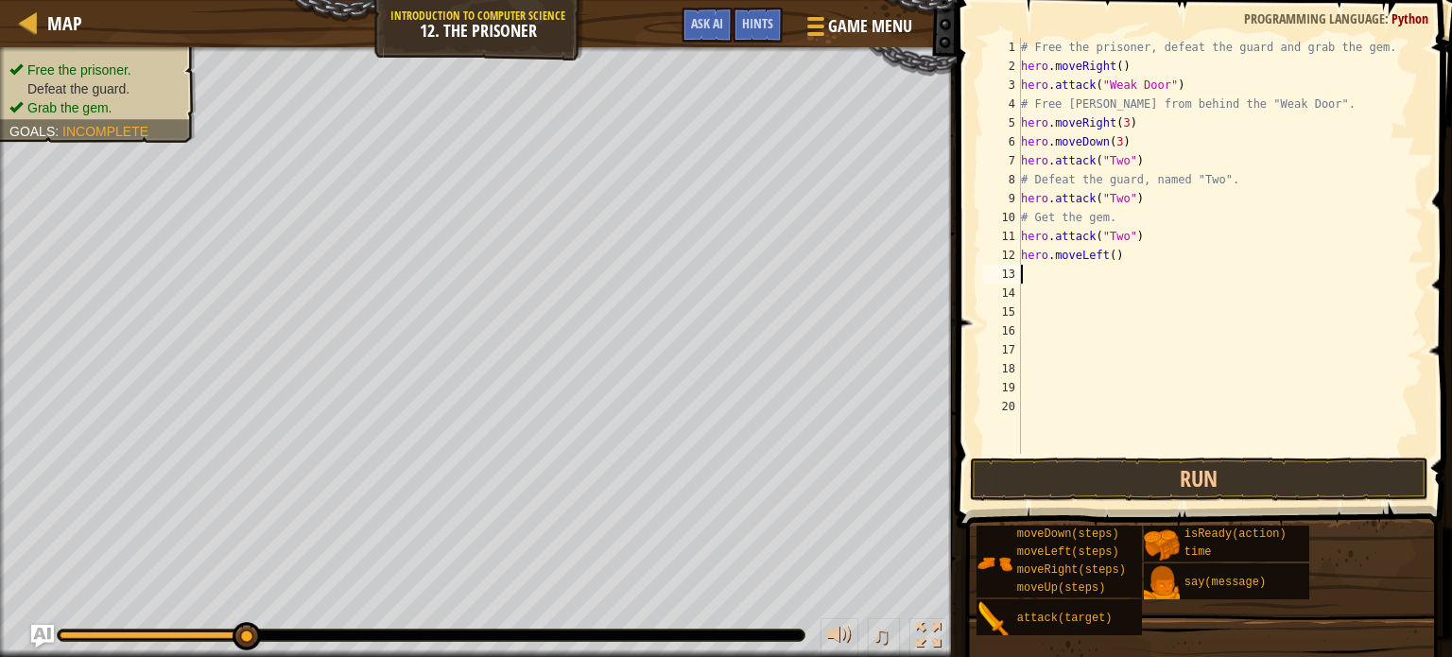
type textarea "h"
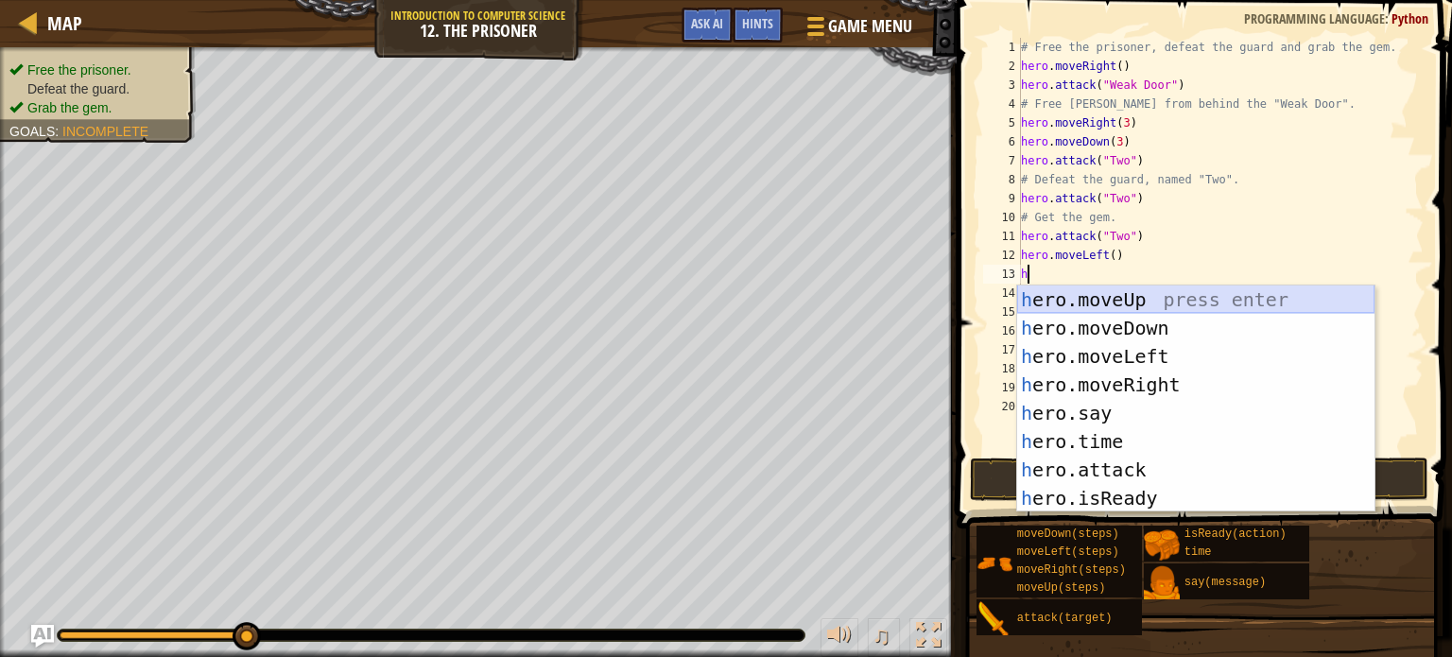
click at [1079, 294] on div "h ero.moveUp press enter h ero.moveDown press enter h ero.moveLeft press enter …" at bounding box center [1195, 427] width 357 height 284
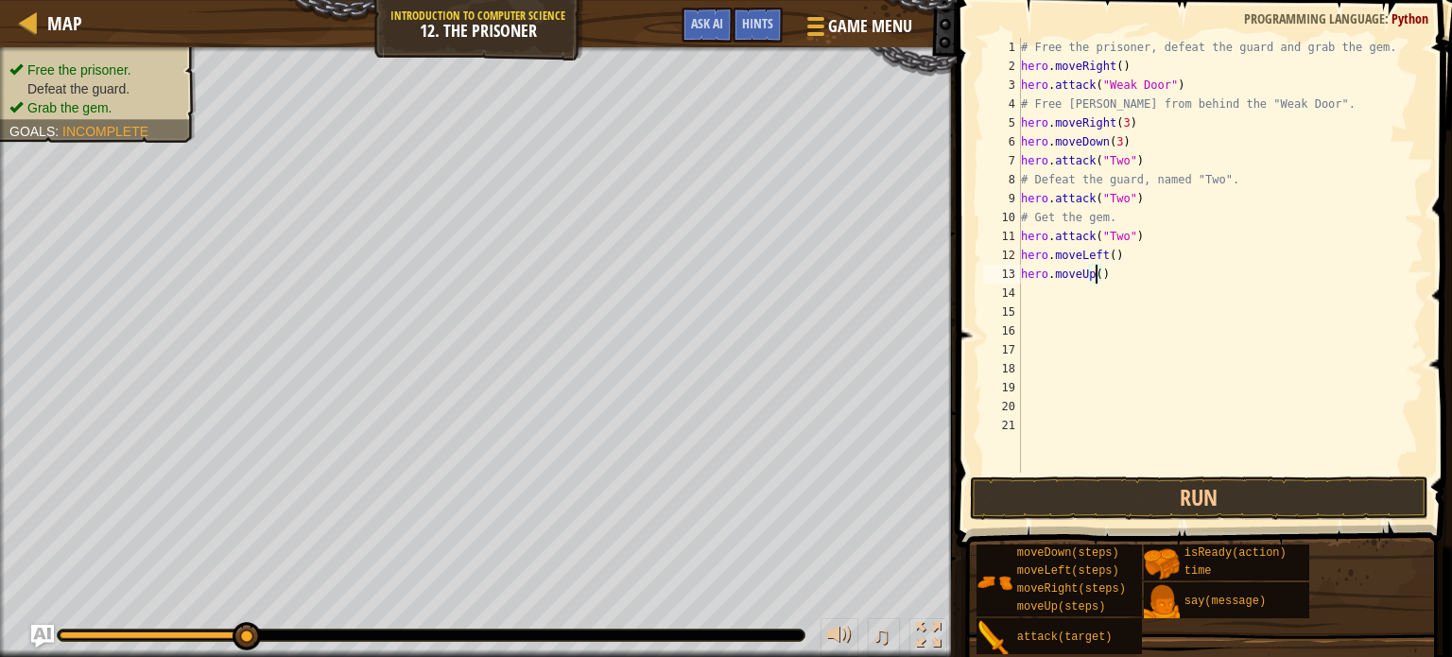
click at [1095, 275] on div "# Free the prisoner, defeat the guard and grab the gem. hero . moveRight ( ) he…" at bounding box center [1220, 274] width 406 height 473
click at [1070, 495] on button "Run" at bounding box center [1199, 497] width 458 height 43
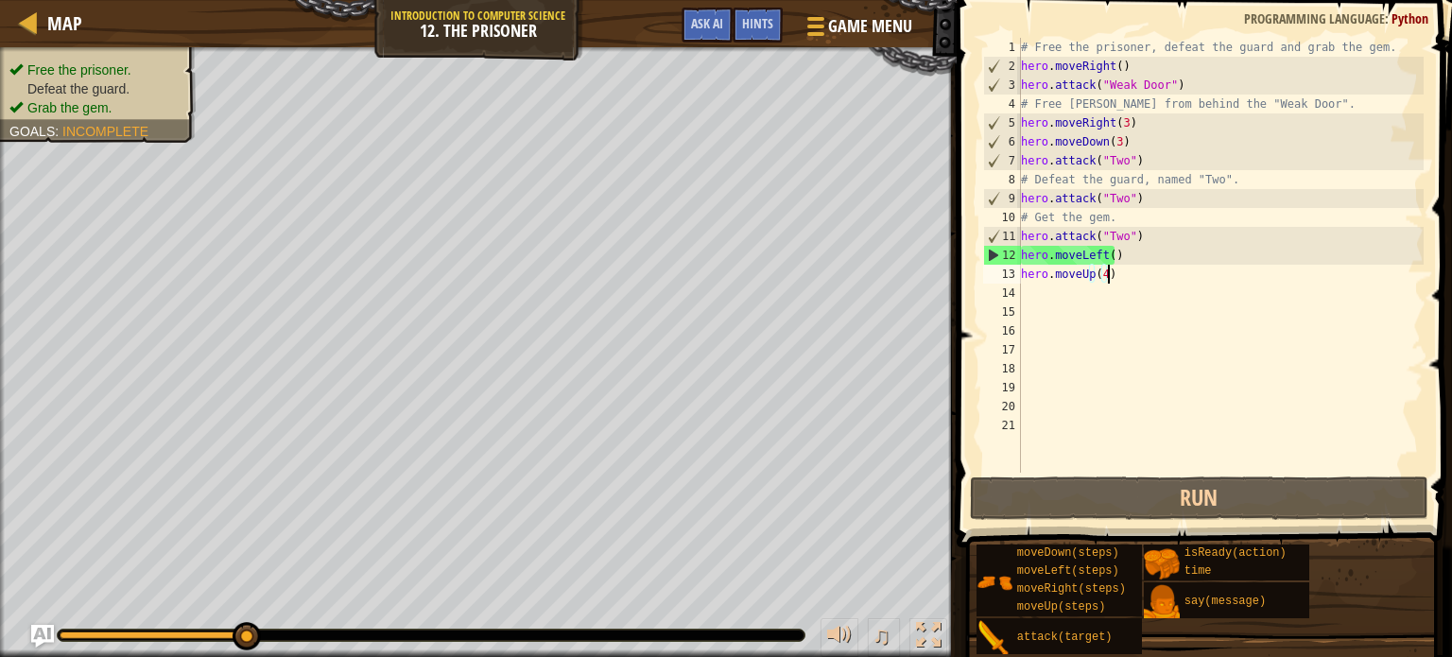
click at [1110, 272] on div "# Free the prisoner, defeat the guard and grab the gem. hero . moveRight ( ) he…" at bounding box center [1220, 274] width 406 height 473
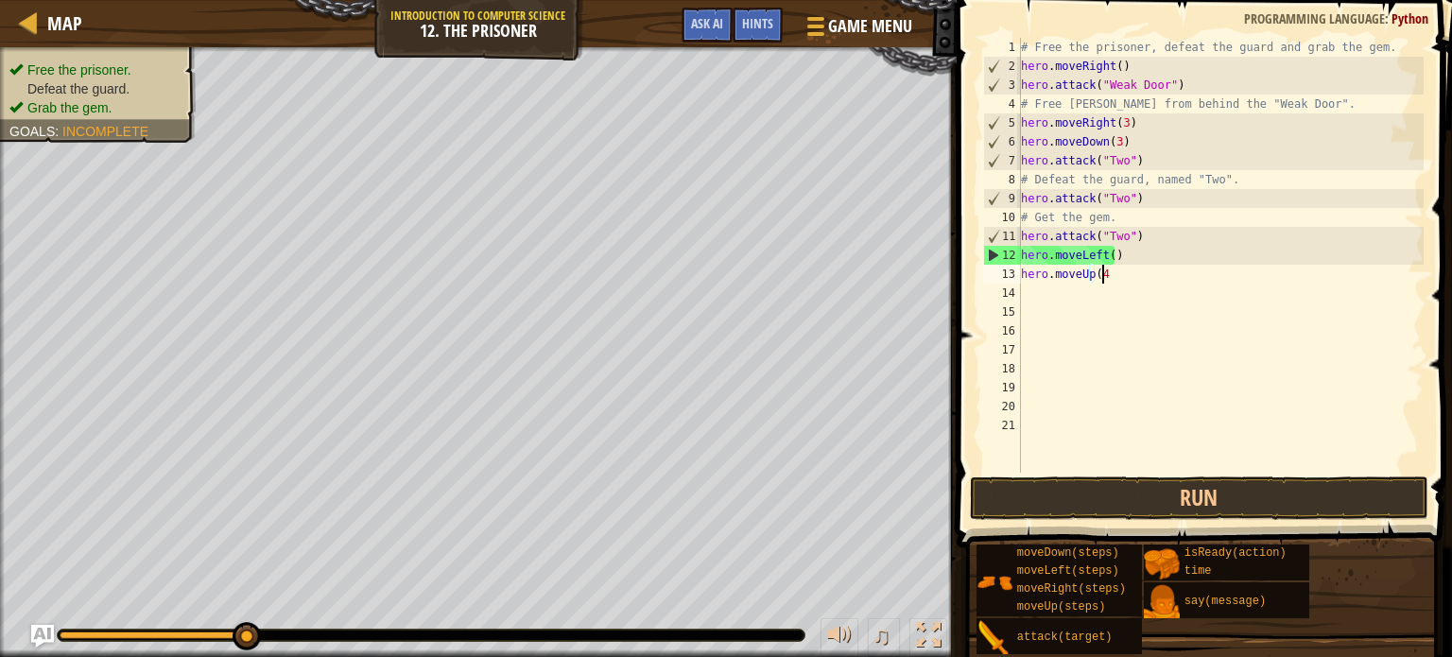
scroll to position [9, 5]
type textarea "h"
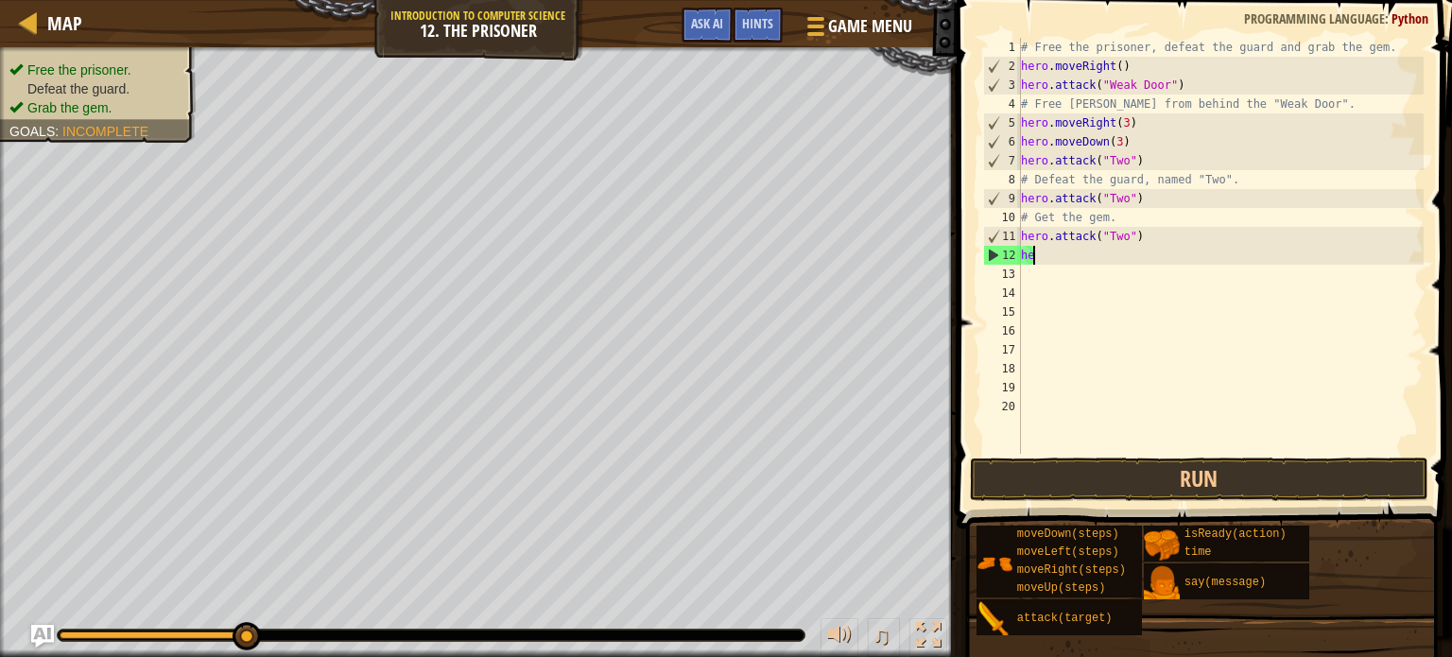
type textarea "h"
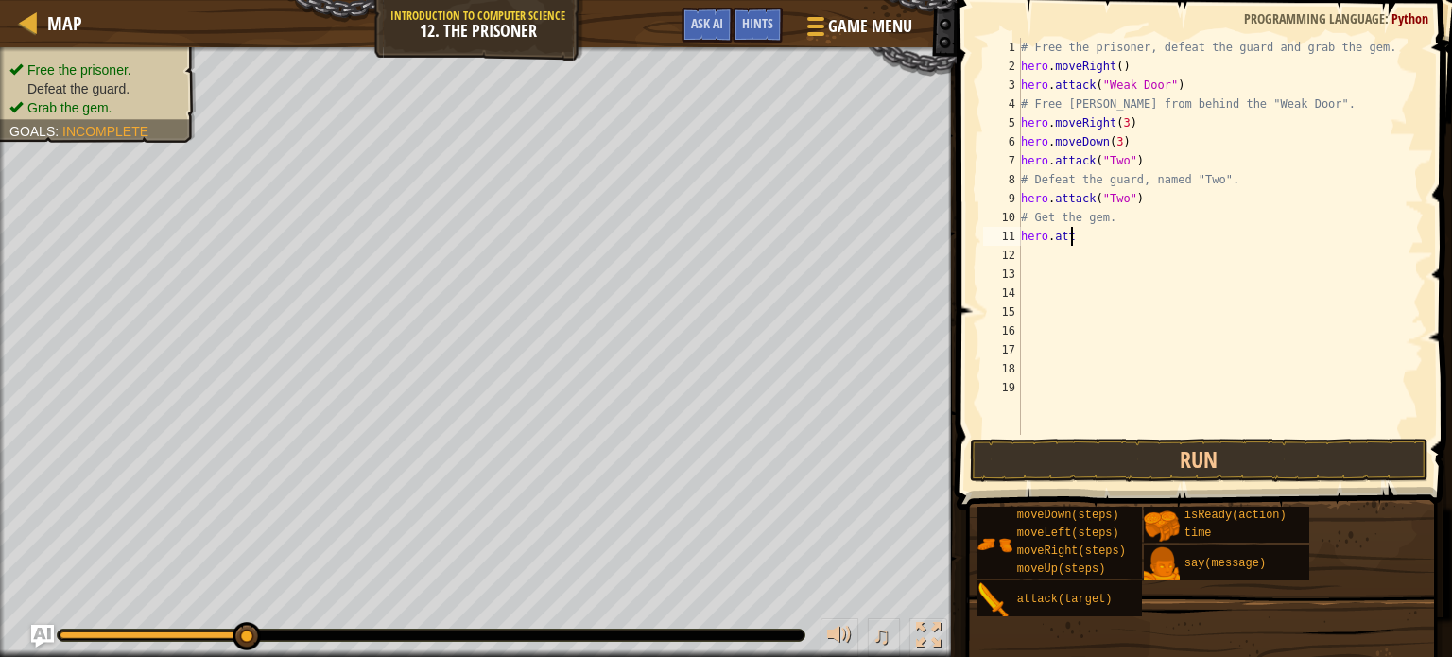
type textarea "h"
click at [1095, 460] on button "Run" at bounding box center [1199, 459] width 458 height 43
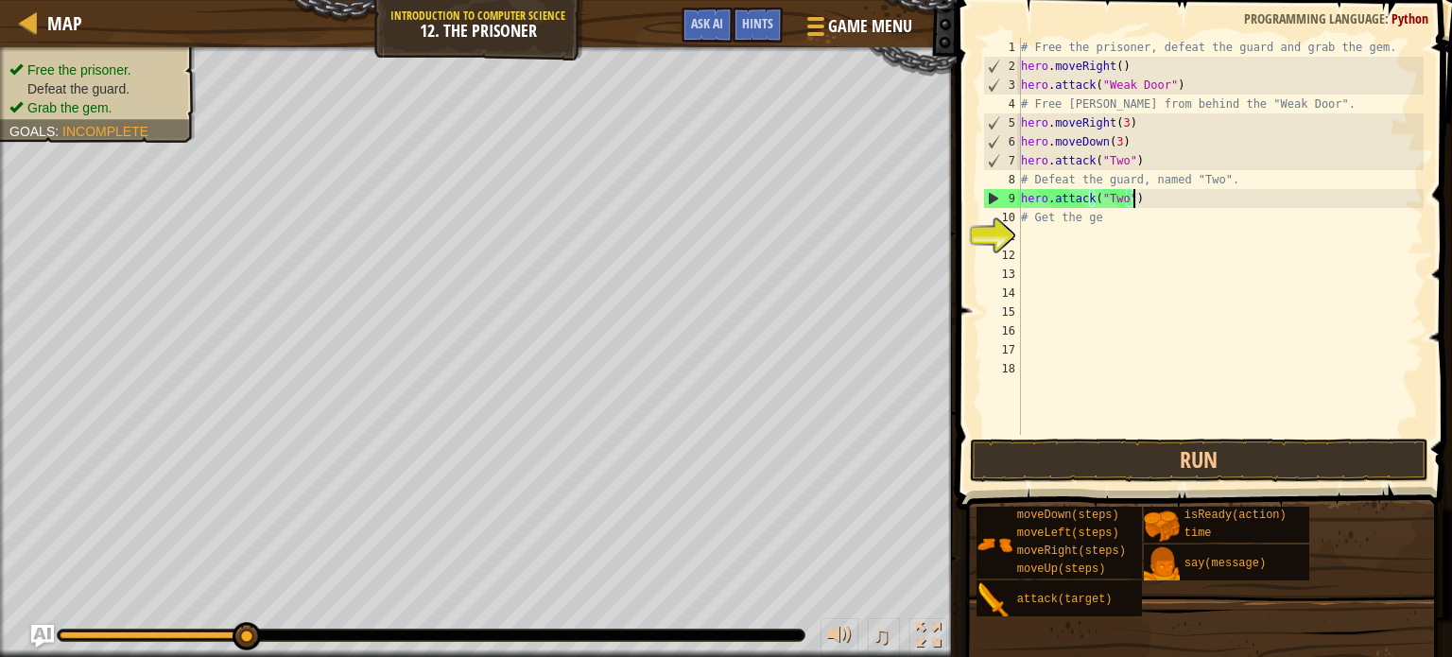
click at [1138, 203] on div "# Free the prisoner, defeat the guard and grab the gem. hero . moveRight ( ) he…" at bounding box center [1220, 255] width 406 height 435
type textarea "h"
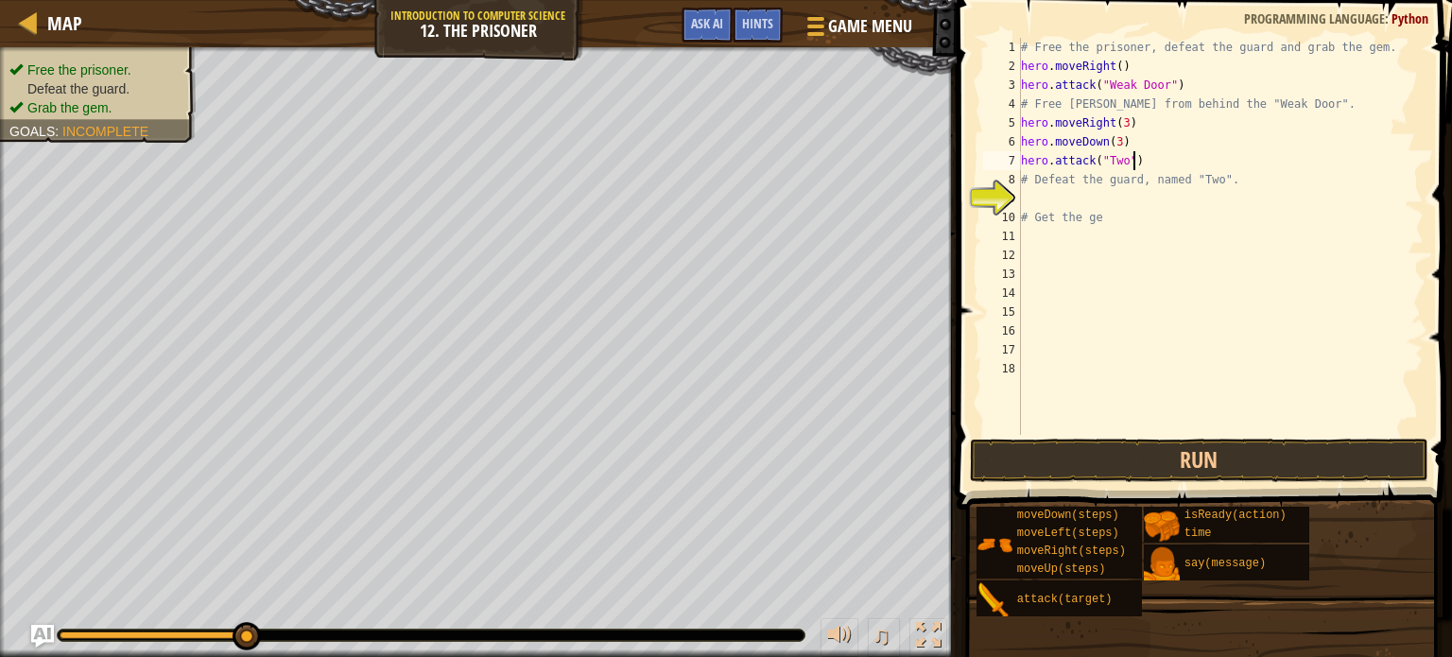
click at [1141, 161] on div "# Free the prisoner, defeat the guard and grab the gem. hero . moveRight ( ) he…" at bounding box center [1220, 255] width 406 height 435
type textarea "h"
click at [1138, 460] on button "Run" at bounding box center [1199, 459] width 458 height 43
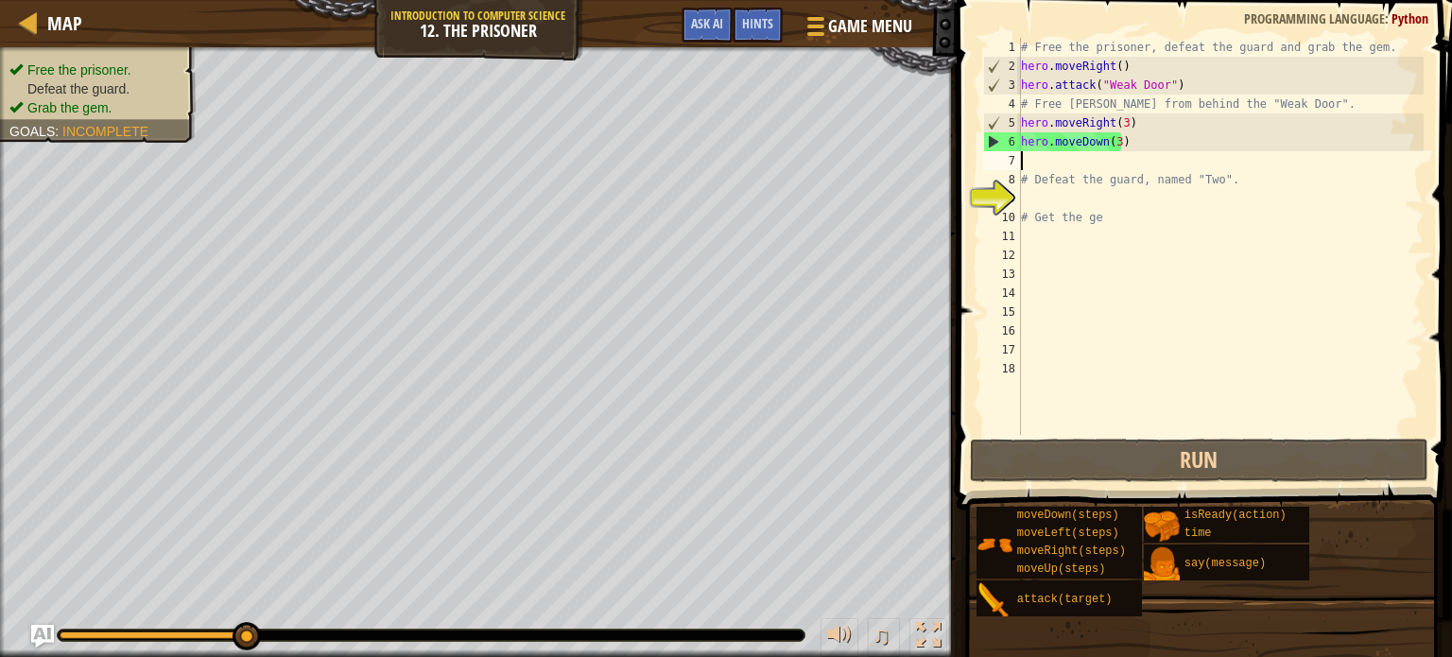
type textarea "a"
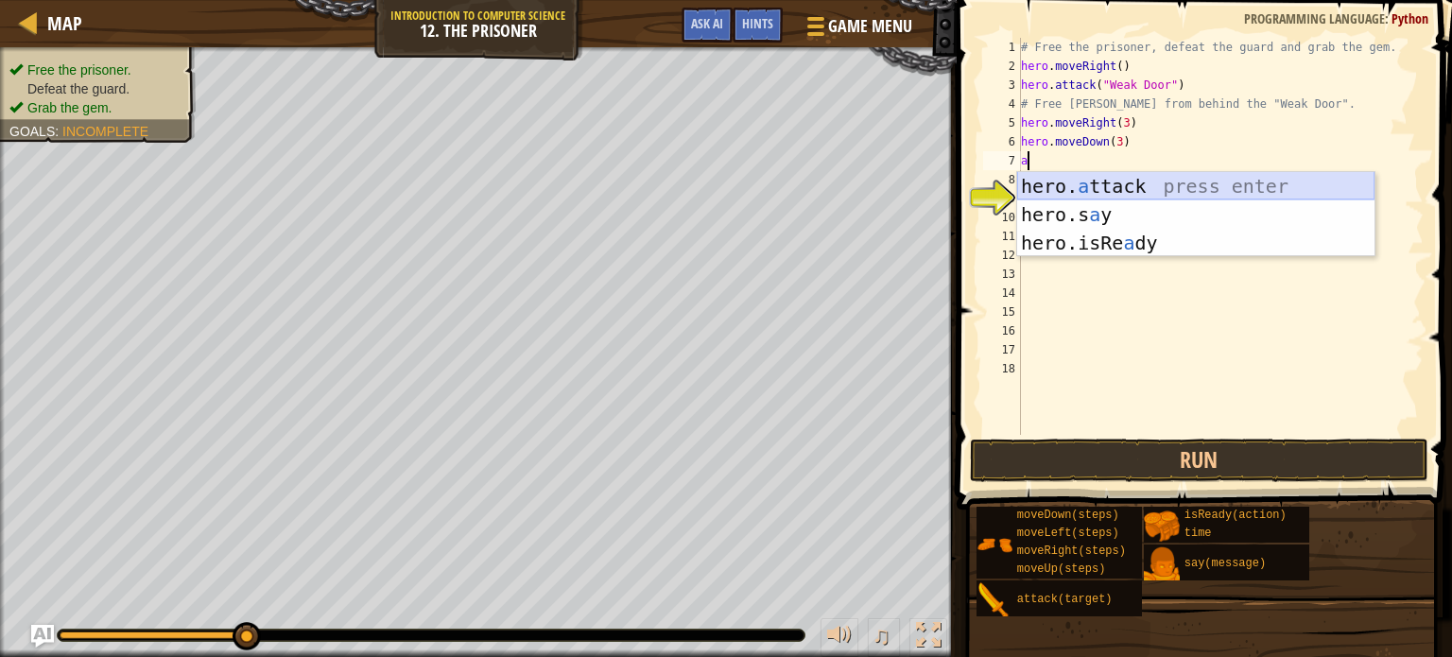
click at [1090, 189] on div "hero. a ttack press enter hero.s a y press enter hero.isRe a dy press enter" at bounding box center [1195, 243] width 357 height 142
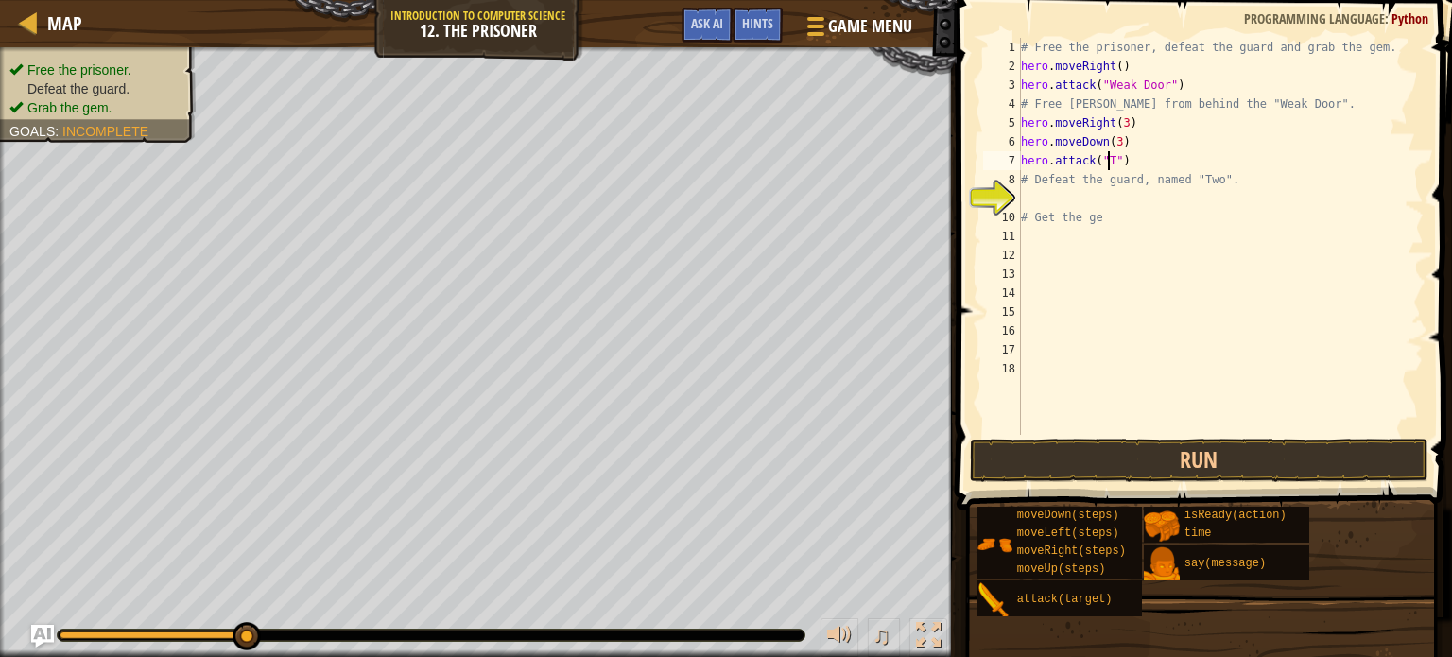
scroll to position [9, 8]
click at [1081, 449] on button "Run" at bounding box center [1199, 459] width 458 height 43
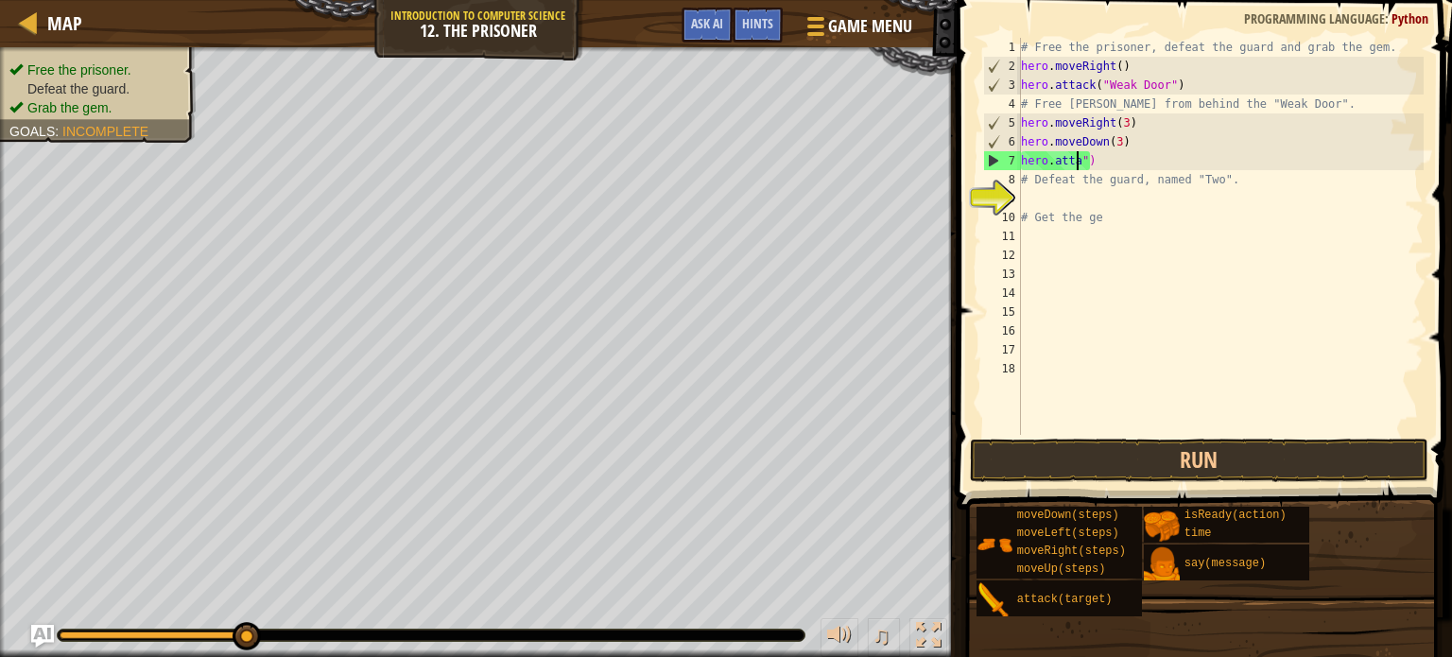
scroll to position [9, 0]
click at [1024, 154] on div "# Free the prisoner, defeat the guard and grab the gem. hero . moveRight ( ) he…" at bounding box center [1220, 255] width 406 height 435
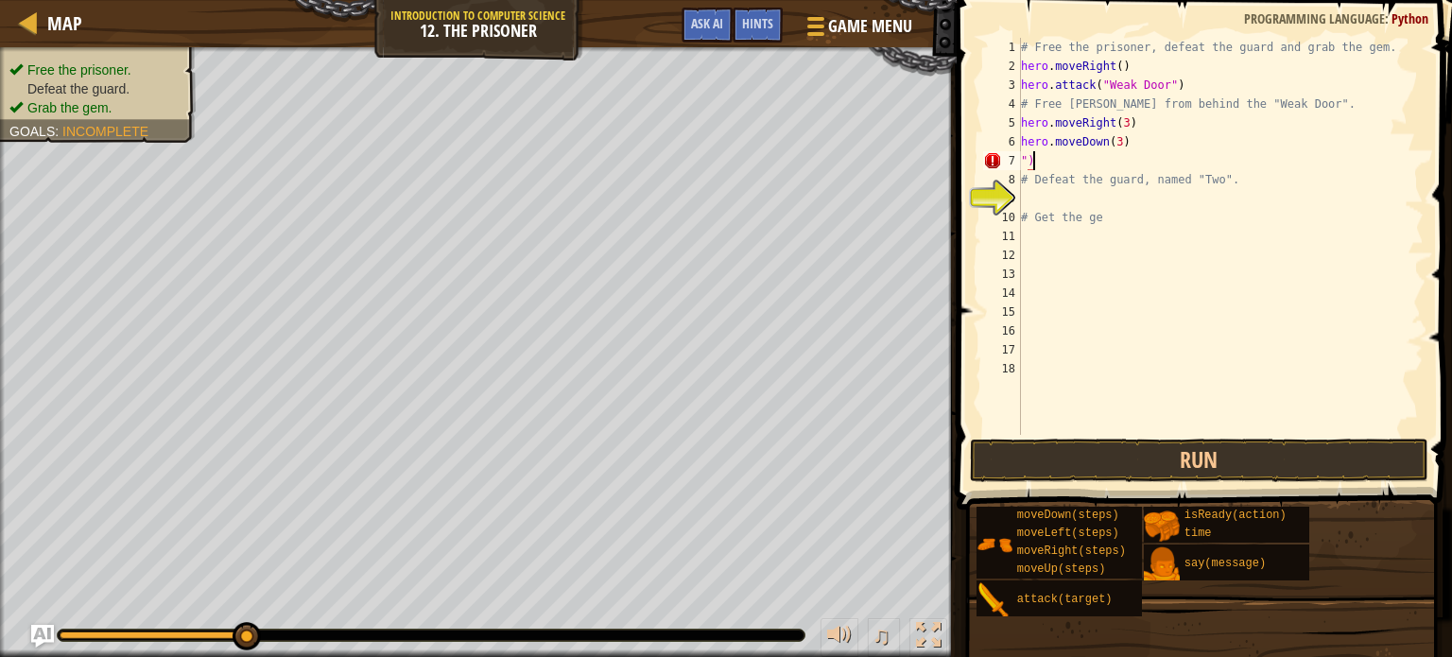
click at [1032, 163] on div "# Free the prisoner, defeat the guard and grab the gem. hero . moveRight ( ) he…" at bounding box center [1220, 255] width 406 height 435
type textarea """
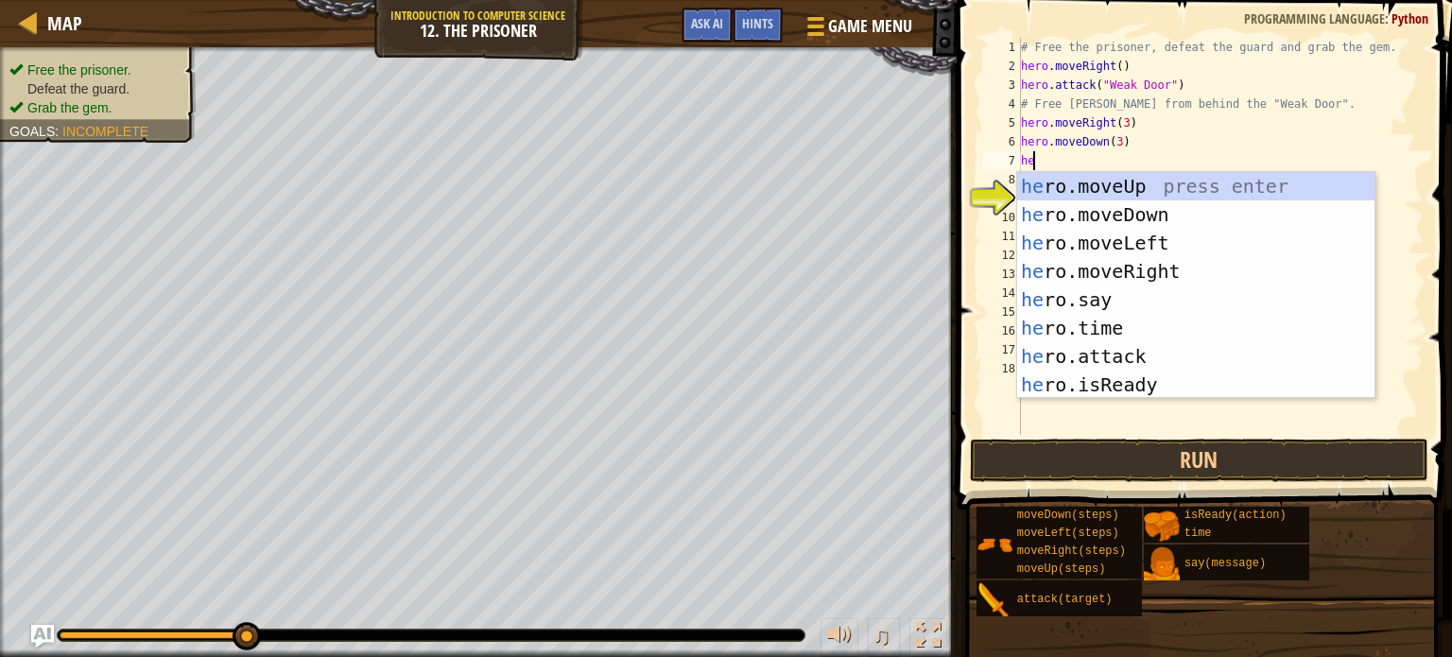
type textarea "her"
click at [1089, 187] on div "her o.moveUp press enter her o.moveDown press enter her o.moveLeft press enter …" at bounding box center [1195, 314] width 357 height 284
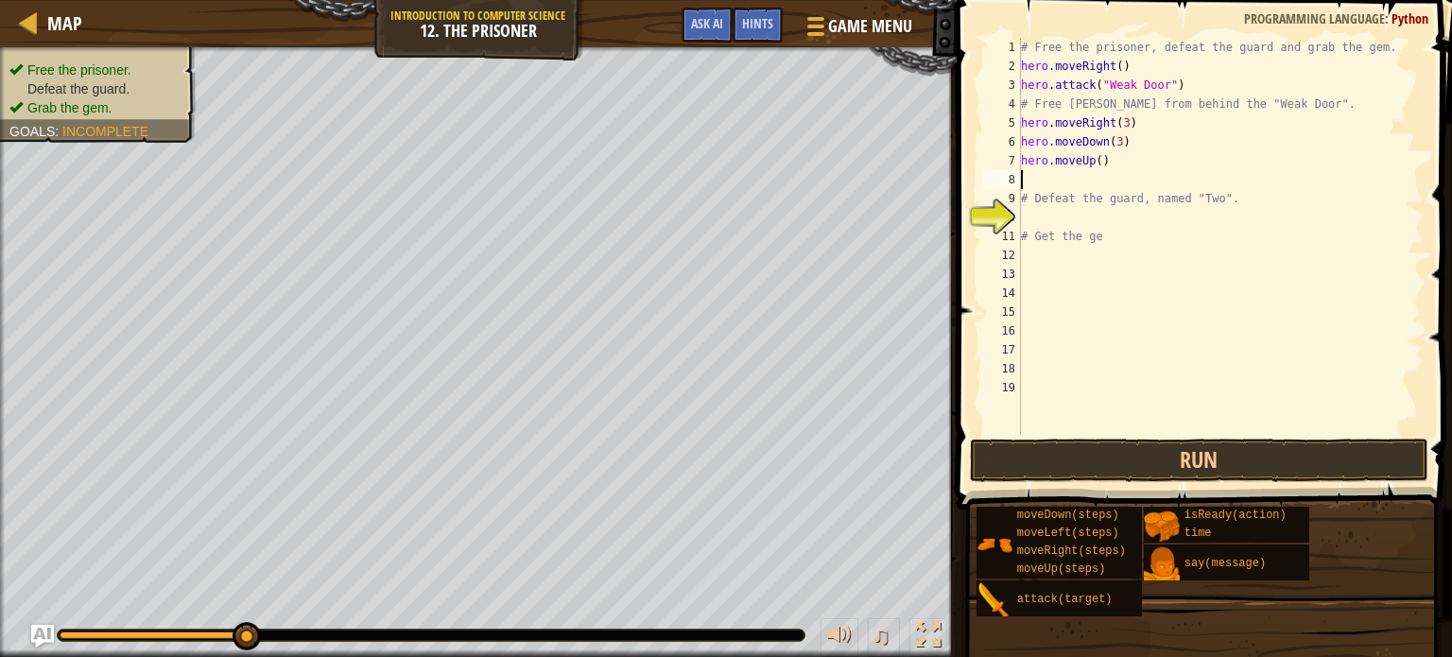
click at [1095, 161] on div "# Free the prisoner, defeat the guard and grab the gem. hero . moveRight ( ) he…" at bounding box center [1220, 255] width 406 height 435
type textarea "hero.moveUp(3)"
click at [1096, 465] on button "Run" at bounding box center [1199, 459] width 458 height 43
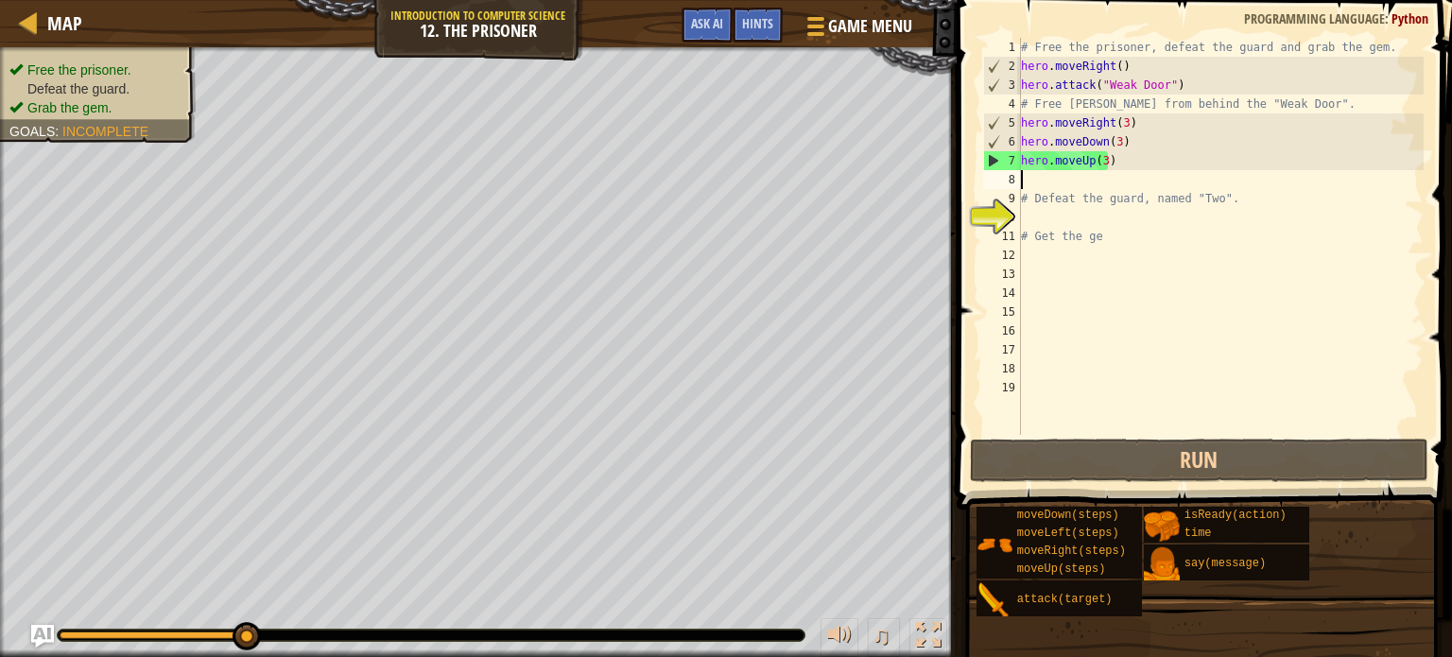
click at [1028, 183] on div "# Free the prisoner, defeat the guard and grab the gem. hero . moveRight ( ) he…" at bounding box center [1220, 255] width 406 height 435
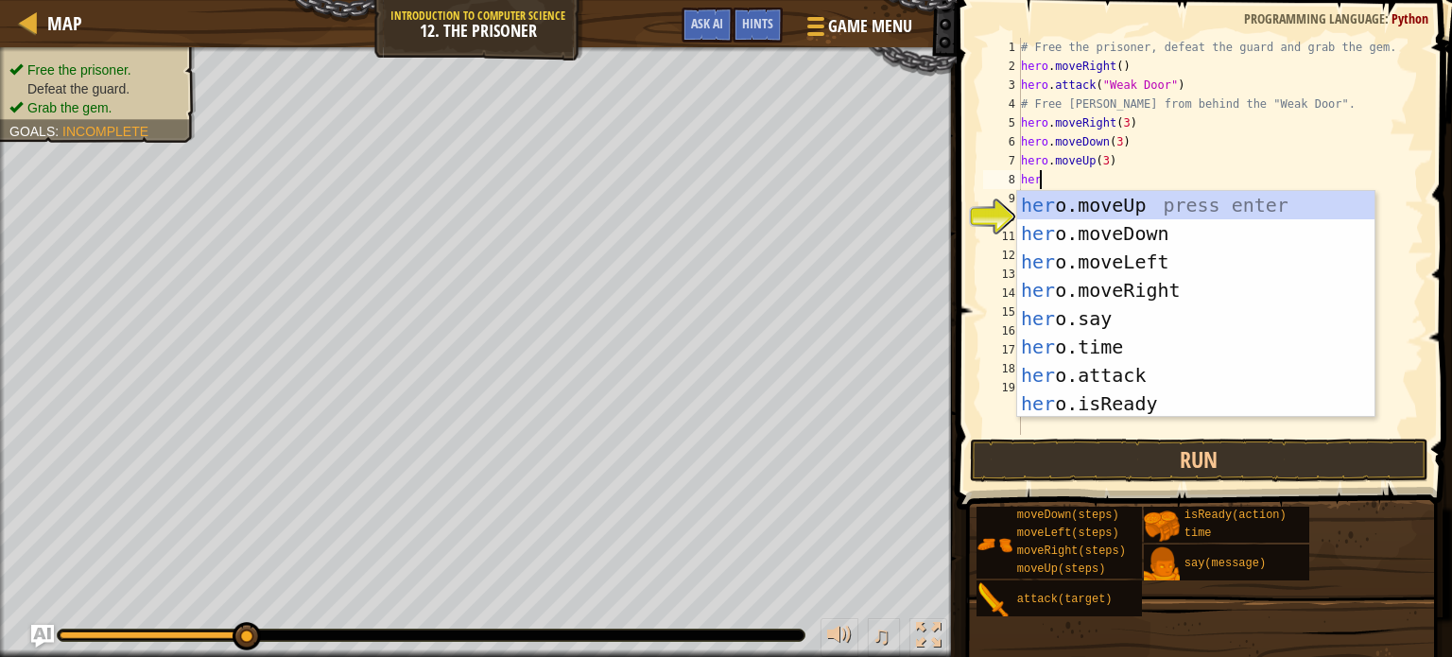
type textarea "hero"
click at [1090, 232] on div "hero .moveUp press enter hero .moveDown press enter hero .moveLeft press enter …" at bounding box center [1195, 333] width 357 height 284
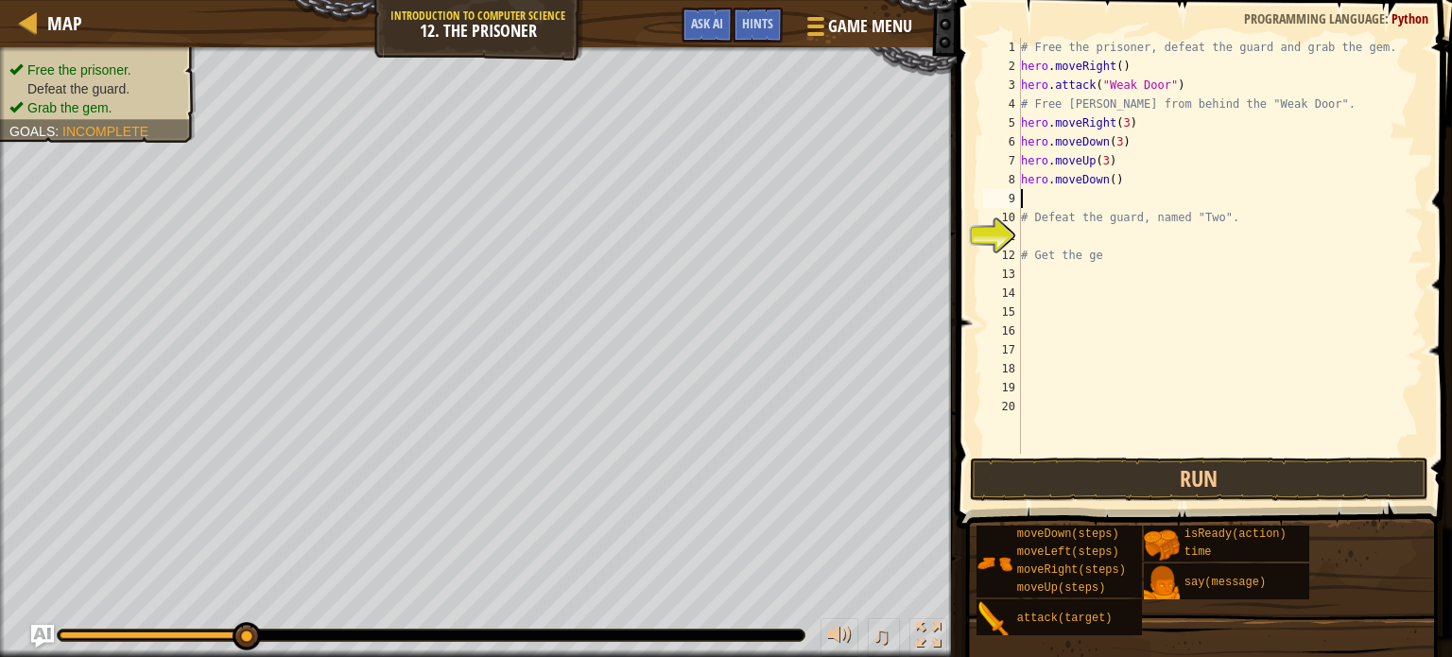
click at [1108, 179] on div "# Free the prisoner, defeat the guard and grab the gem. hero . moveRight ( ) he…" at bounding box center [1220, 265] width 406 height 454
click at [1103, 469] on button "Run" at bounding box center [1199, 478] width 458 height 43
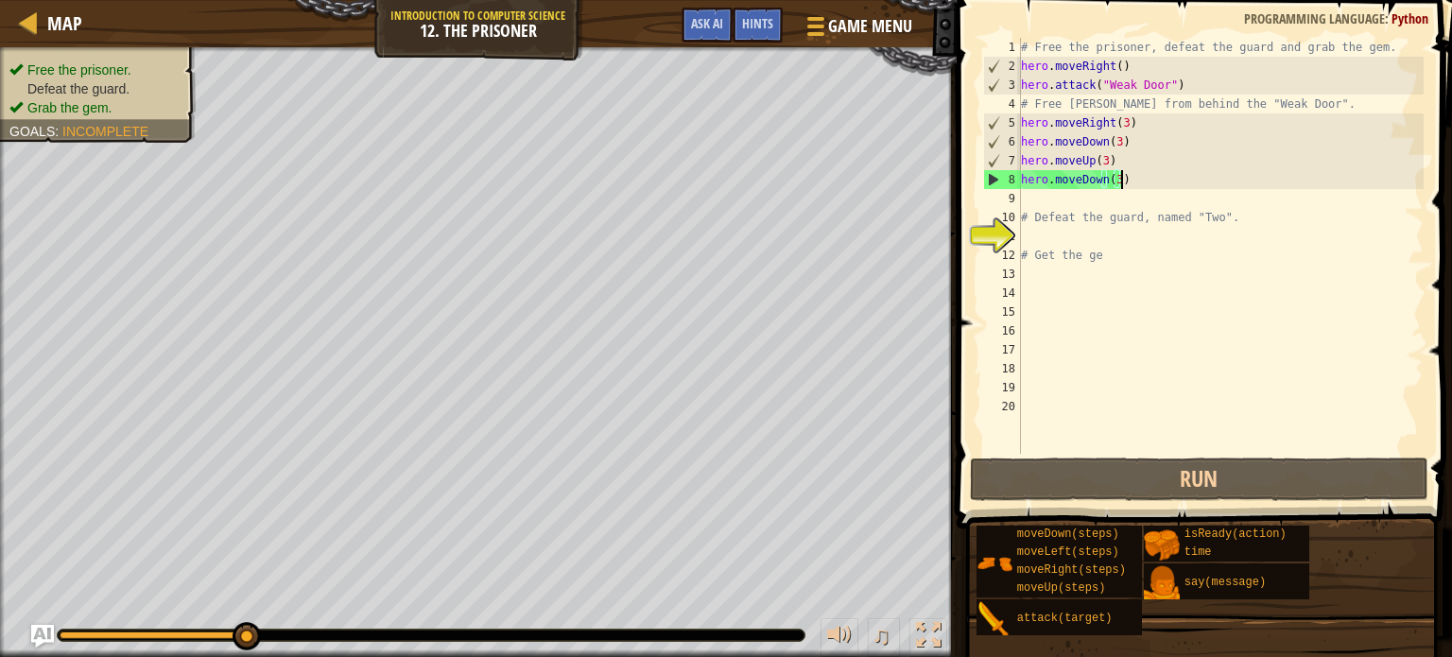
click at [1124, 181] on div "# Free the prisoner, defeat the guard and grab the gem. hero . moveRight ( ) he…" at bounding box center [1220, 265] width 406 height 454
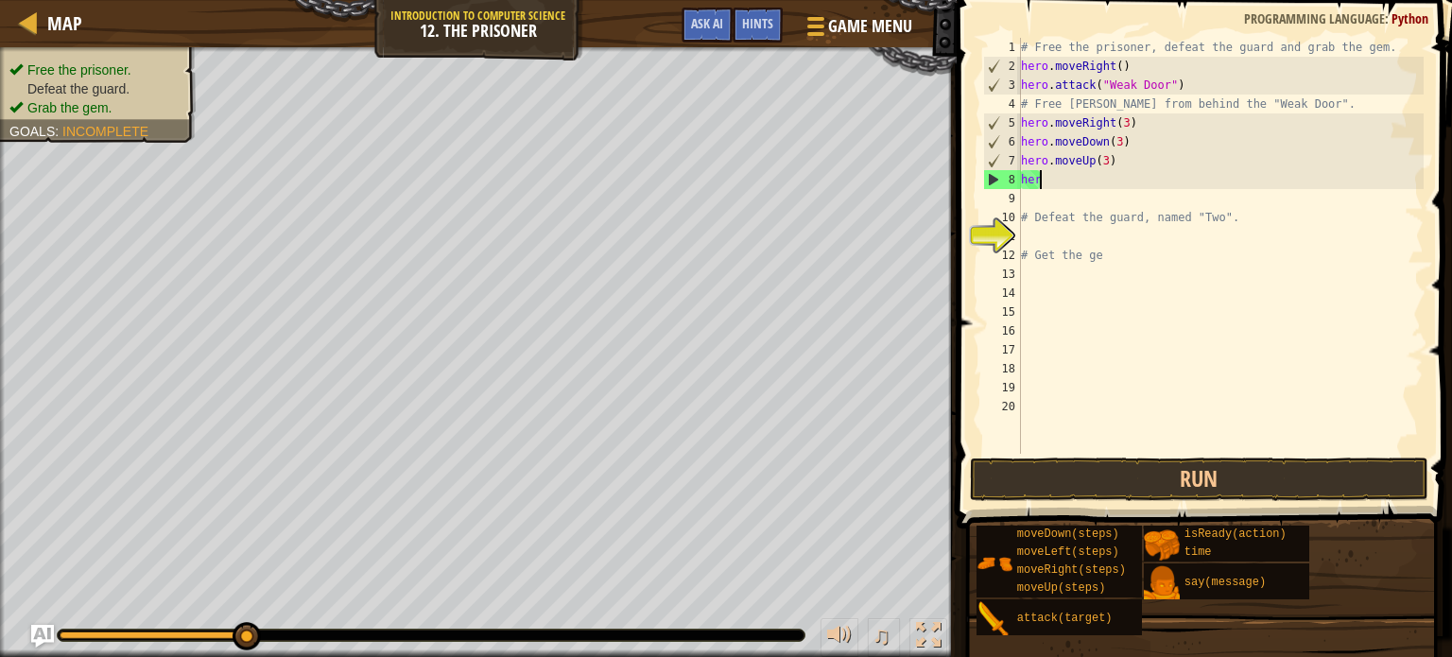
scroll to position [9, 0]
type textarea "h"
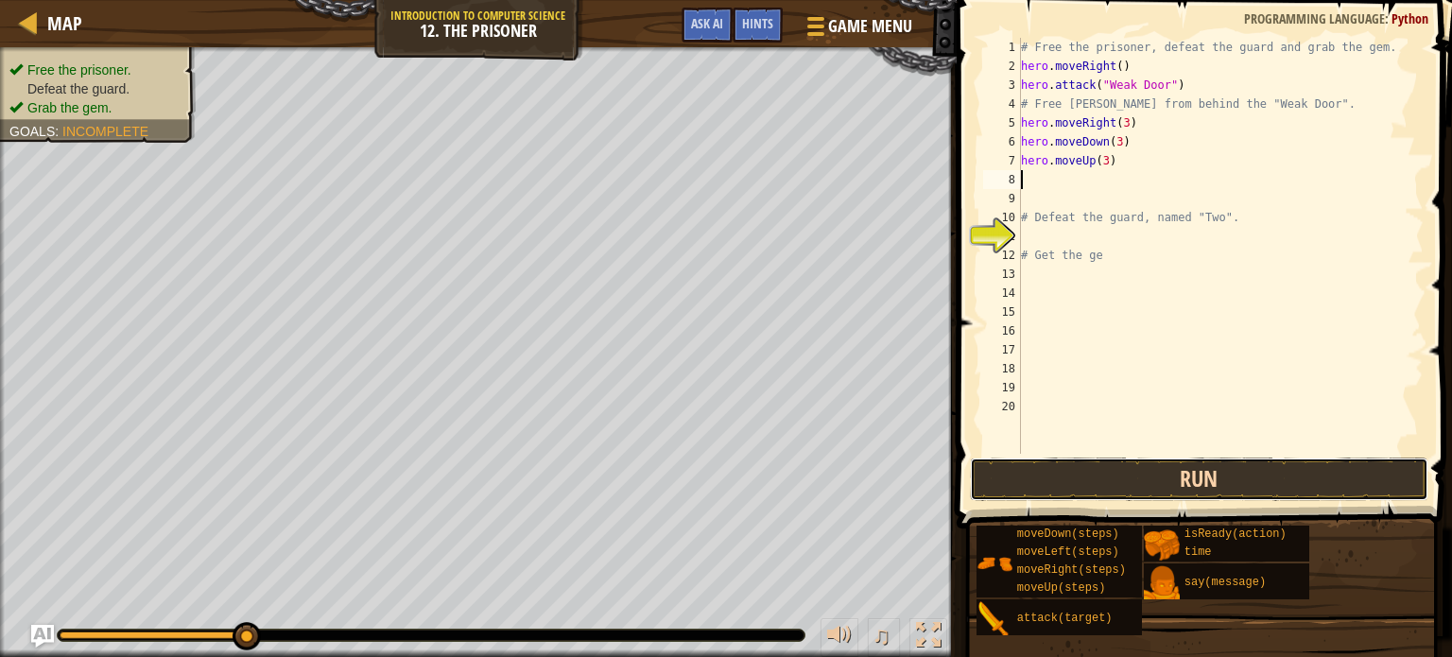
click at [1153, 490] on button "Run" at bounding box center [1199, 478] width 458 height 43
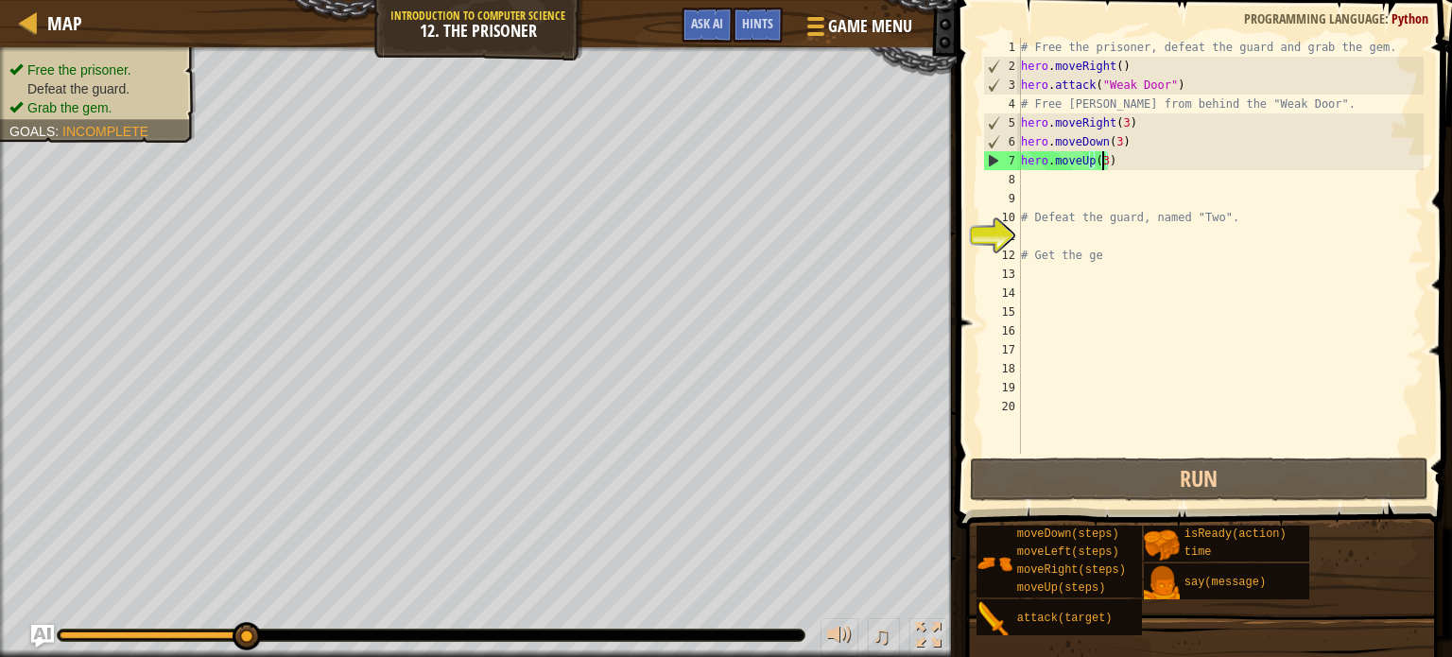
click at [1100, 162] on div "# Free the prisoner, defeat the guard and grab the gem. hero . moveRight ( ) he…" at bounding box center [1220, 265] width 406 height 454
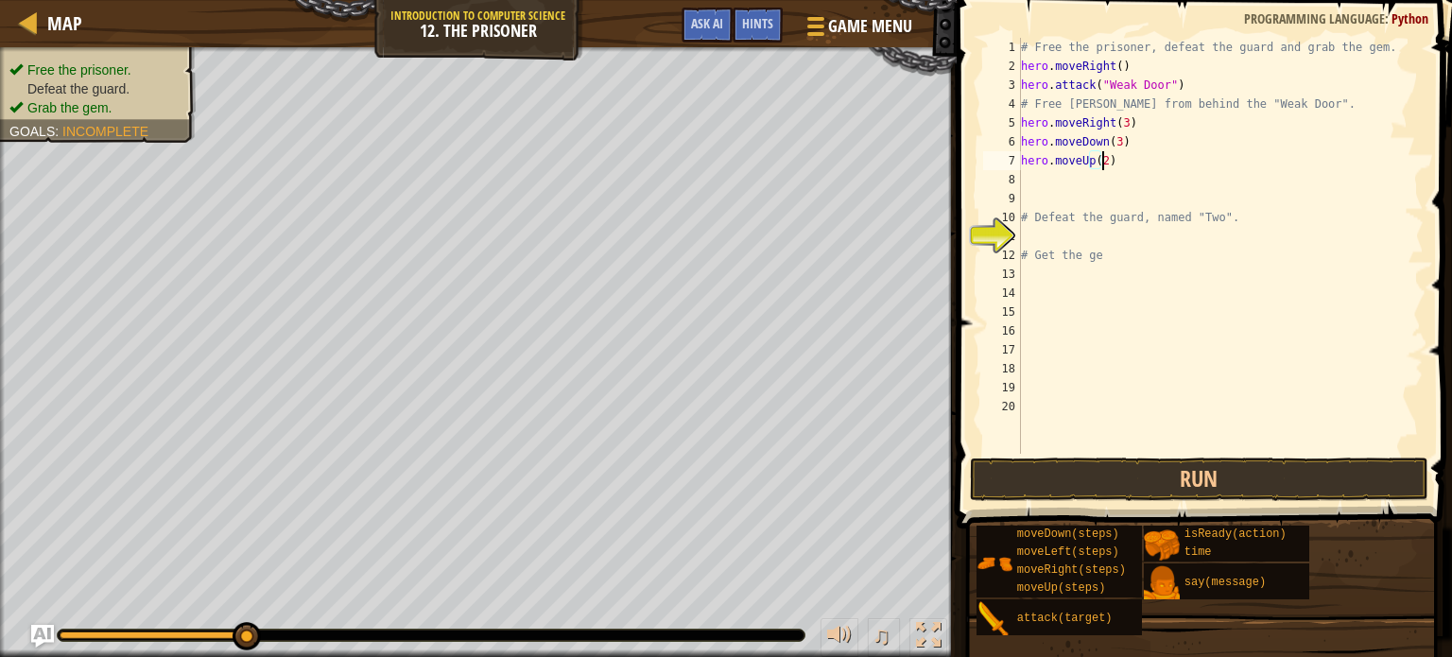
scroll to position [9, 6]
type textarea "hero.moveUp(2)"
click at [1072, 479] on button "Run" at bounding box center [1199, 478] width 458 height 43
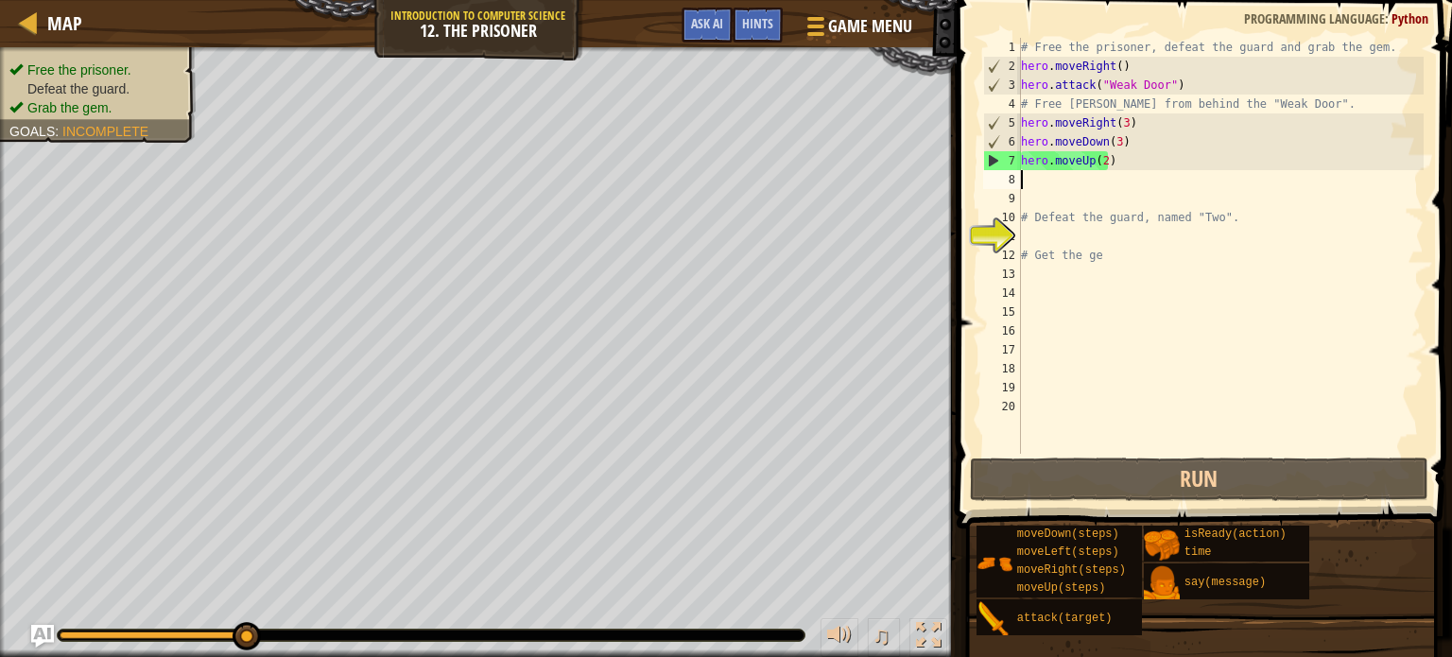
click at [1021, 181] on div "# Free the prisoner, defeat the guard and grab the gem. hero . moveRight ( ) he…" at bounding box center [1220, 265] width 406 height 454
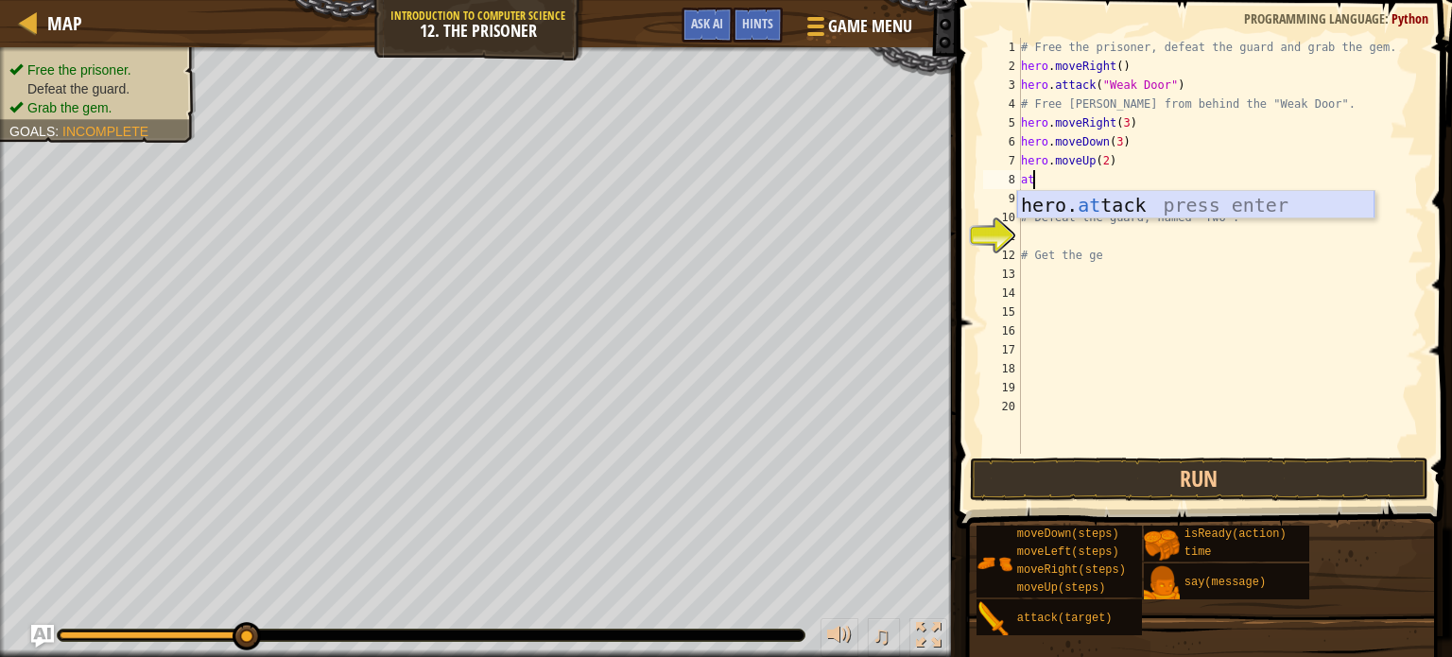
click at [1112, 209] on div "hero. at tack press enter" at bounding box center [1195, 233] width 357 height 85
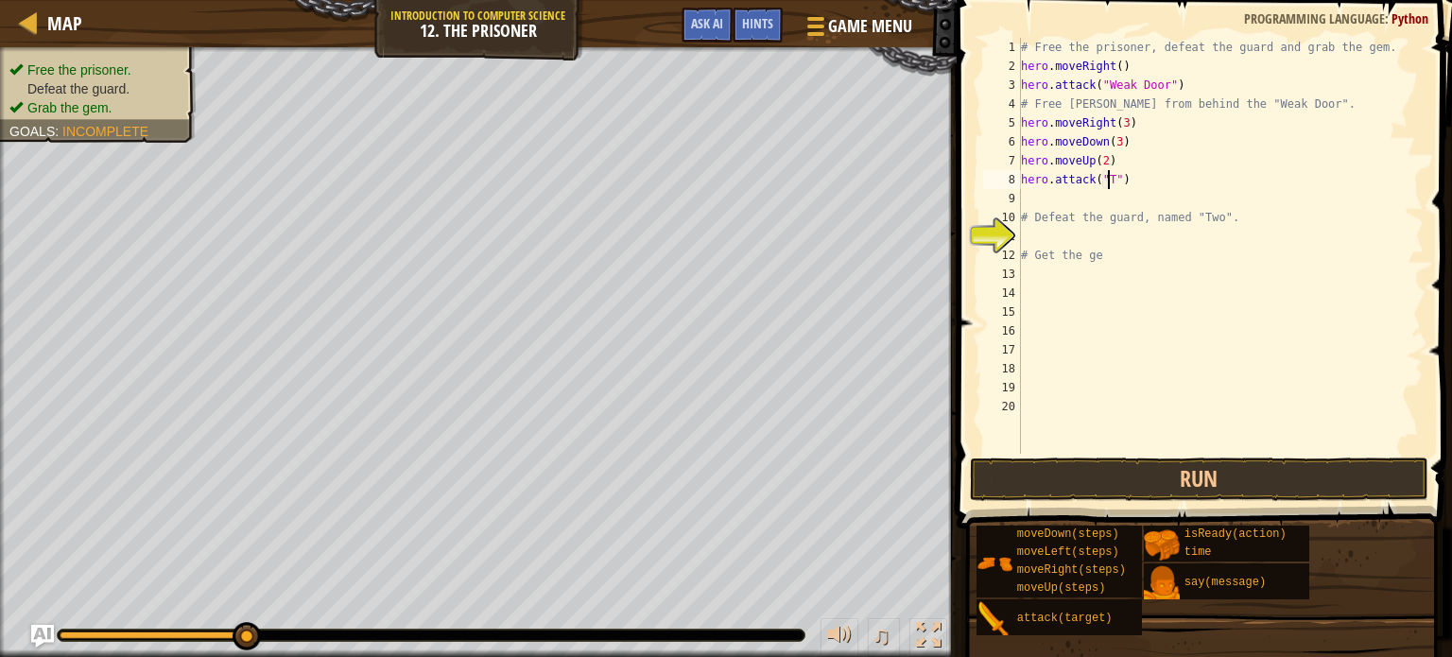
scroll to position [9, 8]
click at [1208, 491] on button "Run" at bounding box center [1199, 478] width 458 height 43
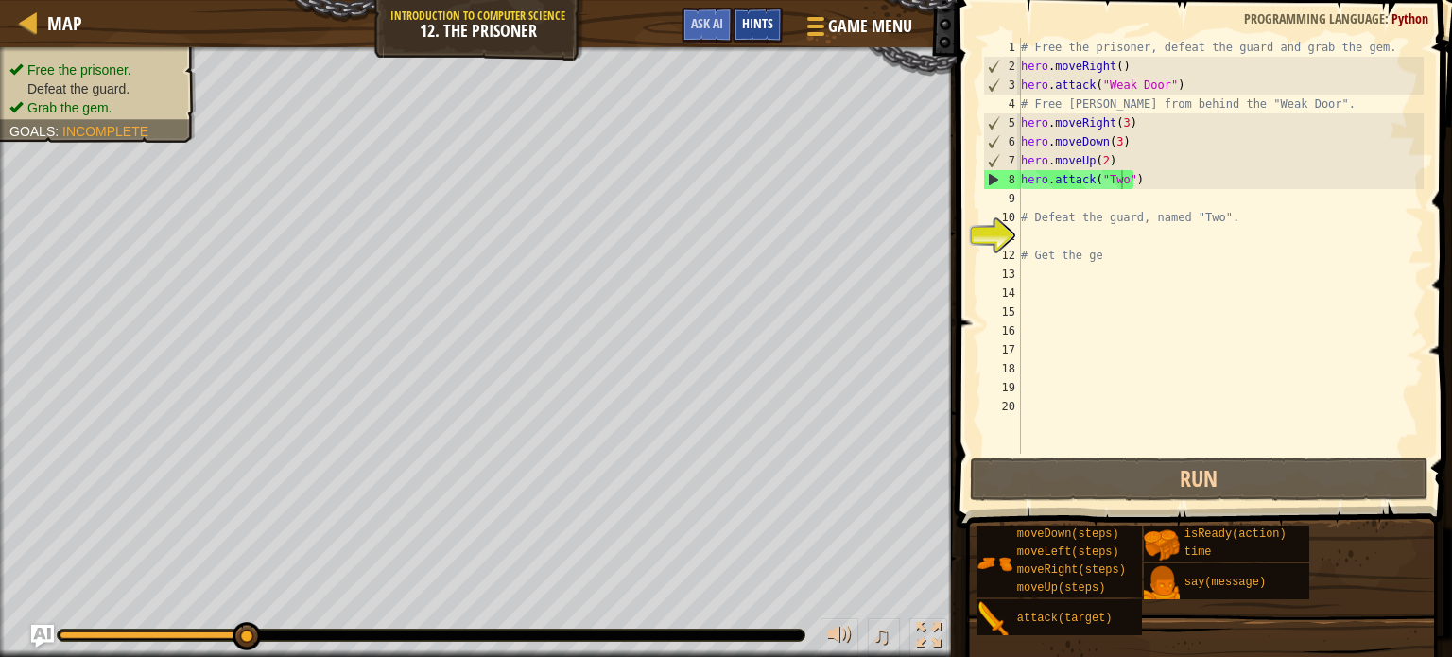
click at [749, 18] on span "Hints" at bounding box center [757, 23] width 31 height 18
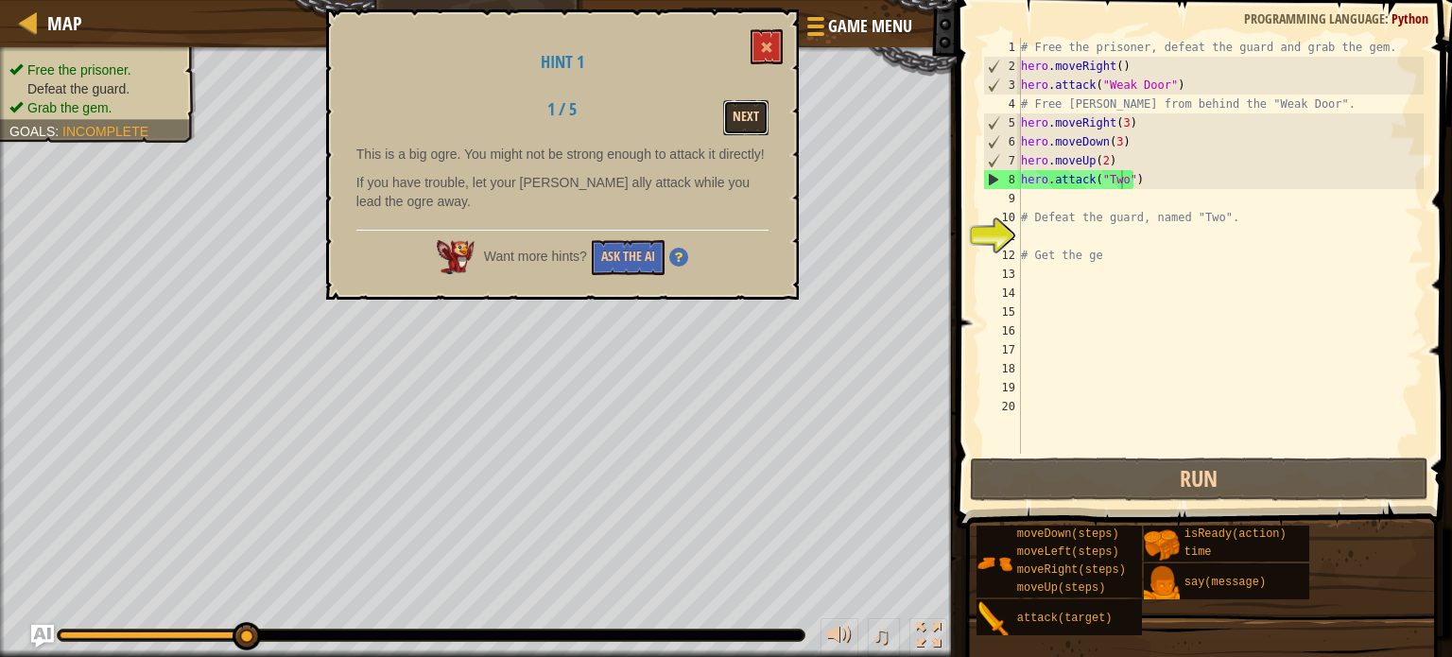
click at [738, 114] on button "Next" at bounding box center [745, 117] width 45 height 35
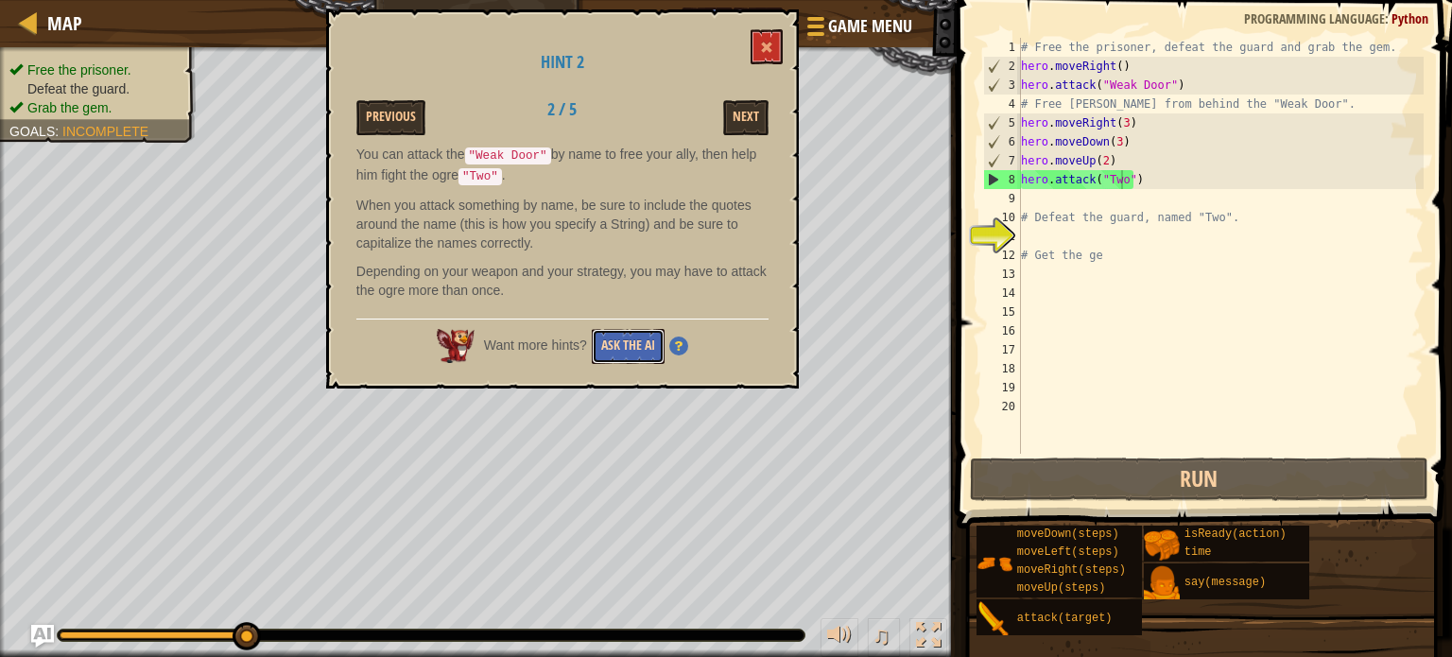
click at [612, 353] on button "Ask the AI" at bounding box center [628, 346] width 73 height 35
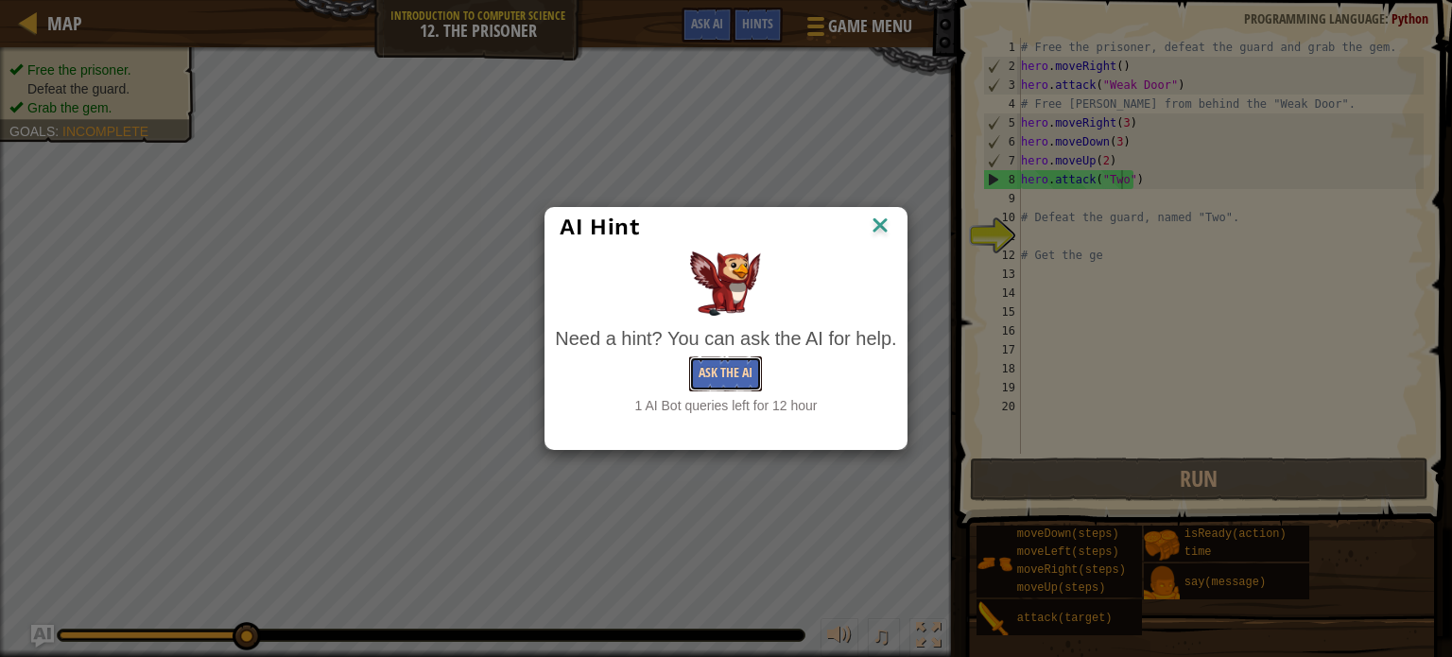
click at [727, 373] on button "Ask the AI" at bounding box center [725, 373] width 73 height 35
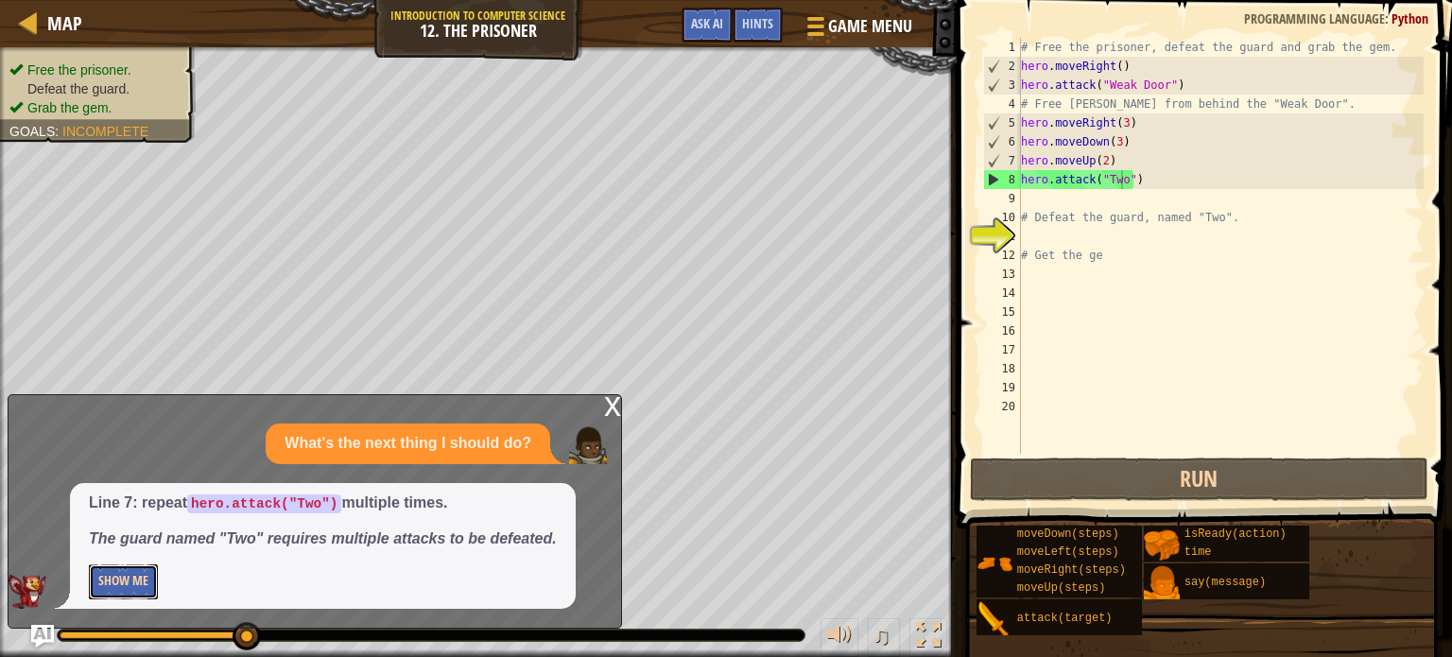
click at [129, 580] on button "Show Me" at bounding box center [123, 581] width 69 height 35
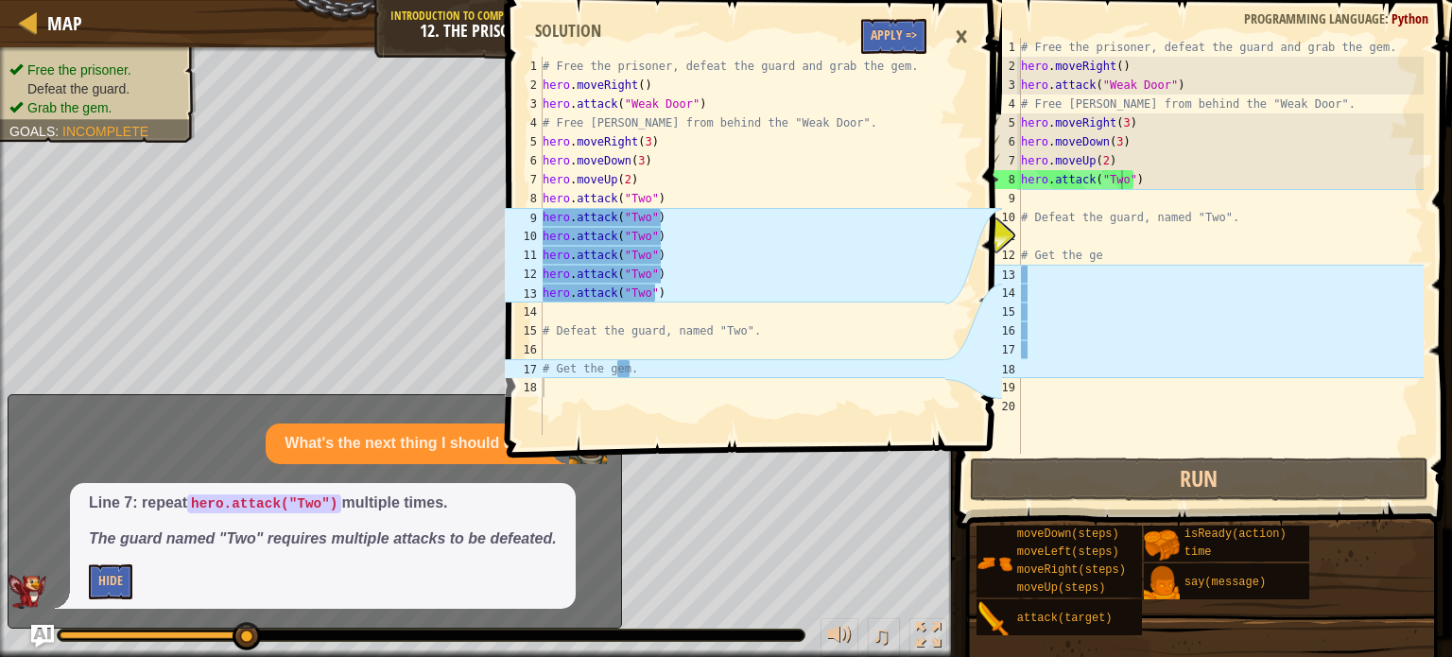
click at [971, 41] on div "×" at bounding box center [961, 36] width 32 height 43
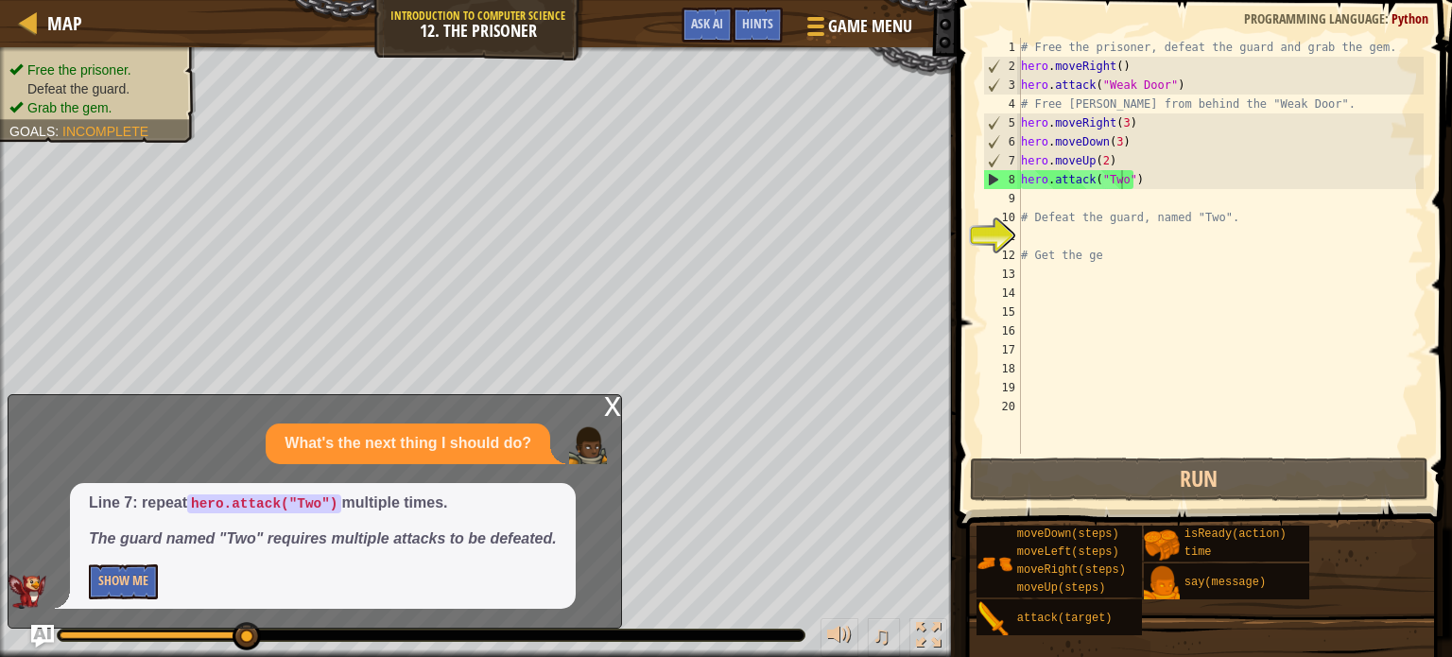
click at [1138, 186] on div "# Free the prisoner, defeat the guard and grab the gem. hero . moveRight ( ) he…" at bounding box center [1220, 265] width 406 height 454
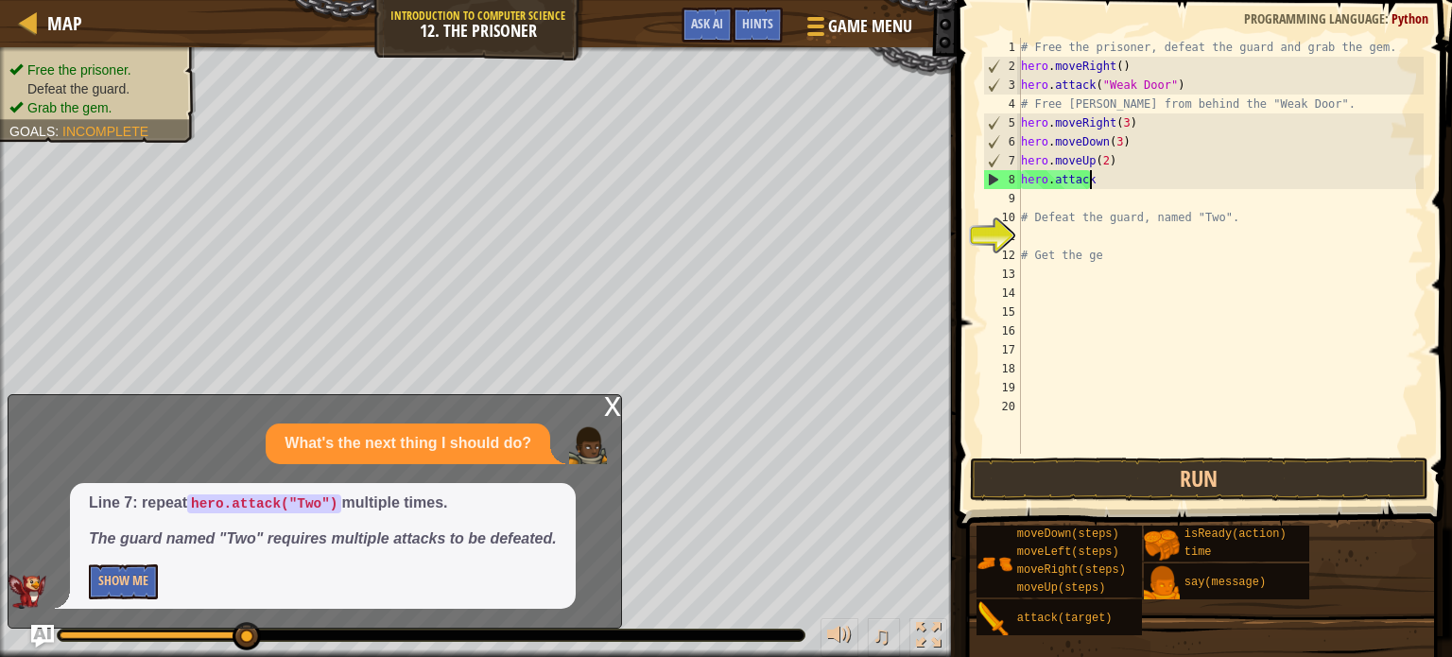
scroll to position [9, 3]
type textarea "h"
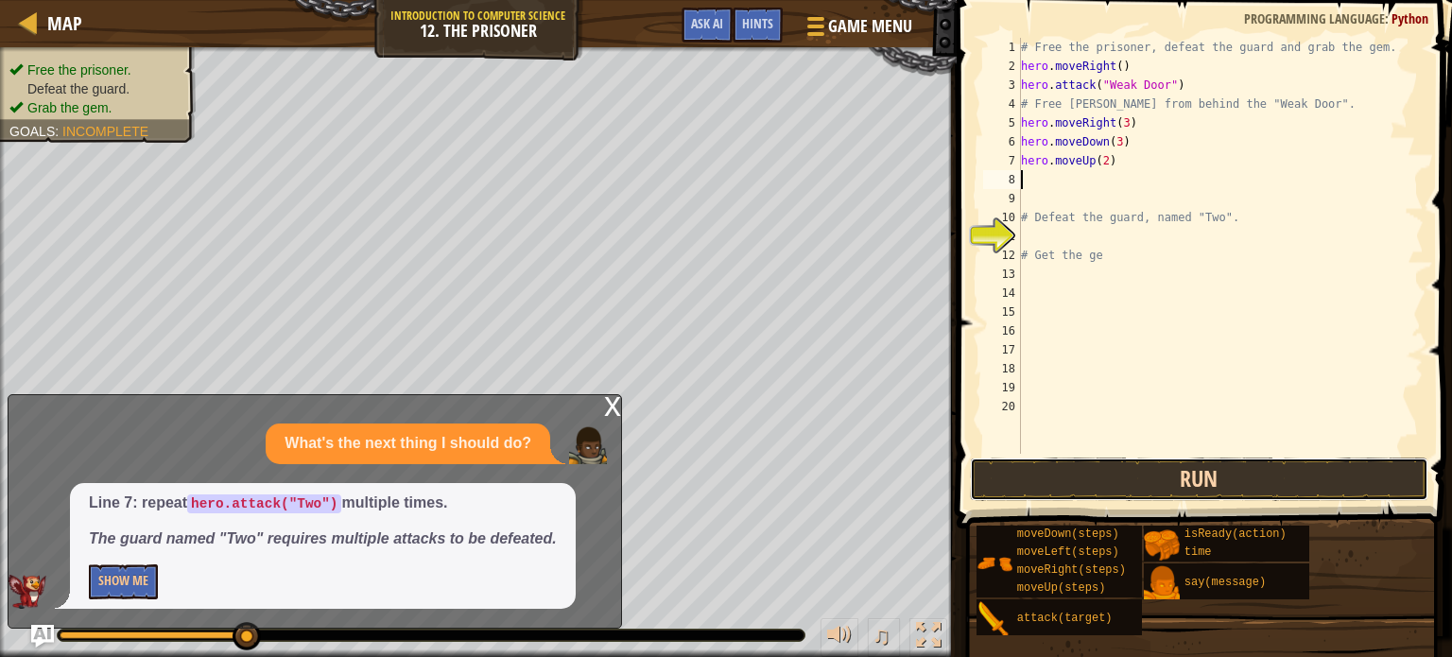
click at [1092, 472] on button "Run" at bounding box center [1199, 478] width 458 height 43
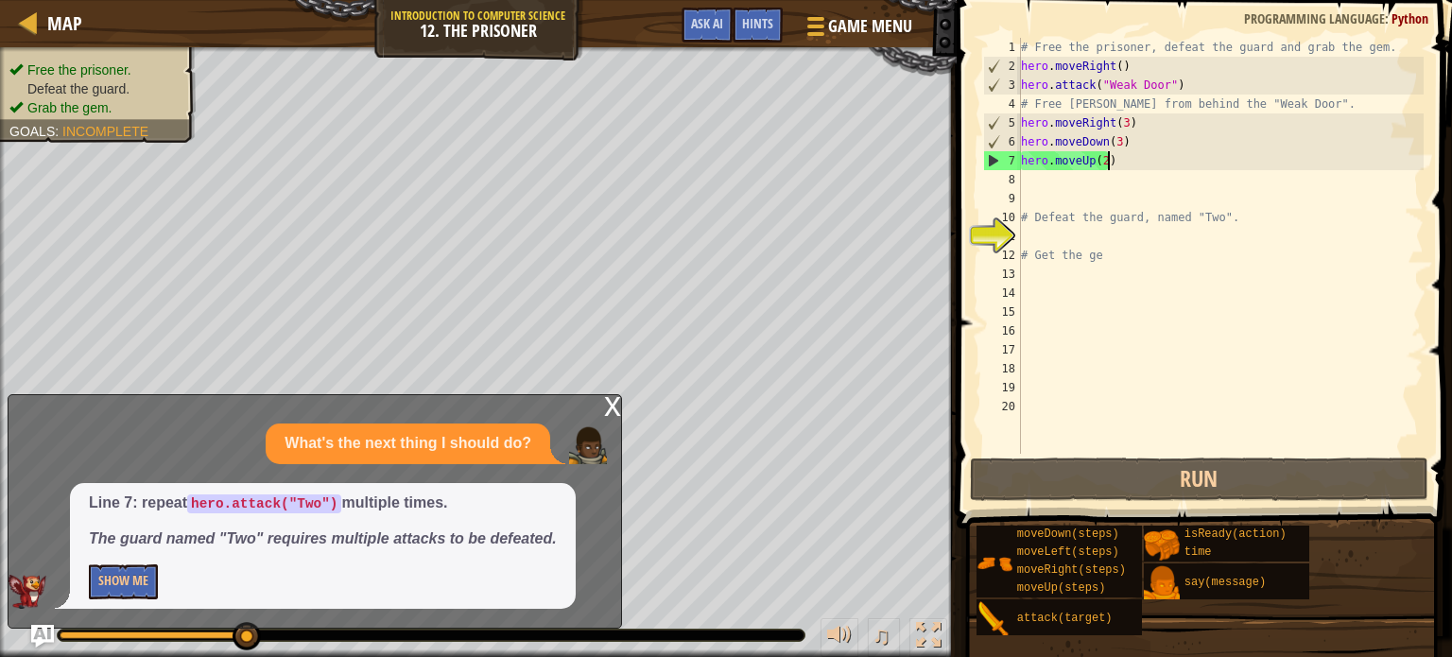
click at [1116, 167] on div "# Free the prisoner, defeat the guard and grab the gem. hero . moveRight ( ) he…" at bounding box center [1220, 265] width 406 height 454
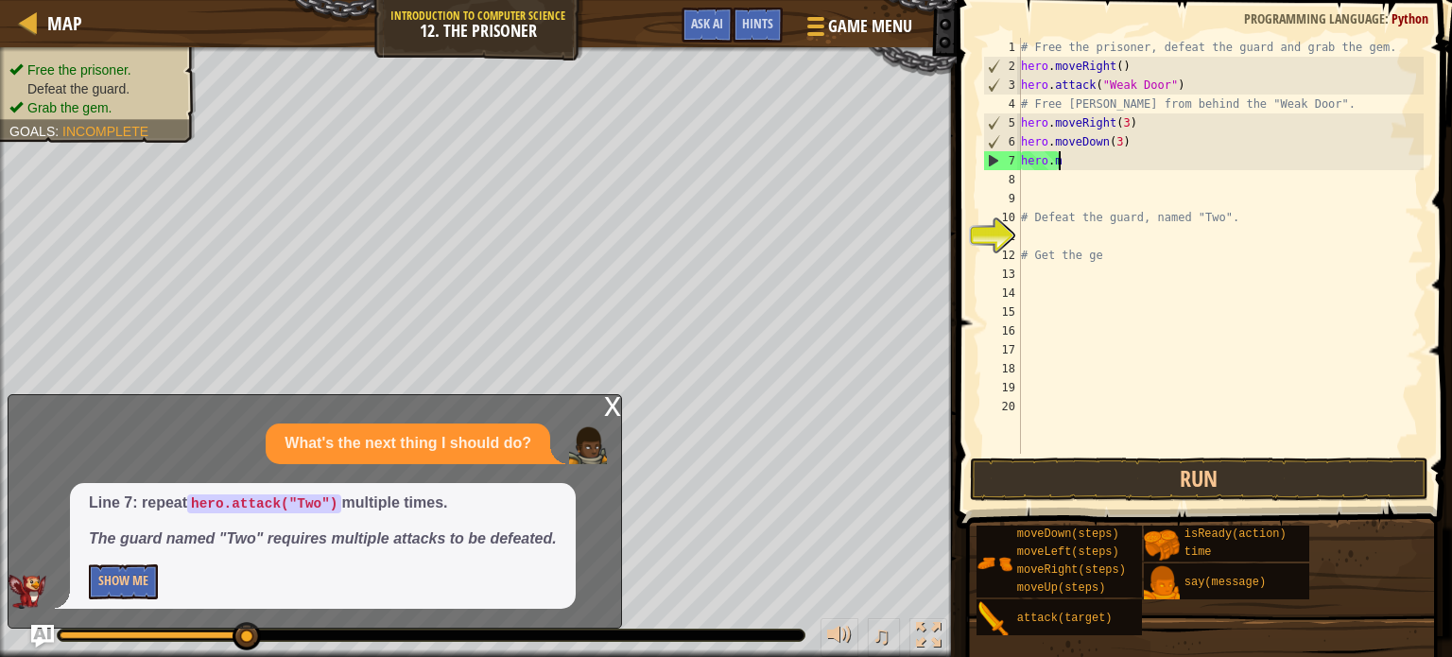
type textarea "h"
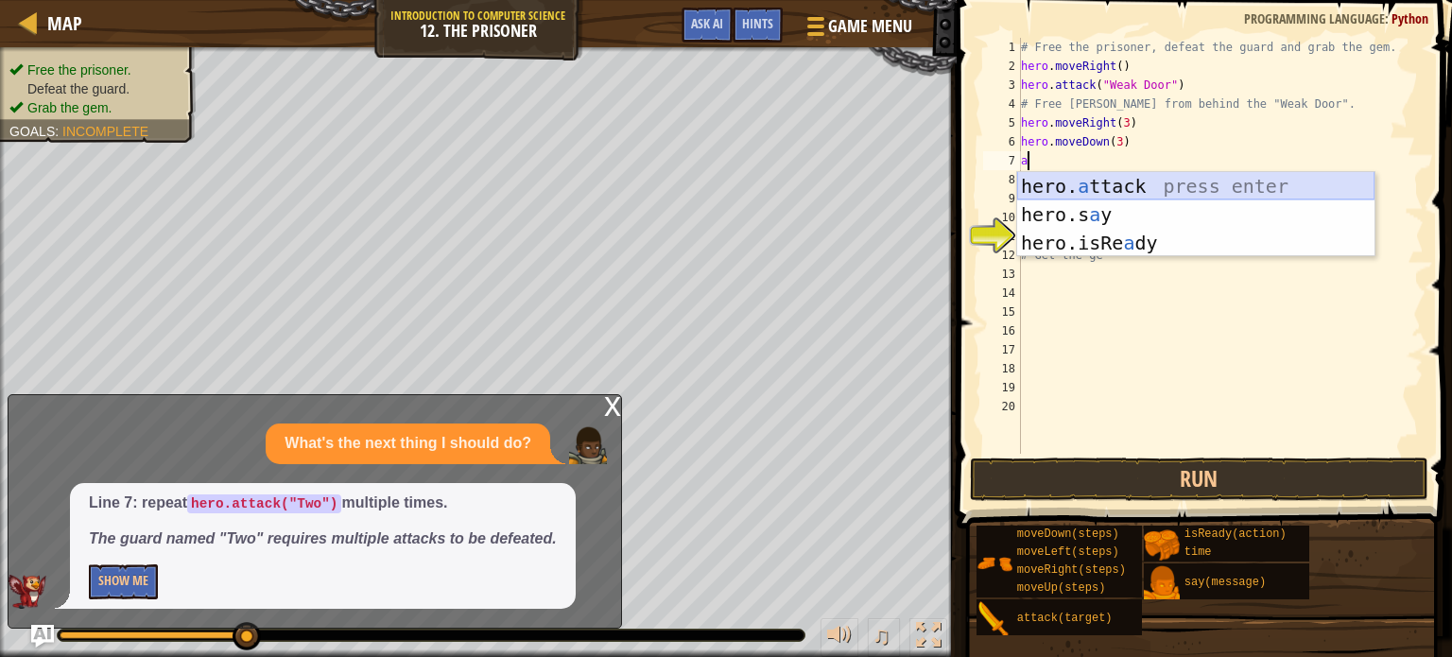
click at [1102, 184] on div "hero. a ttack press enter hero.s a y press enter hero.isRe a dy press enter" at bounding box center [1195, 243] width 357 height 142
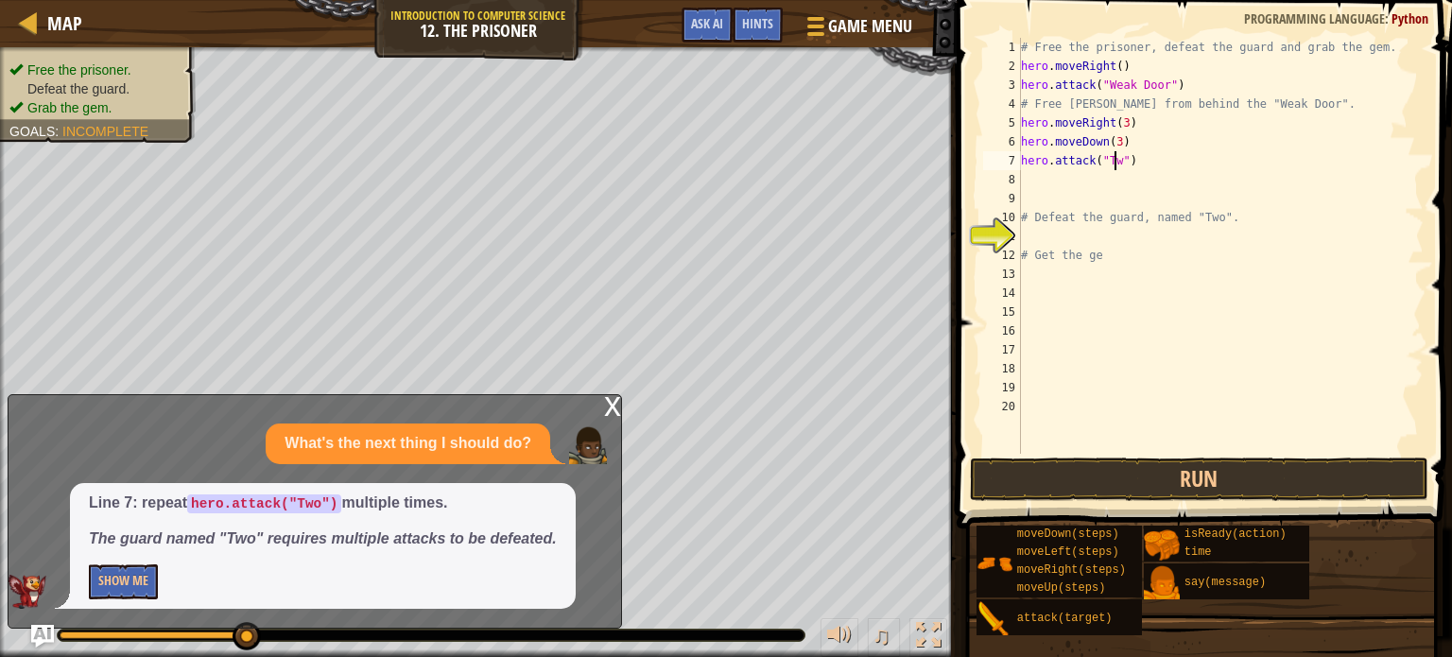
scroll to position [9, 8]
click at [1048, 491] on button "Run" at bounding box center [1199, 478] width 458 height 43
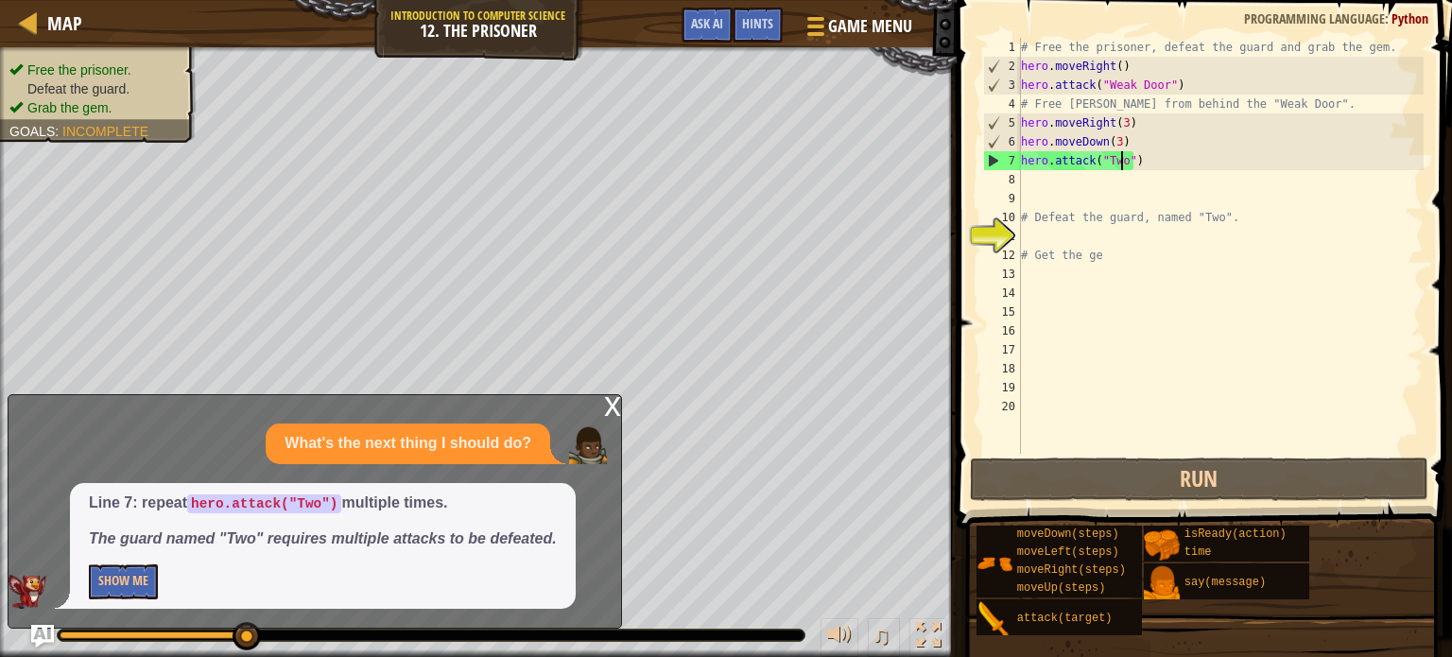
click at [1136, 163] on div "# Free the prisoner, defeat the guard and grab the gem. hero . moveRight ( ) he…" at bounding box center [1220, 265] width 406 height 454
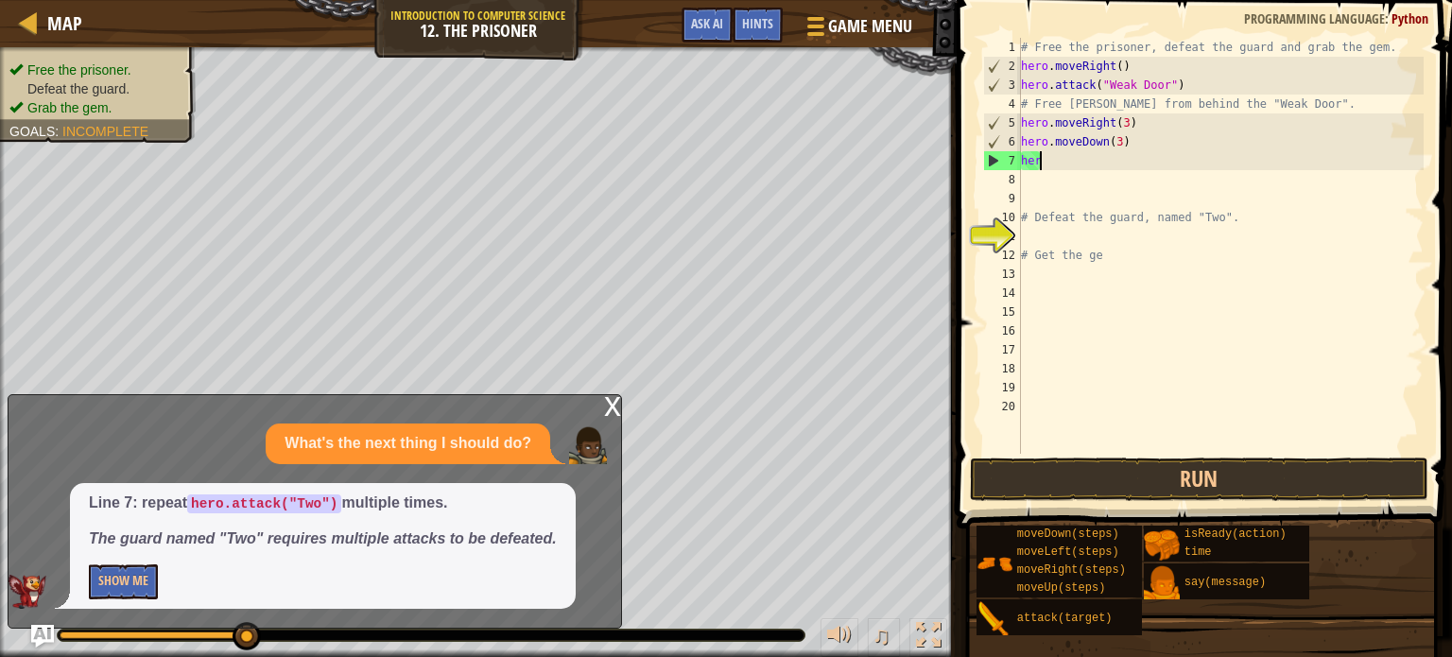
scroll to position [9, 0]
type textarea "h"
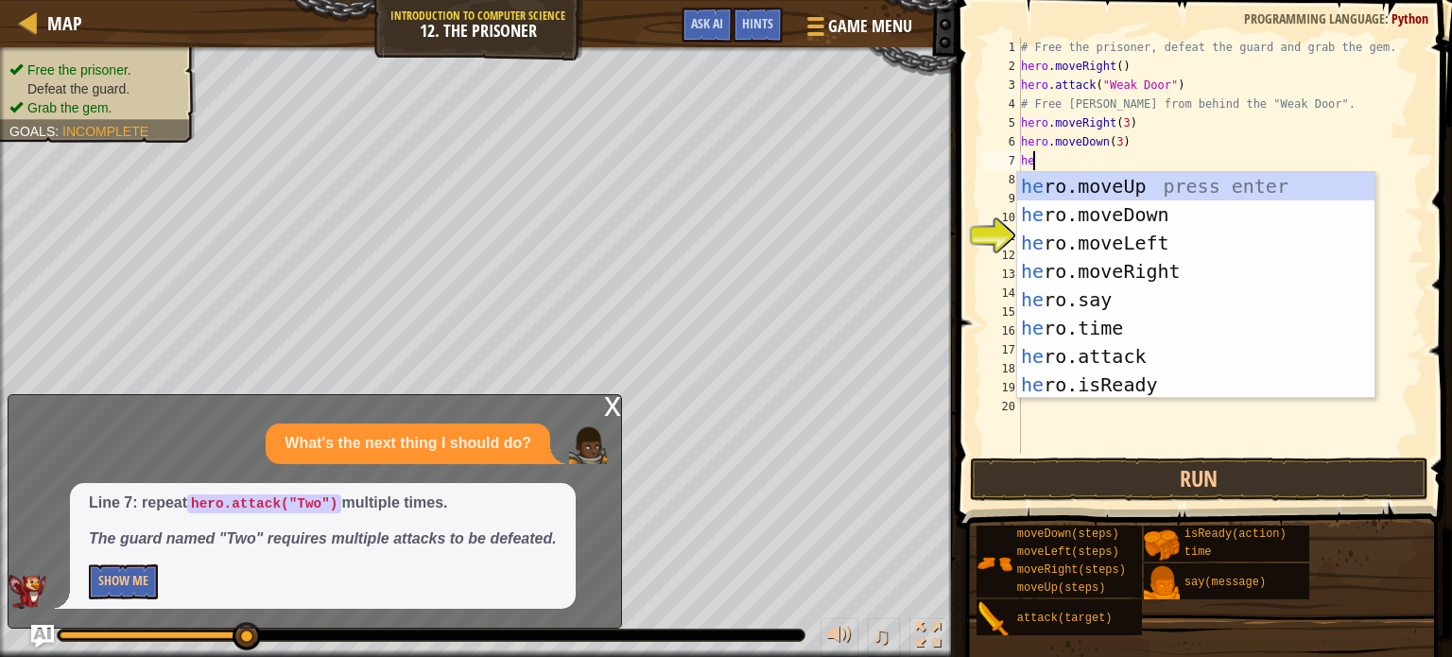
type textarea "her"
click at [1110, 184] on div "her o.moveUp press enter her o.moveDown press enter her o.moveLeft press enter …" at bounding box center [1195, 314] width 357 height 284
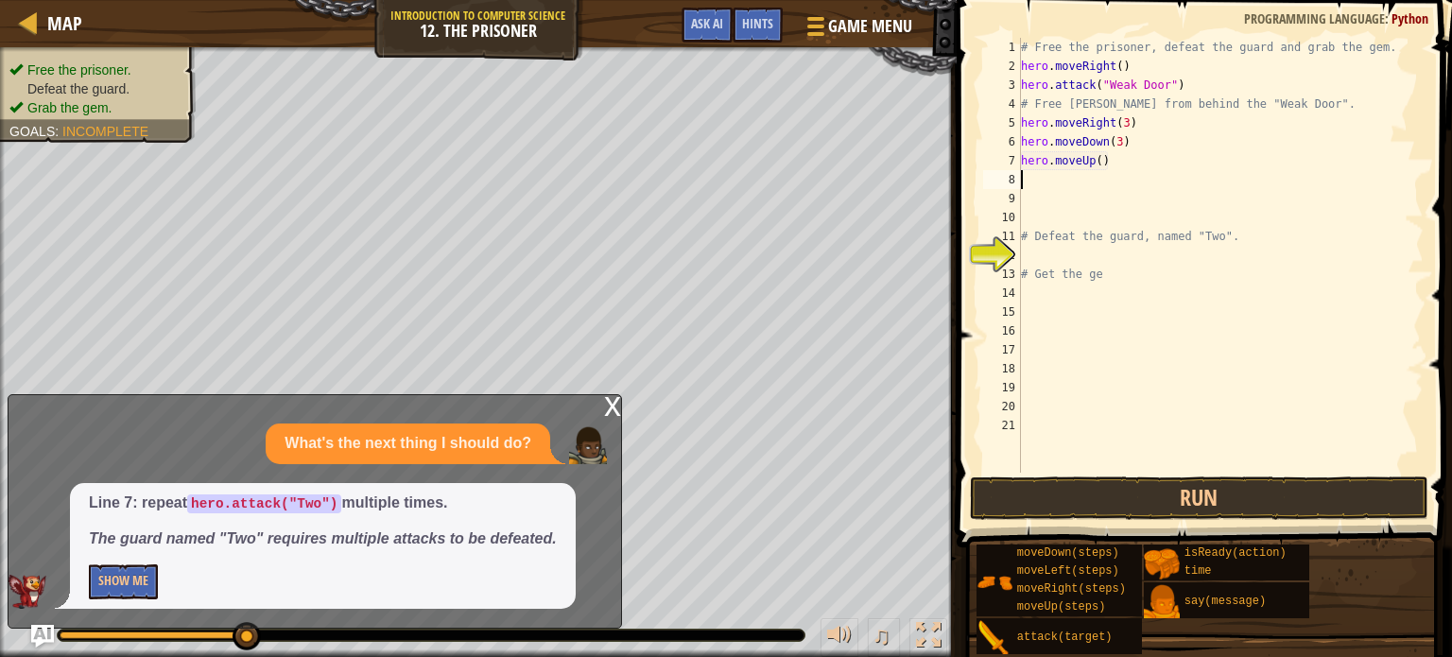
click at [1095, 159] on div "# Free the prisoner, defeat the guard and grab the gem. hero . moveRight ( ) he…" at bounding box center [1220, 274] width 406 height 473
type textarea "hero.moveUp(2)"
click at [1024, 180] on div "# Free the prisoner, defeat the guard and grab the gem. hero . moveRight ( ) he…" at bounding box center [1220, 274] width 406 height 473
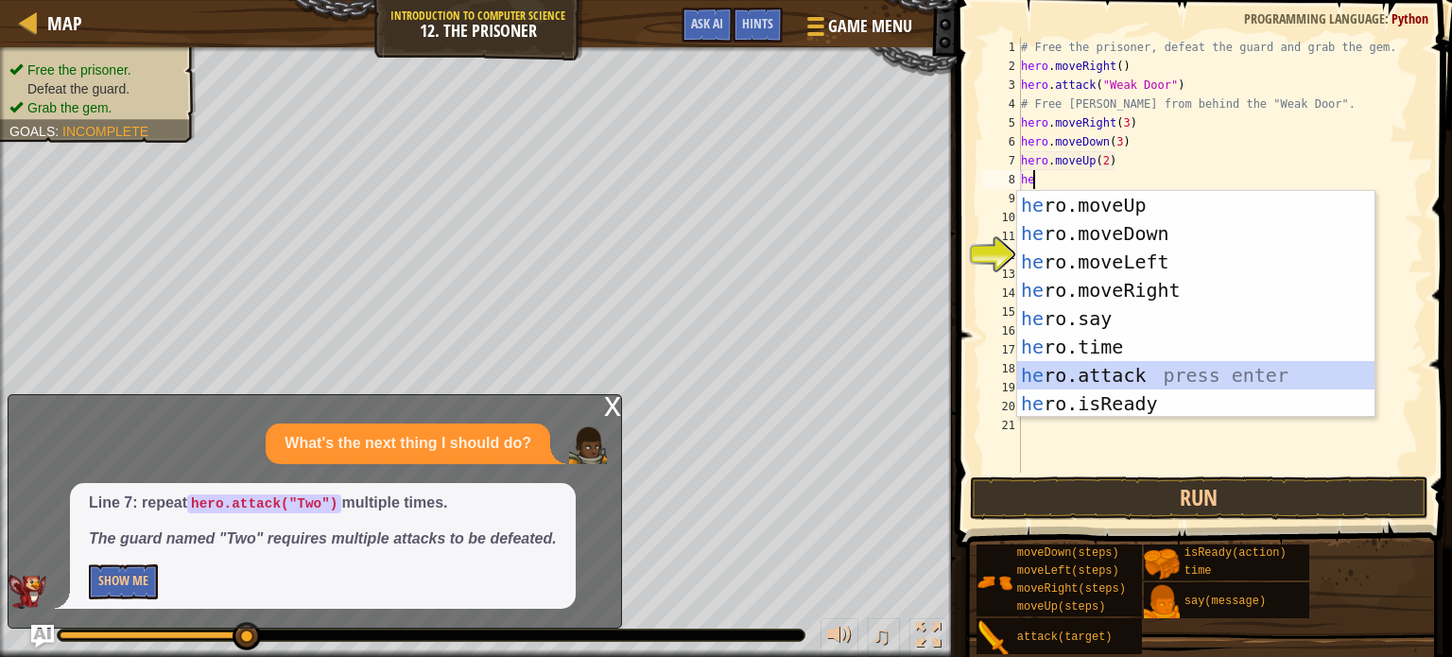
click at [1090, 373] on div "he ro.moveUp press enter he ro.moveDown press enter he ro.moveLeft press enter …" at bounding box center [1195, 333] width 357 height 284
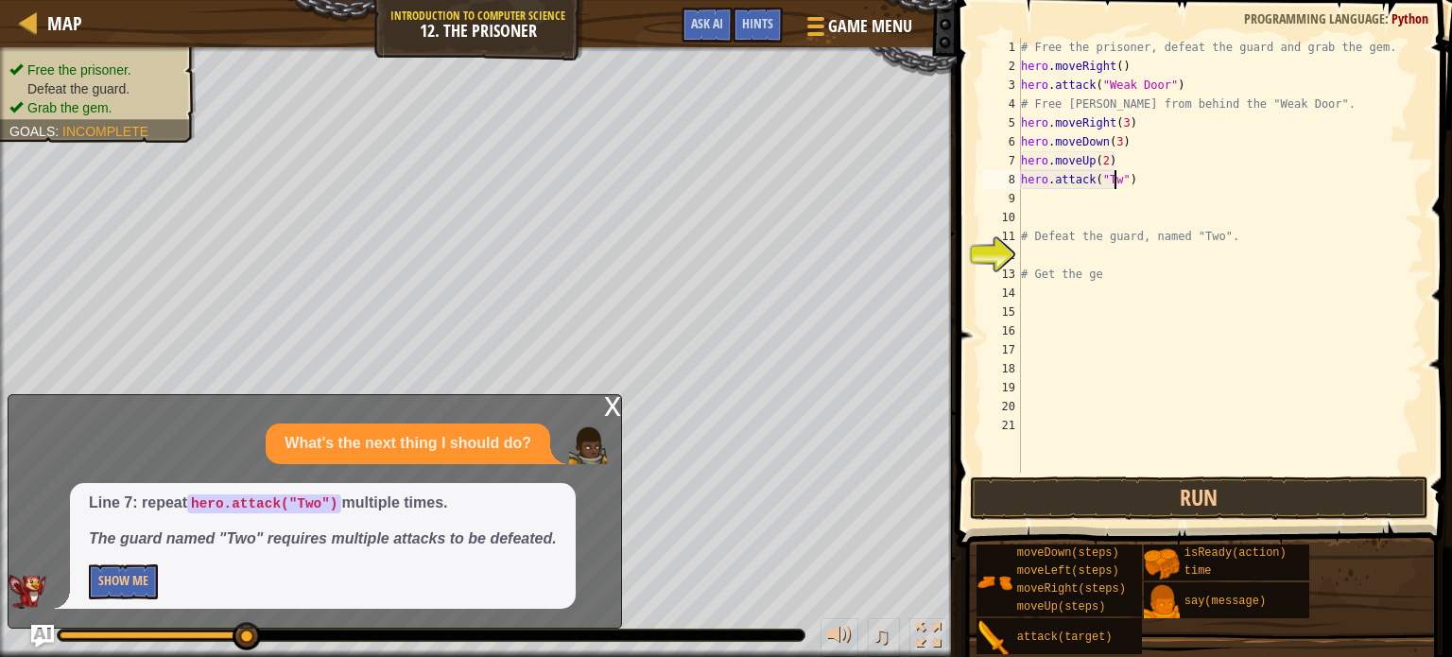
type textarea "hero.attack("Two")"
click at [1028, 194] on div "# Free the prisoner, defeat the guard and grab the gem. hero . moveRight ( ) he…" at bounding box center [1220, 274] width 406 height 473
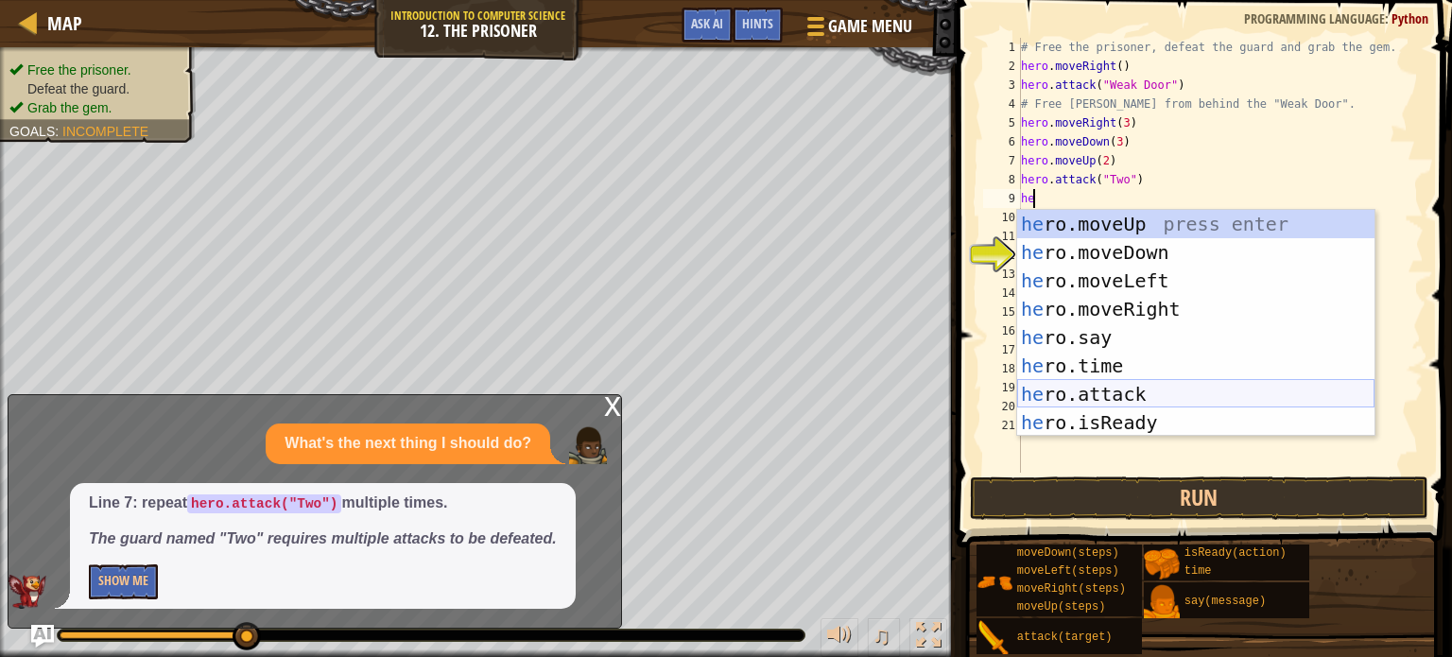
click at [1075, 395] on div "he ro.moveUp press enter he ro.moveDown press enter he ro.moveLeft press enter …" at bounding box center [1195, 352] width 357 height 284
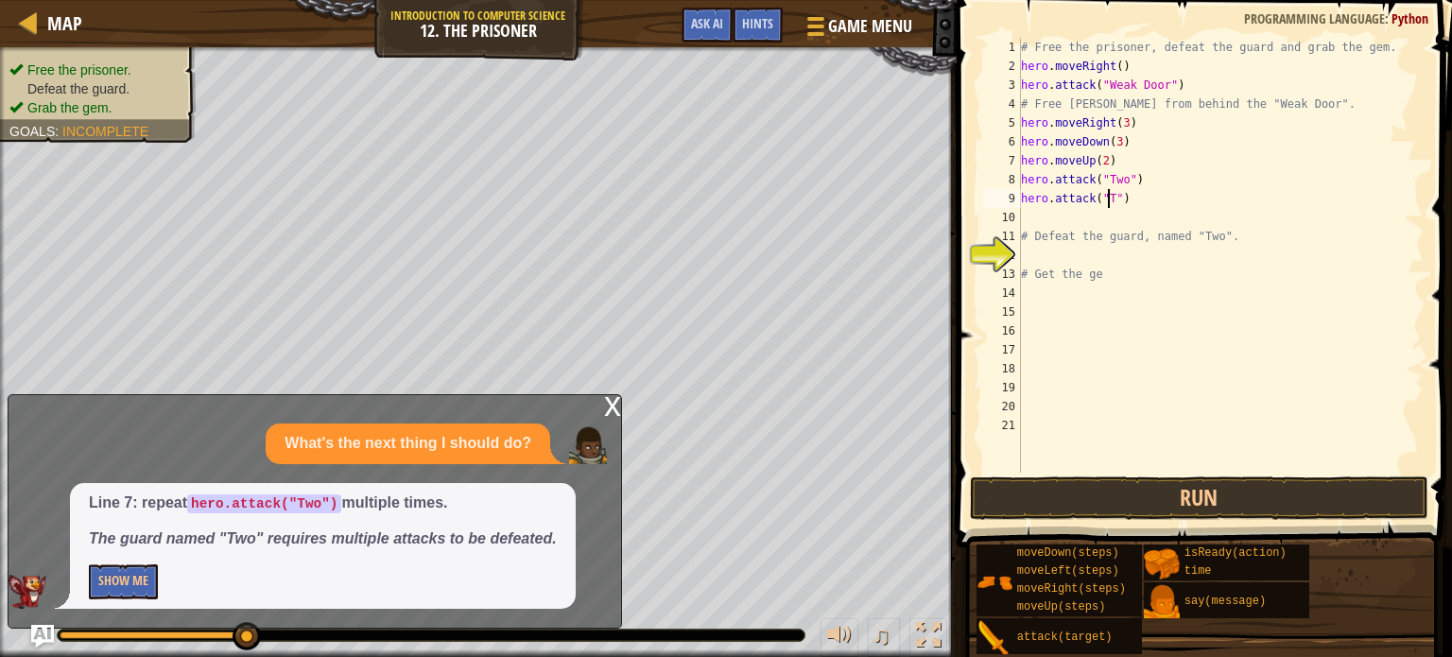
scroll to position [9, 8]
type textarea "hero.attack("Two")"
click at [1056, 502] on button "Run" at bounding box center [1199, 497] width 458 height 43
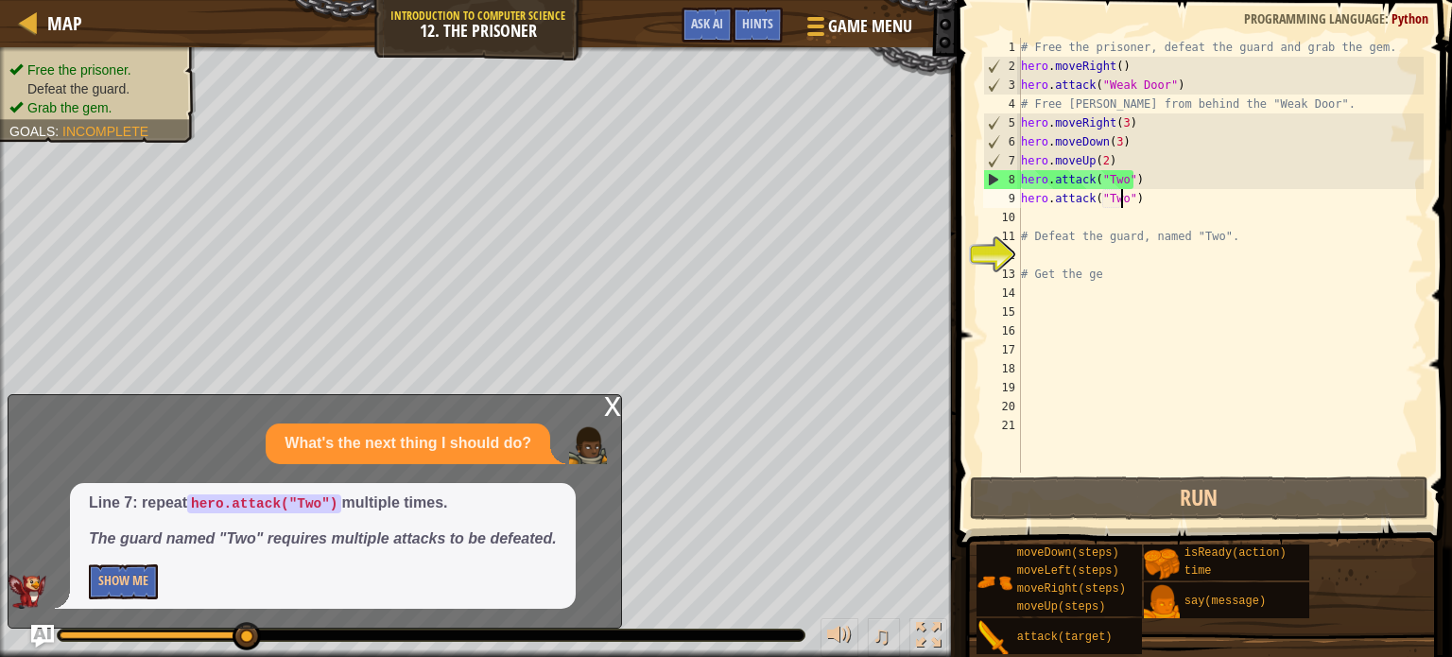
click at [1035, 256] on div "# Free the prisoner, defeat the guard and grab the gem. hero . moveRight ( ) he…" at bounding box center [1220, 274] width 406 height 473
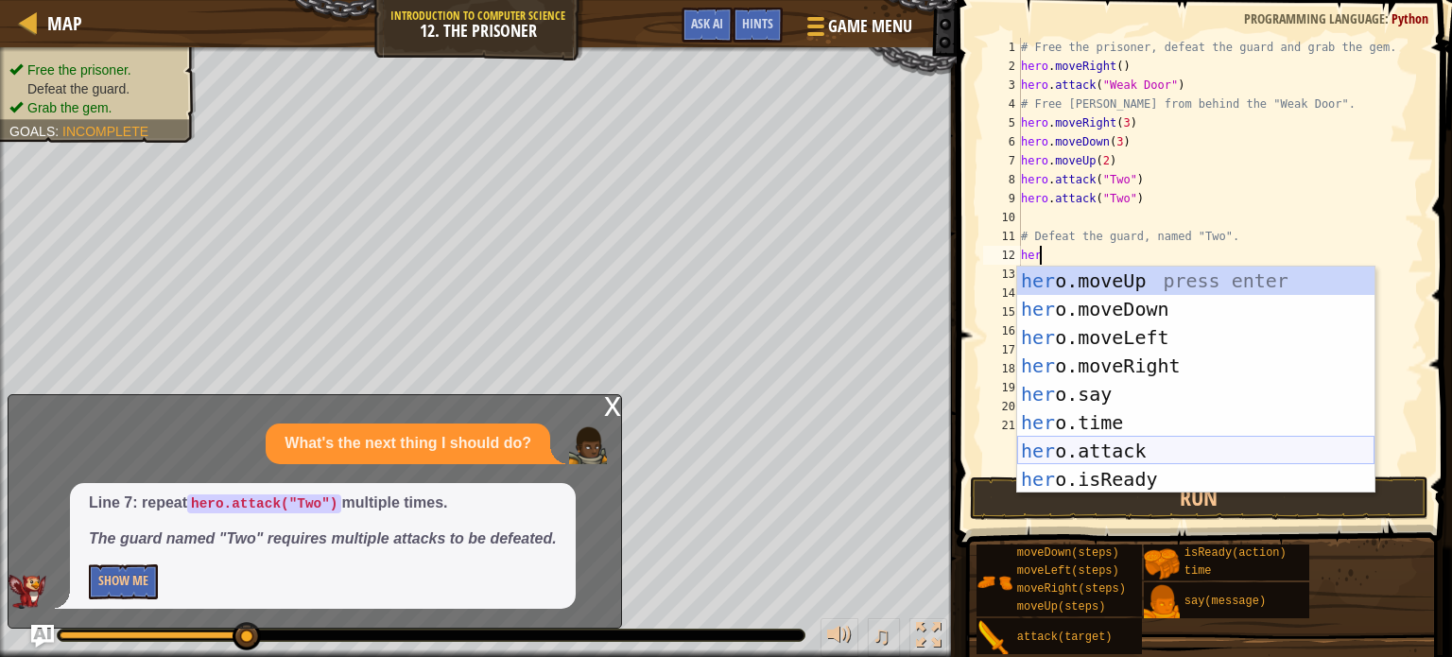
click at [1083, 449] on div "her o.moveUp press enter her o.moveDown press enter her o.moveLeft press enter …" at bounding box center [1195, 408] width 357 height 284
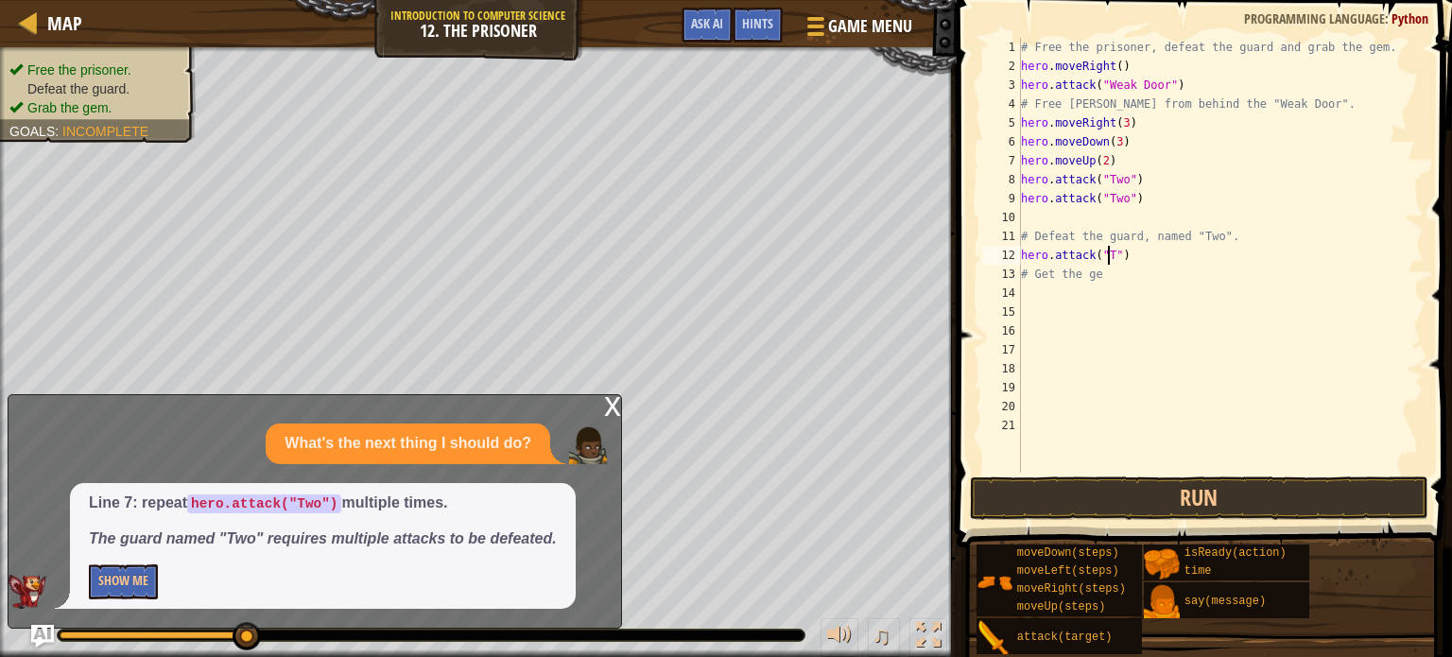
scroll to position [9, 8]
click at [1115, 502] on button "Run" at bounding box center [1199, 497] width 458 height 43
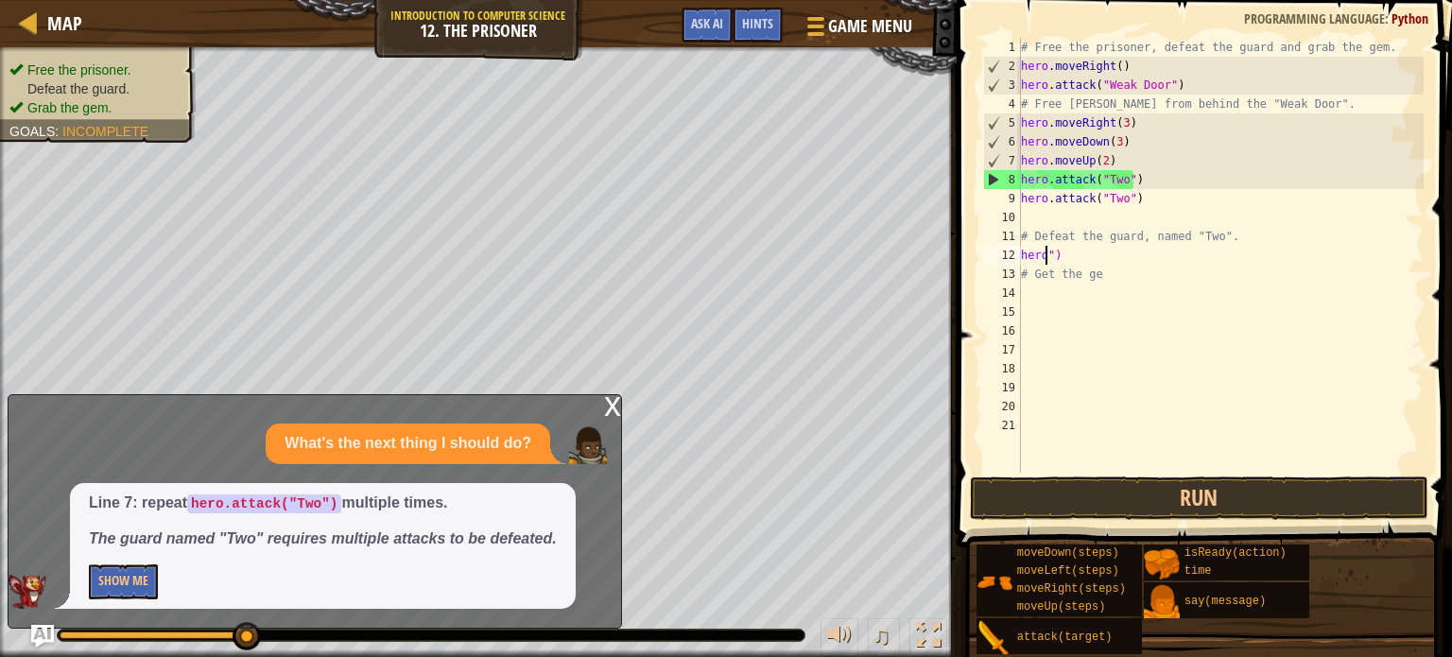
scroll to position [9, 0]
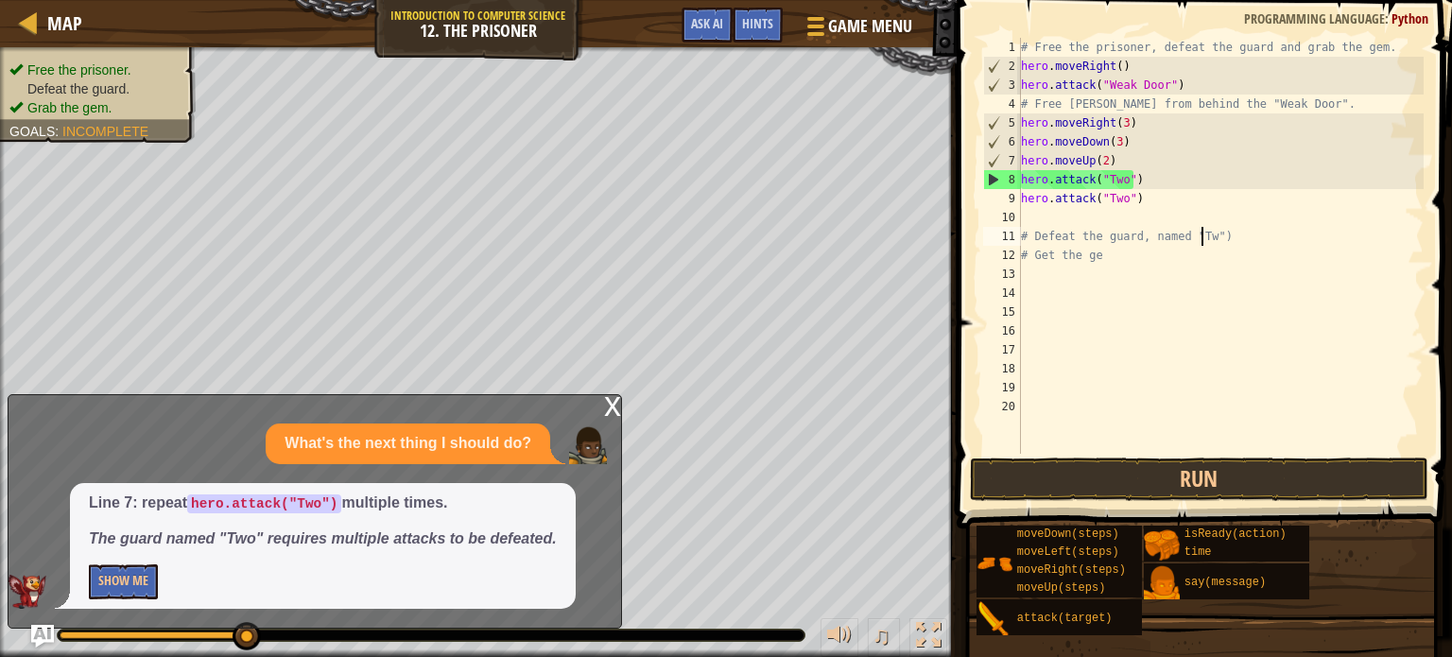
click at [1023, 264] on div "# Free the prisoner, defeat the guard and grab the gem. hero . moveRight ( ) he…" at bounding box center [1220, 265] width 406 height 454
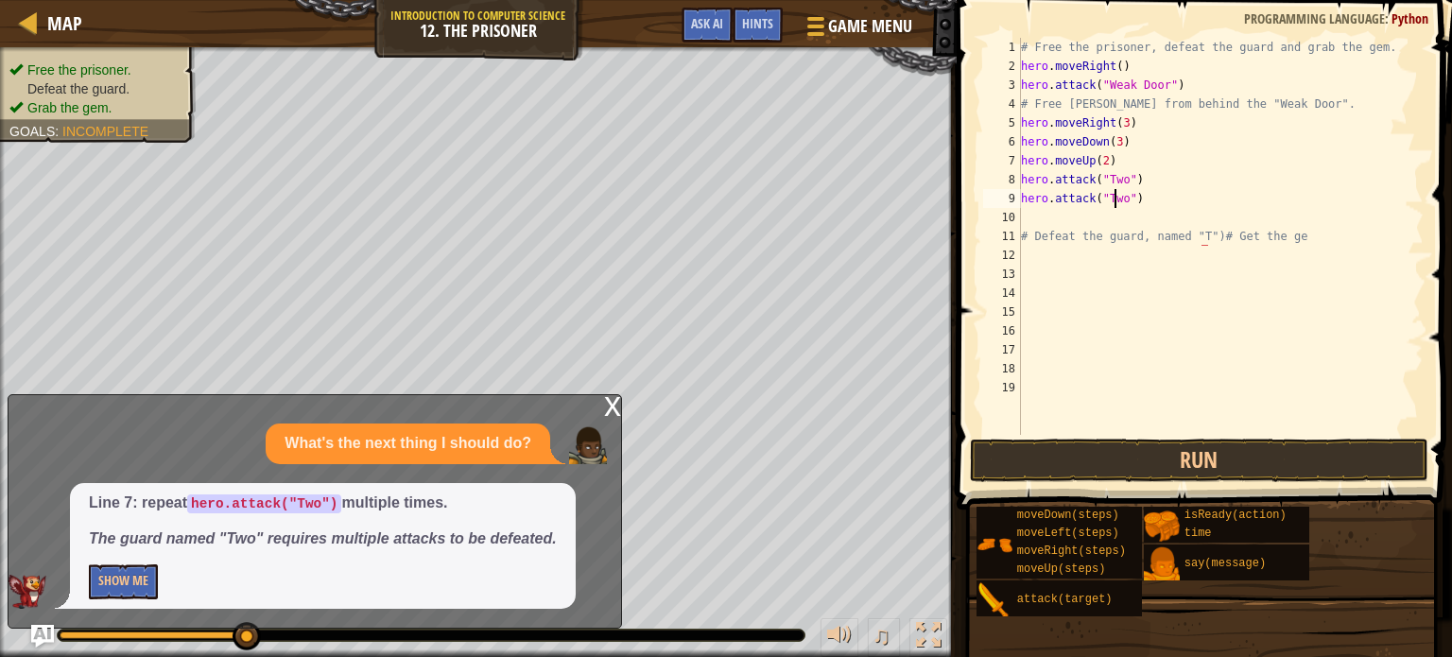
click at [1117, 199] on div "# Free the prisoner, defeat the guard and grab the gem. hero . moveRight ( ) he…" at bounding box center [1220, 255] width 406 height 435
click at [1145, 206] on div "# Free the prisoner, defeat the guard and grab the gem. hero . moveRight ( ) he…" at bounding box center [1220, 255] width 406 height 435
type textarea "h"
type textarea "hero.attack("Two")"
click at [1285, 235] on div "# Free the prisoner, defeat the guard and grab the gem. hero . moveRight ( ) he…" at bounding box center [1220, 255] width 406 height 435
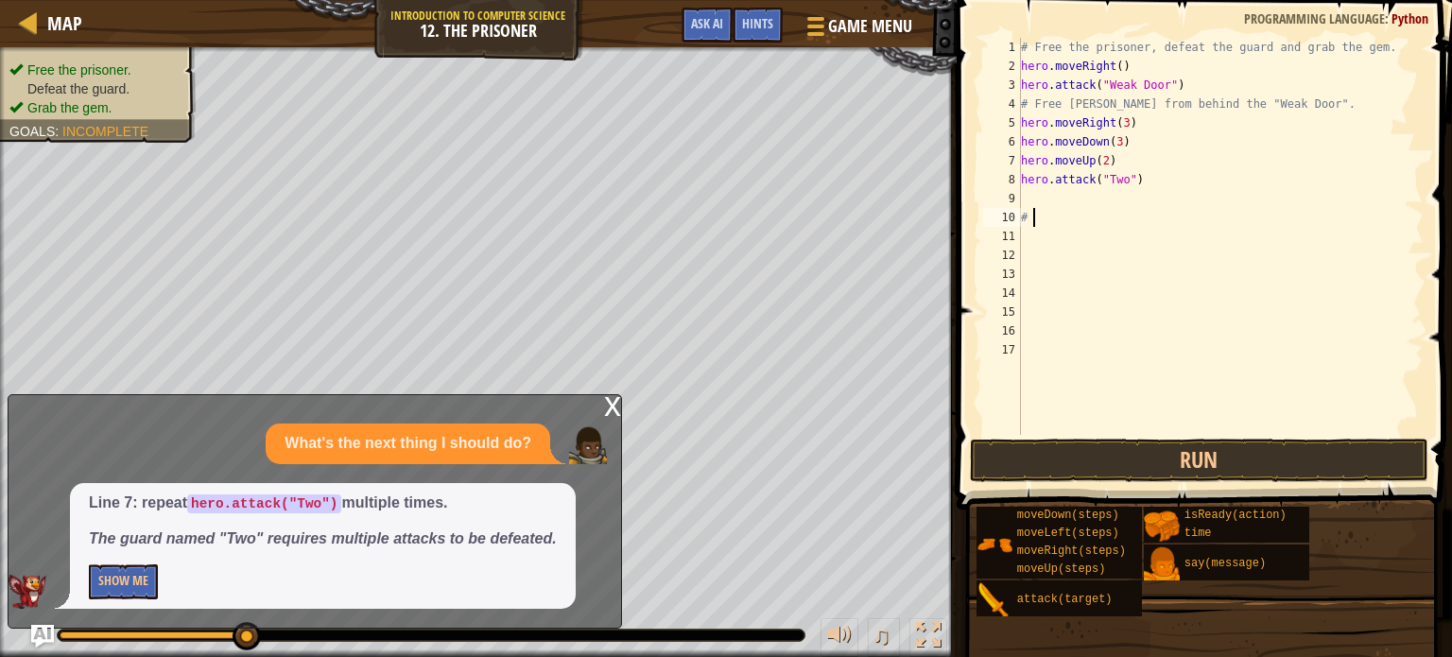
type textarea "#"
click at [1143, 178] on div "# Free the prisoner, defeat the guard and grab the gem. hero . moveRight ( ) he…" at bounding box center [1220, 255] width 406 height 435
type textarea "h"
click at [1138, 472] on button "Run" at bounding box center [1199, 459] width 458 height 43
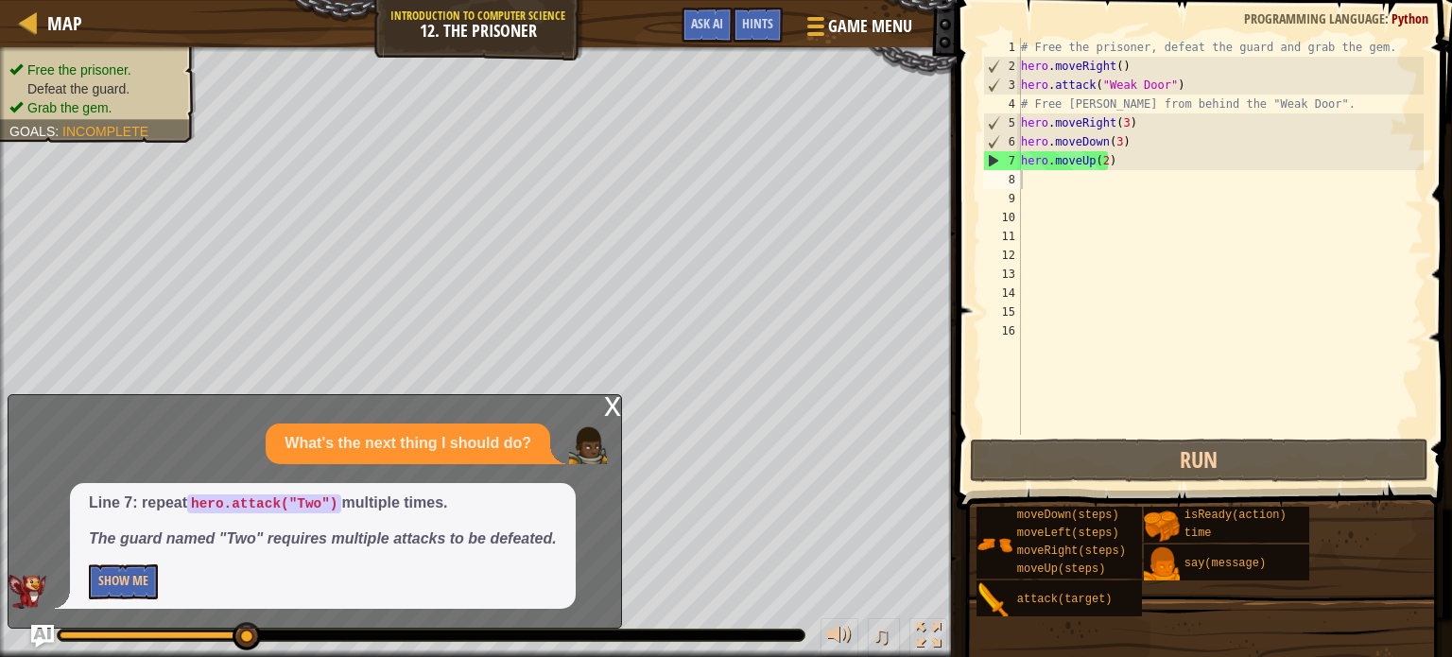
drag, startPoint x: 237, startPoint y: 626, endPoint x: 301, endPoint y: 634, distance: 63.9
click at [301, 634] on div "Map Introduction to Computer Science 12. The Prisoner Game Menu Done Hints Ask …" at bounding box center [726, 328] width 1452 height 657
click at [140, 577] on button "Show Me" at bounding box center [123, 581] width 69 height 35
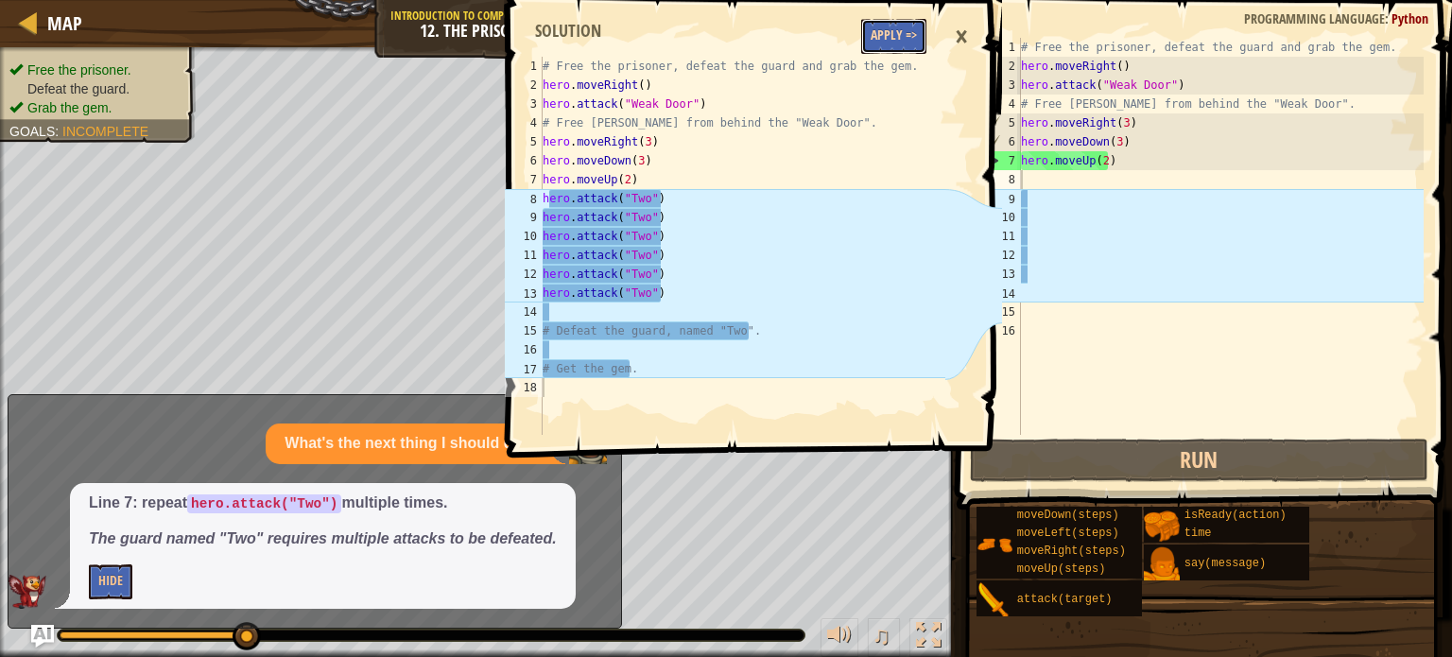
click at [894, 31] on button "Apply =>" at bounding box center [893, 36] width 65 height 35
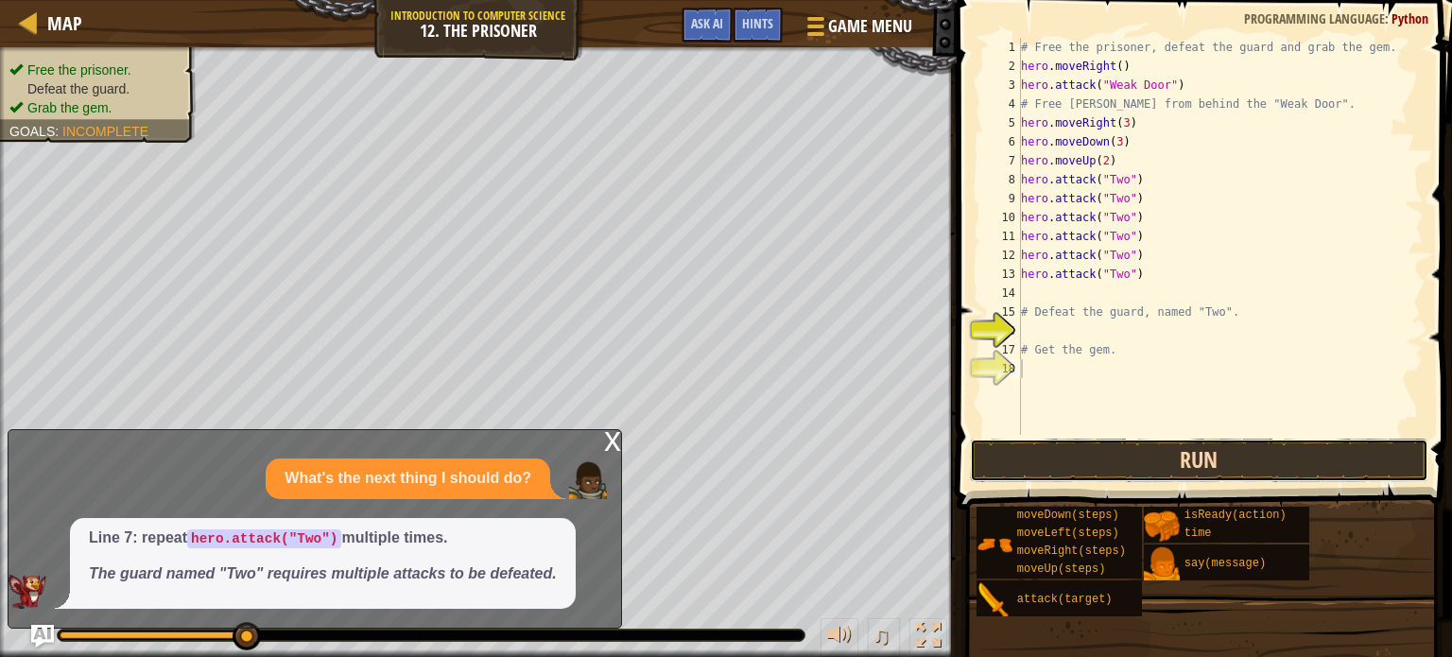
click at [1070, 447] on button "Run" at bounding box center [1199, 459] width 458 height 43
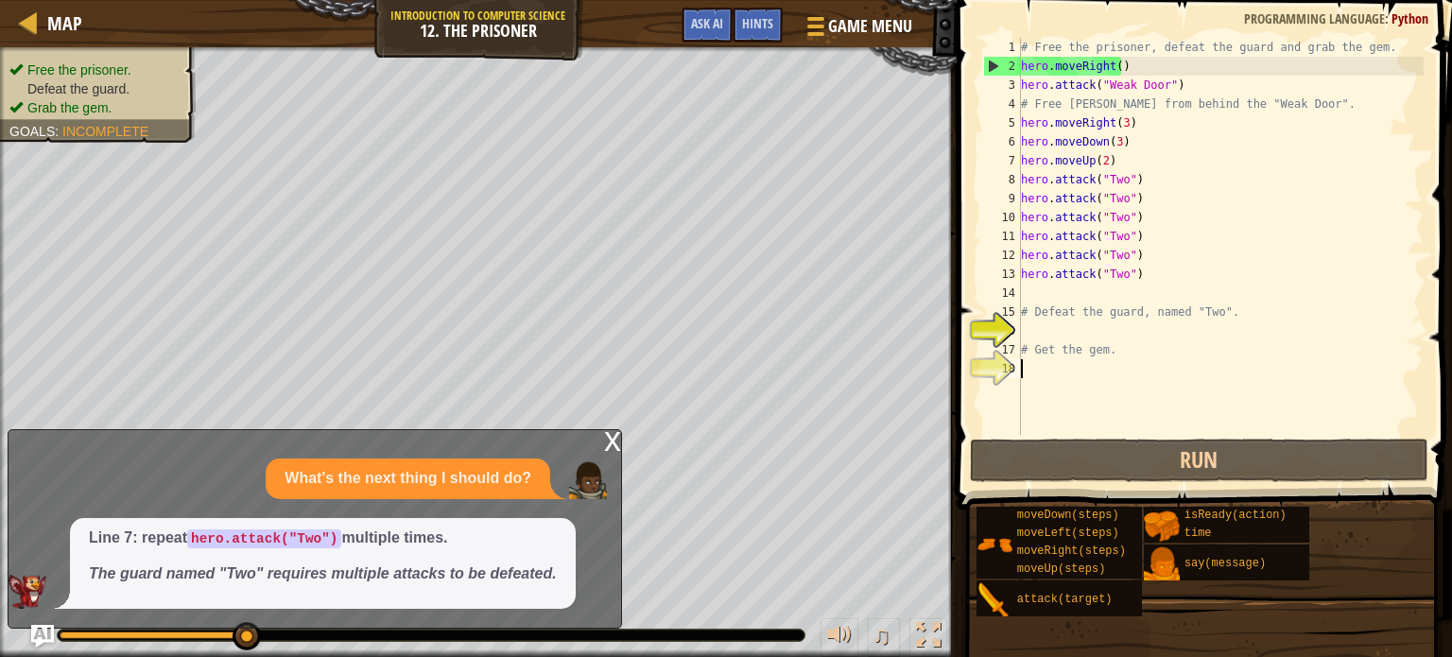
click at [1107, 157] on div "# Free the prisoner, defeat the guard and grab the gem. hero . moveRight ( ) he…" at bounding box center [1220, 255] width 406 height 435
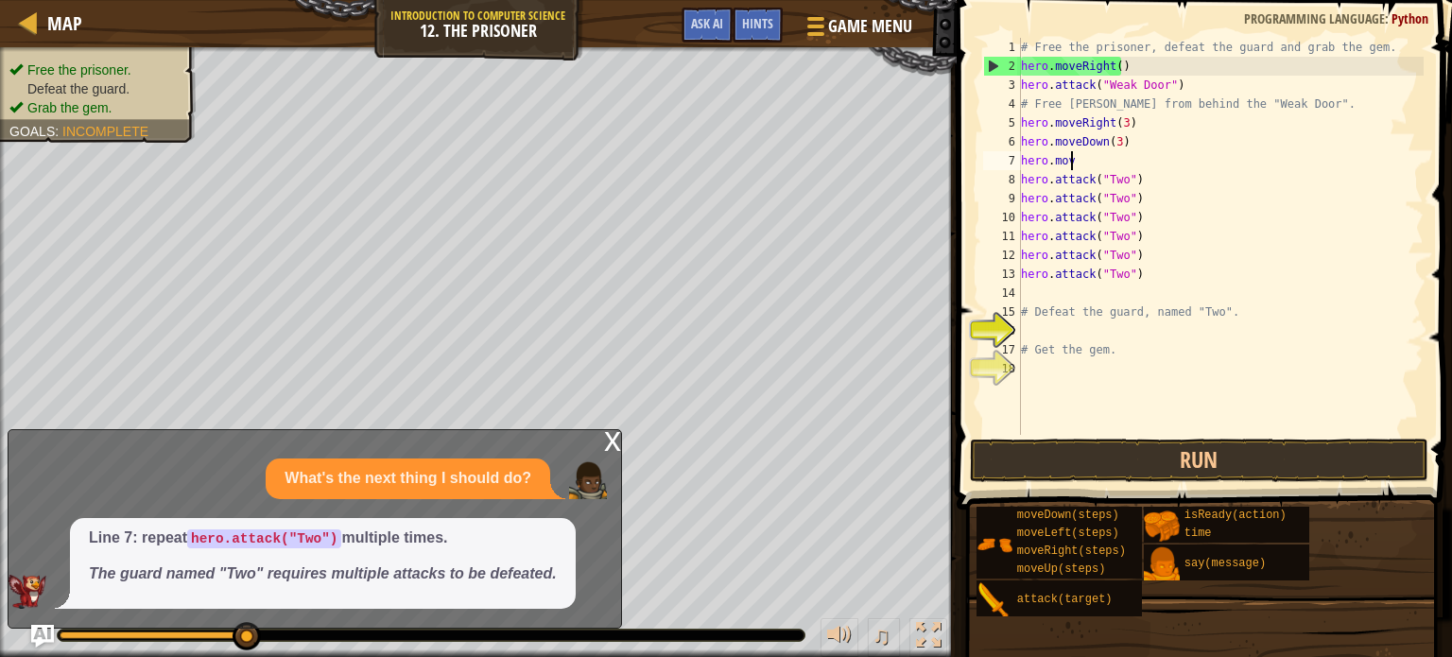
type textarea "h"
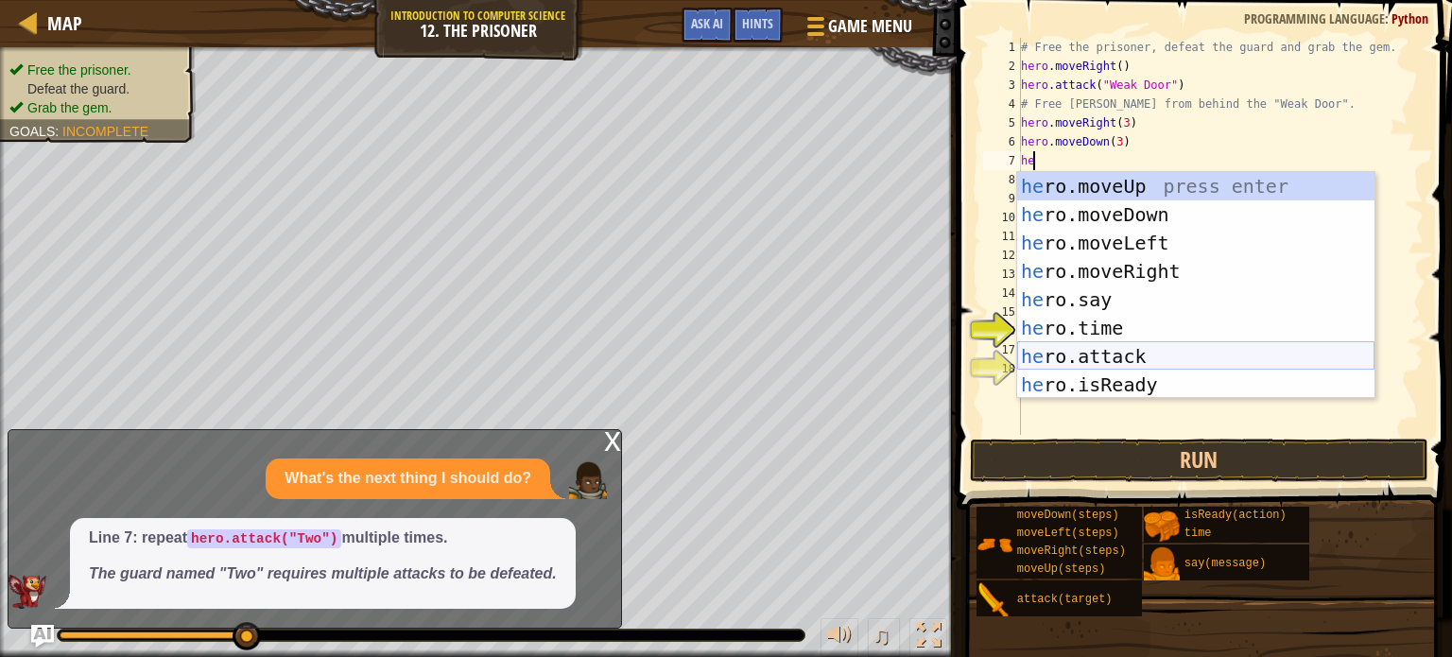
click at [1080, 358] on div "he ro.moveUp press enter he ro.moveDown press enter he ro.moveLeft press enter …" at bounding box center [1195, 314] width 357 height 284
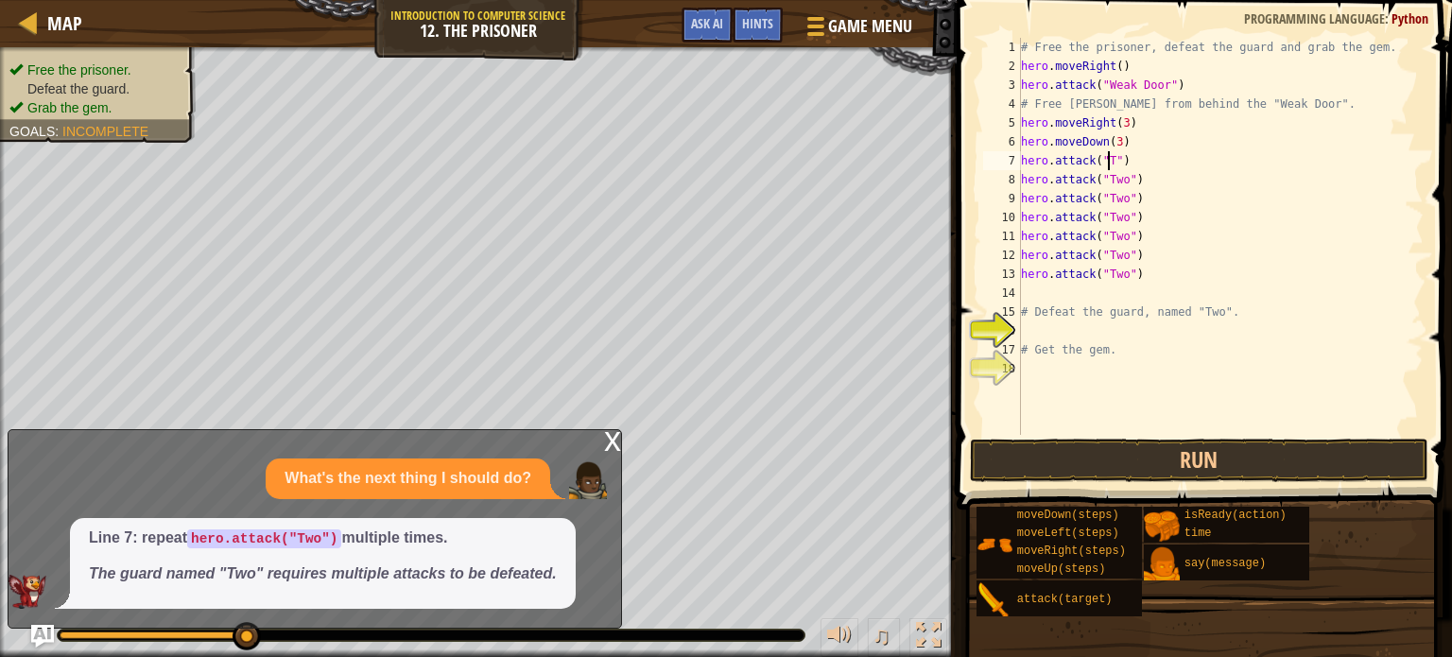
scroll to position [9, 8]
type textarea "hero.attack("Two")"
click at [1022, 468] on button "Run" at bounding box center [1199, 459] width 458 height 43
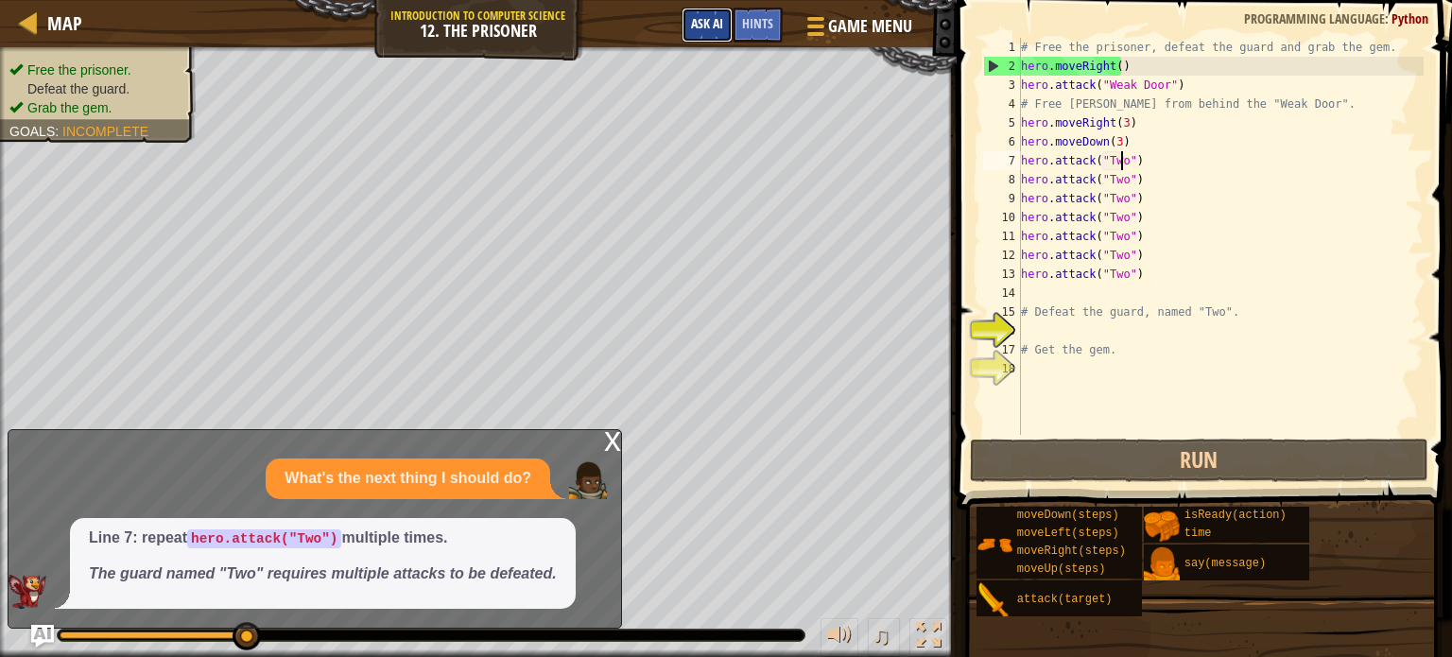
click at [701, 24] on span "Ask AI" at bounding box center [707, 23] width 32 height 18
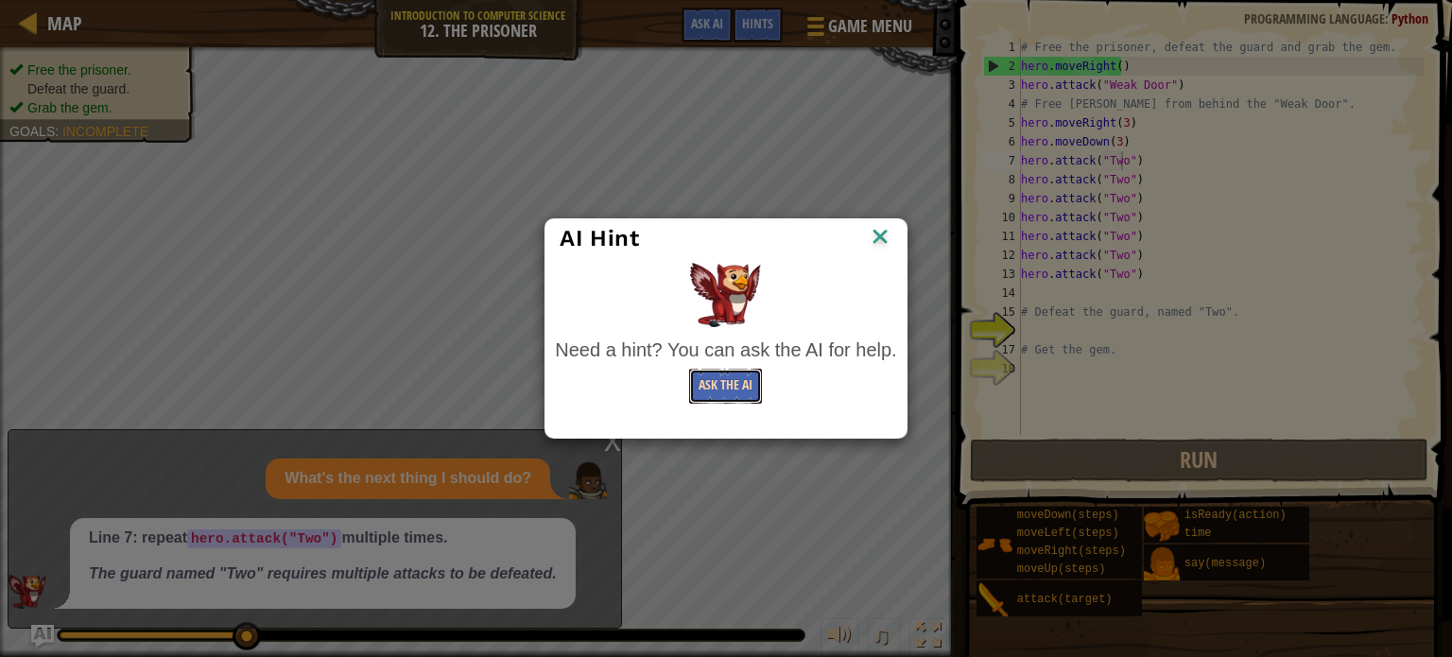
click at [714, 388] on button "Ask the AI" at bounding box center [725, 386] width 73 height 35
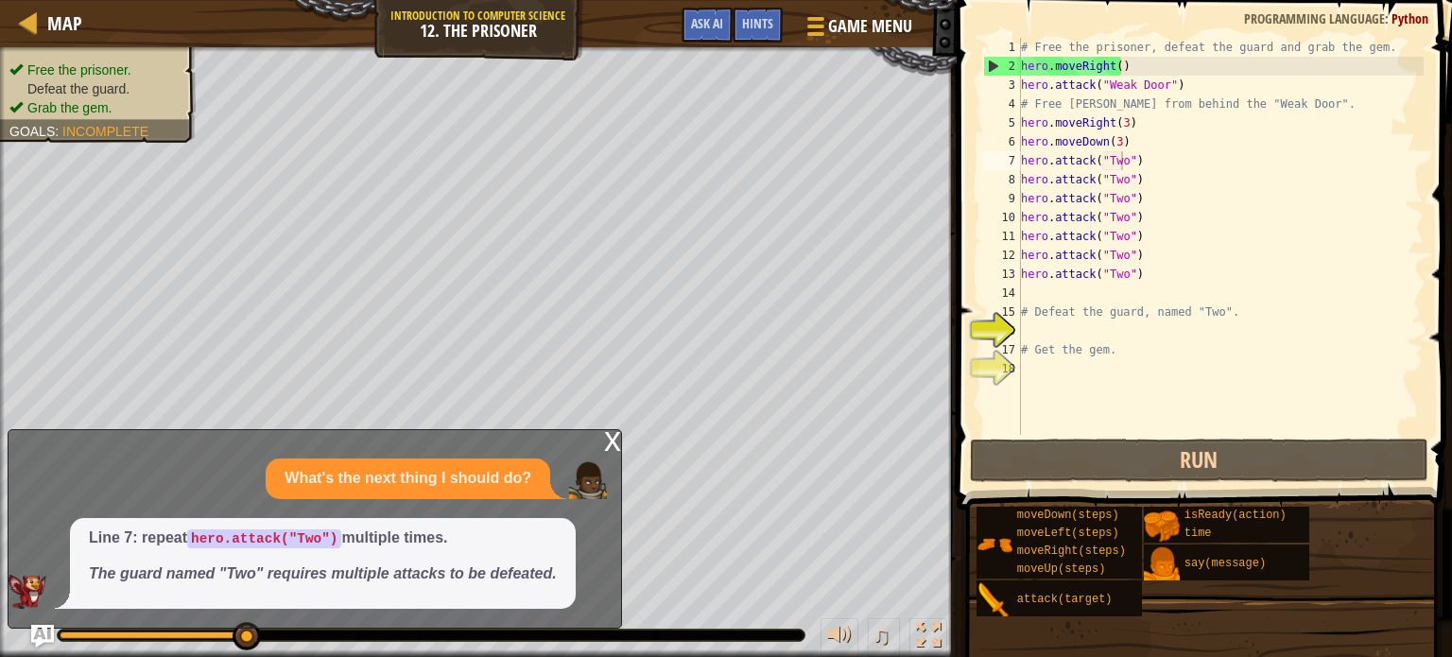
click at [599, 445] on div "x What's the next thing I should do? Line 7: repeat hero.attack("Two") multiple…" at bounding box center [315, 528] width 614 height 199
click at [615, 438] on div "x" at bounding box center [612, 439] width 17 height 19
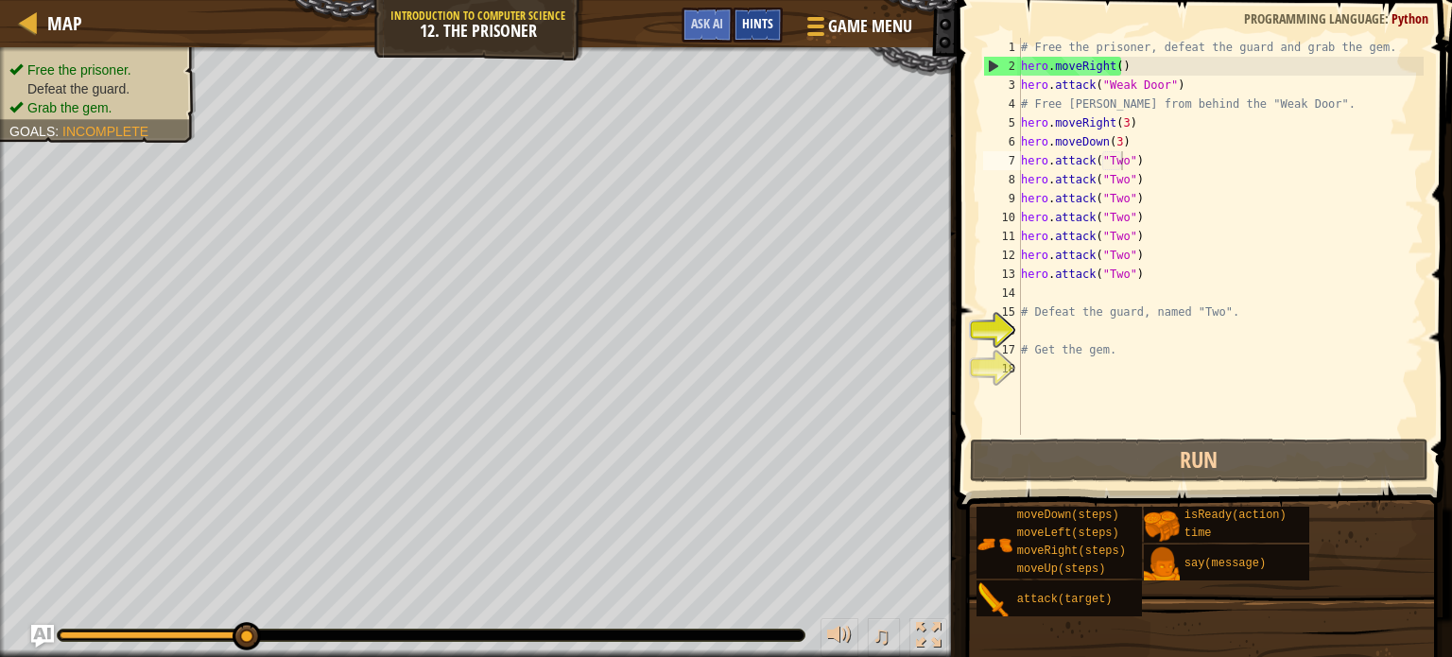
click at [764, 10] on div "Hints" at bounding box center [757, 25] width 50 height 35
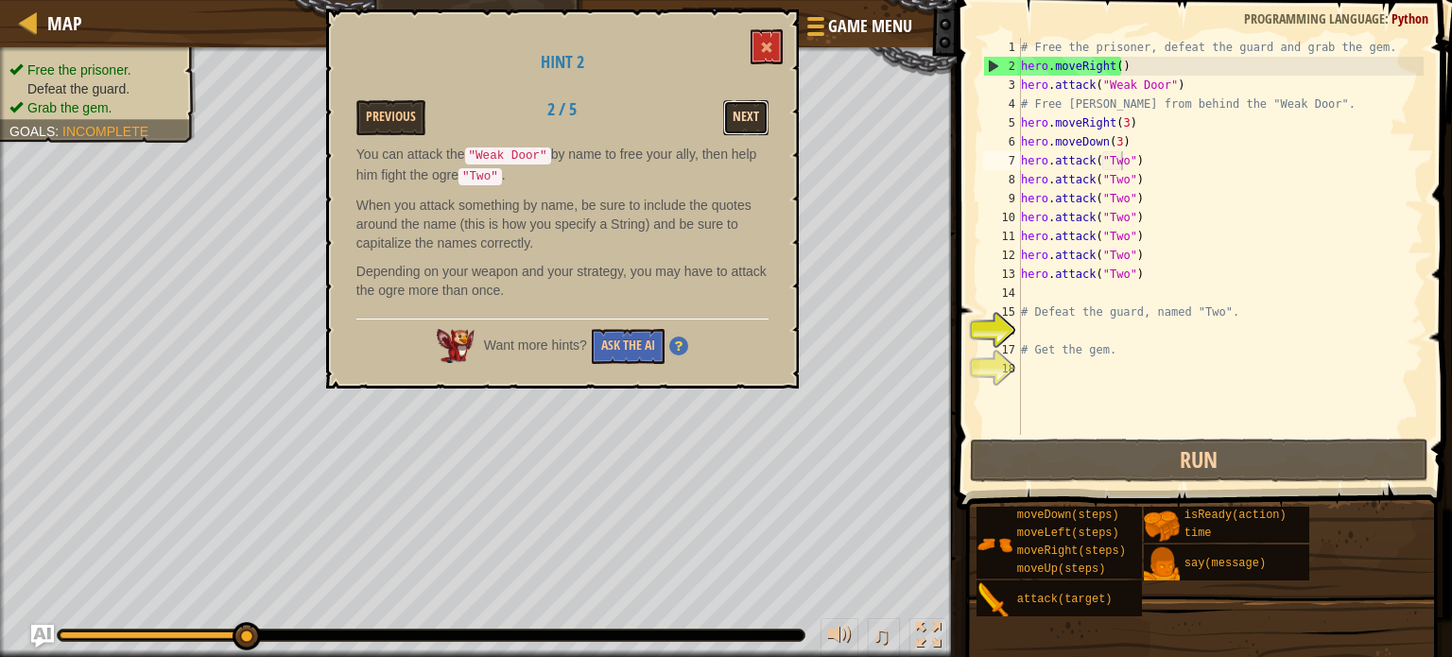
click at [733, 108] on button "Next" at bounding box center [745, 117] width 45 height 35
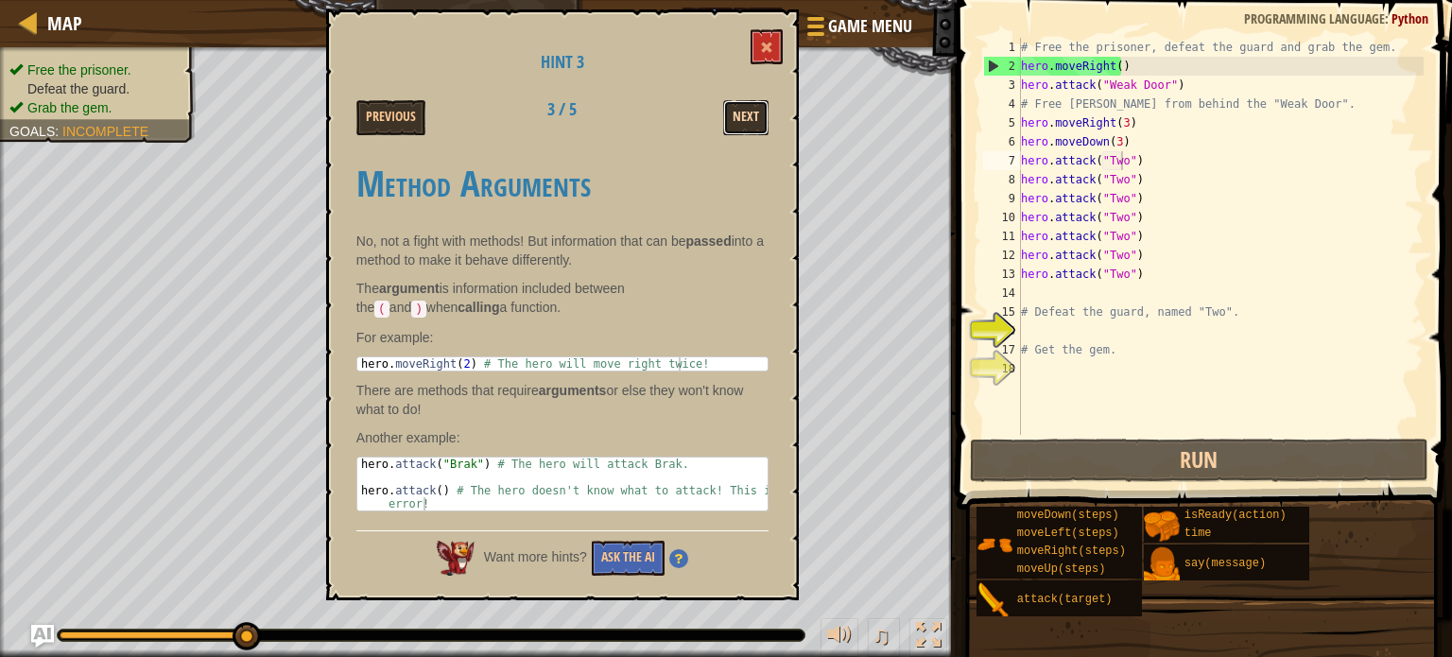
click at [737, 110] on button "Next" at bounding box center [745, 117] width 45 height 35
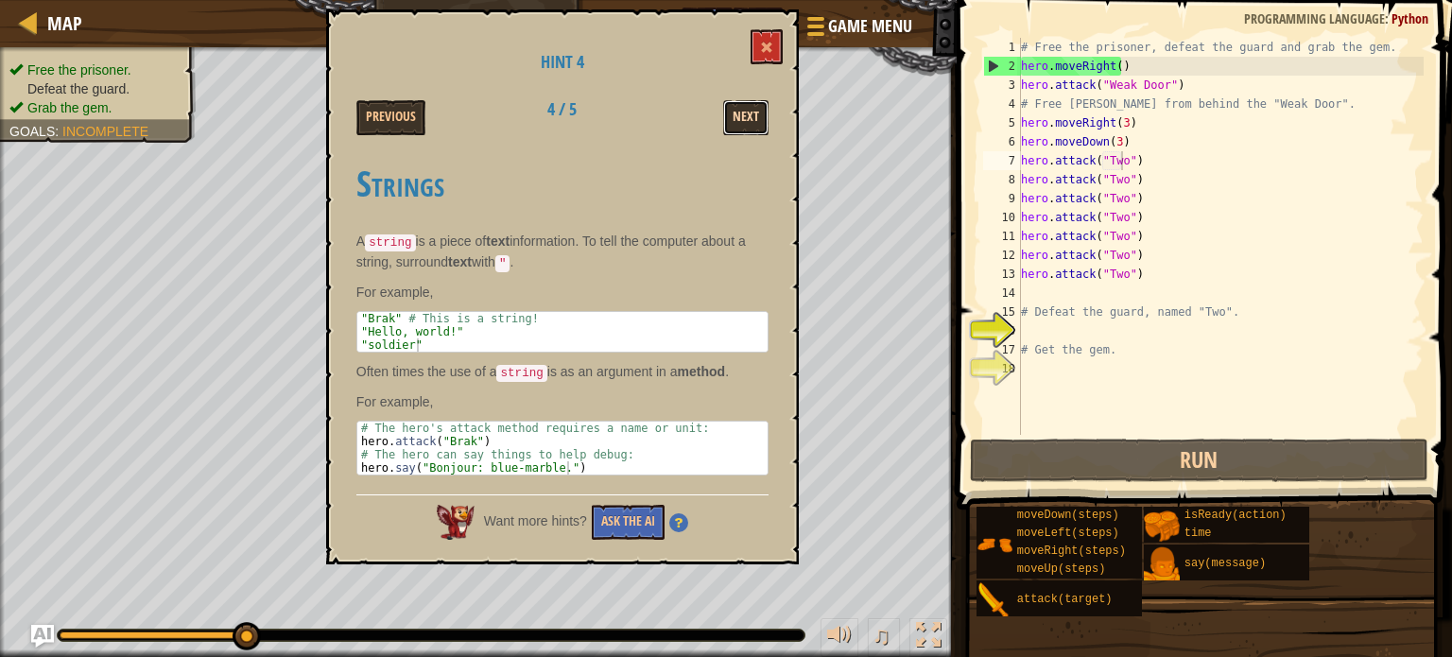
click at [733, 124] on button "Next" at bounding box center [745, 117] width 45 height 35
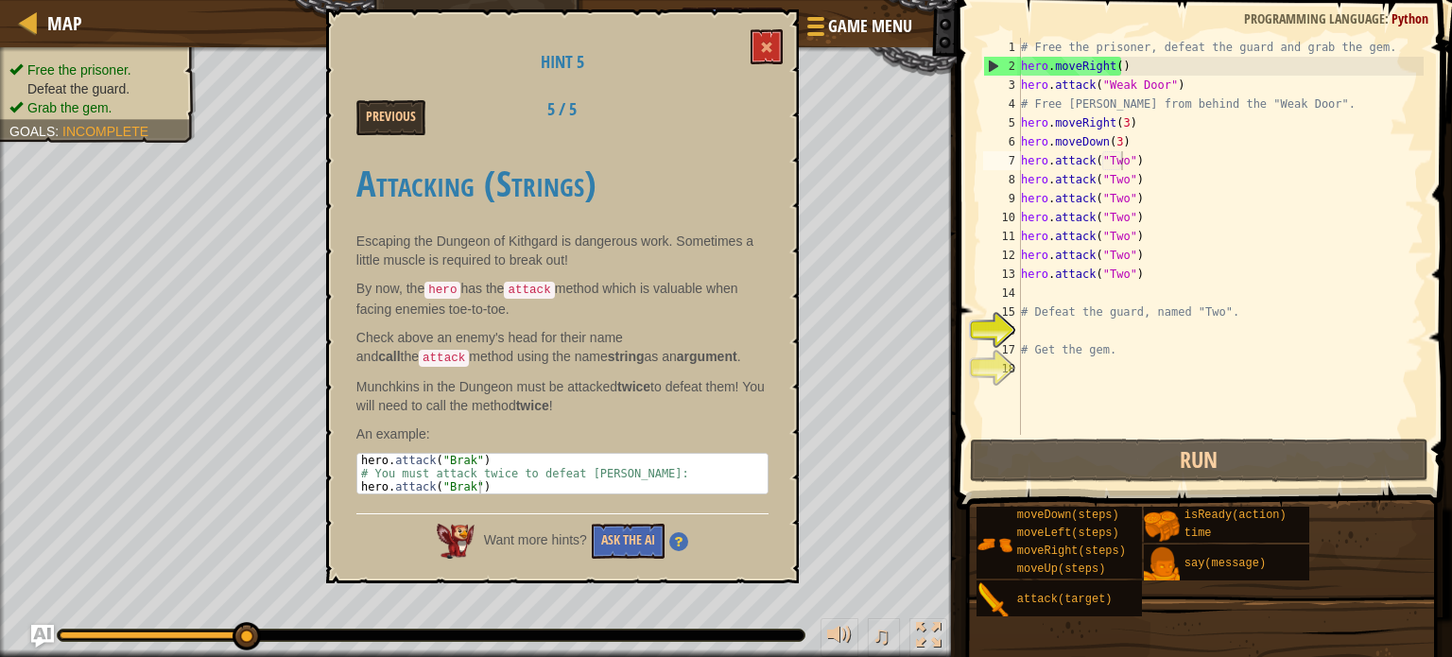
drag, startPoint x: 733, startPoint y: 124, endPoint x: 737, endPoint y: 110, distance: 14.7
click at [737, 110] on div "Previous 5 / 5" at bounding box center [562, 117] width 440 height 35
click at [763, 58] on button at bounding box center [766, 46] width 32 height 35
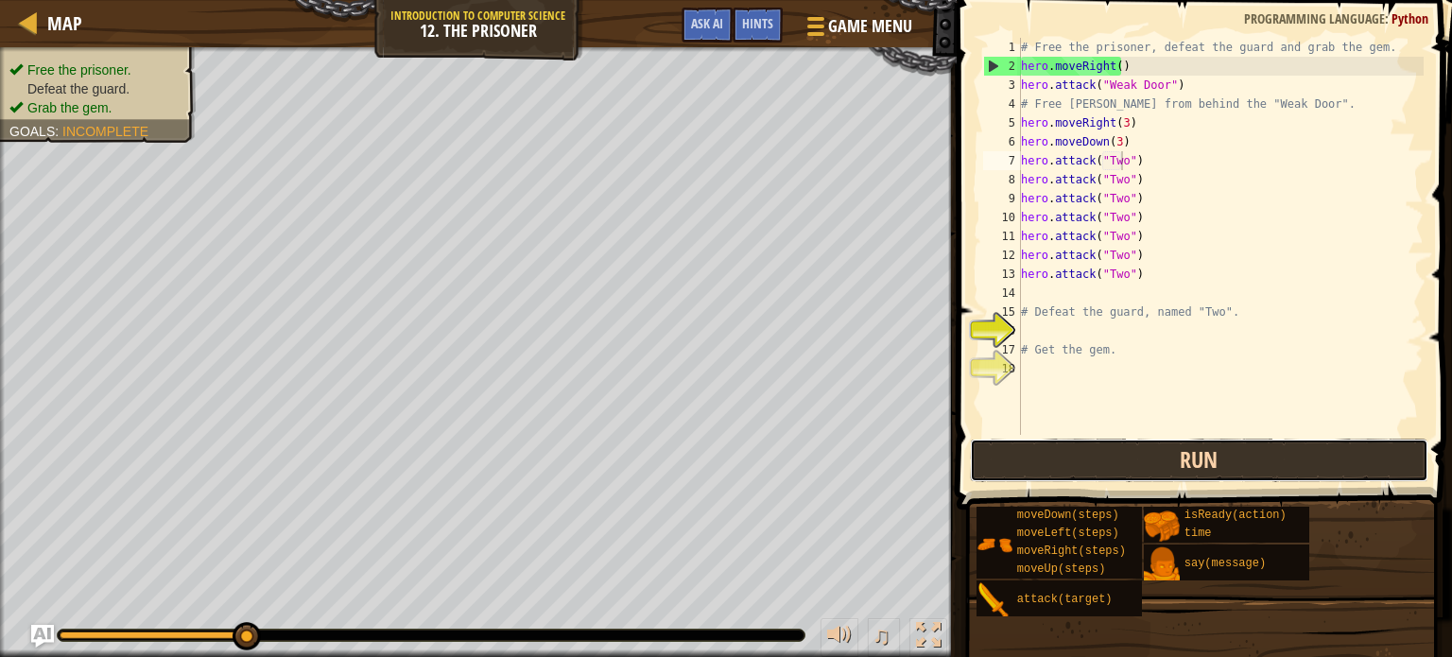
click at [1048, 449] on button "Run" at bounding box center [1199, 459] width 458 height 43
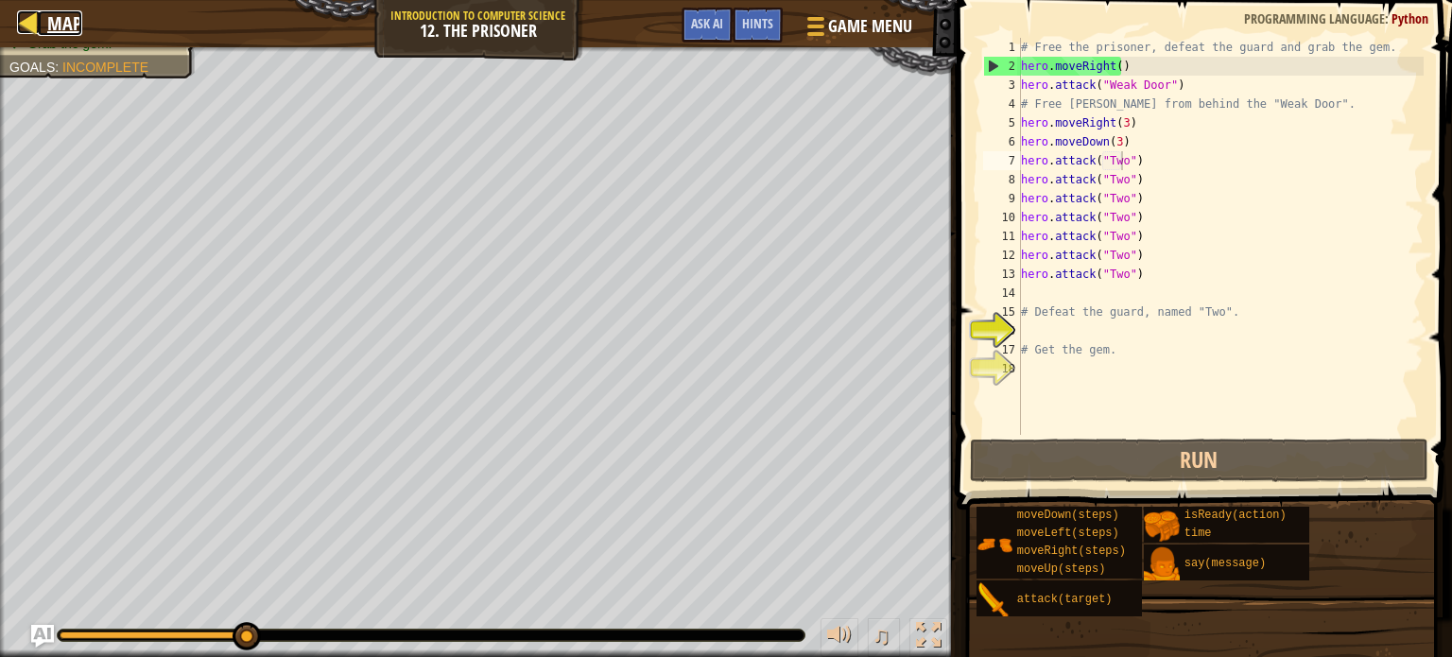
click at [55, 29] on span "Map" at bounding box center [64, 23] width 35 height 26
